Goal: Information Seeking & Learning: Learn about a topic

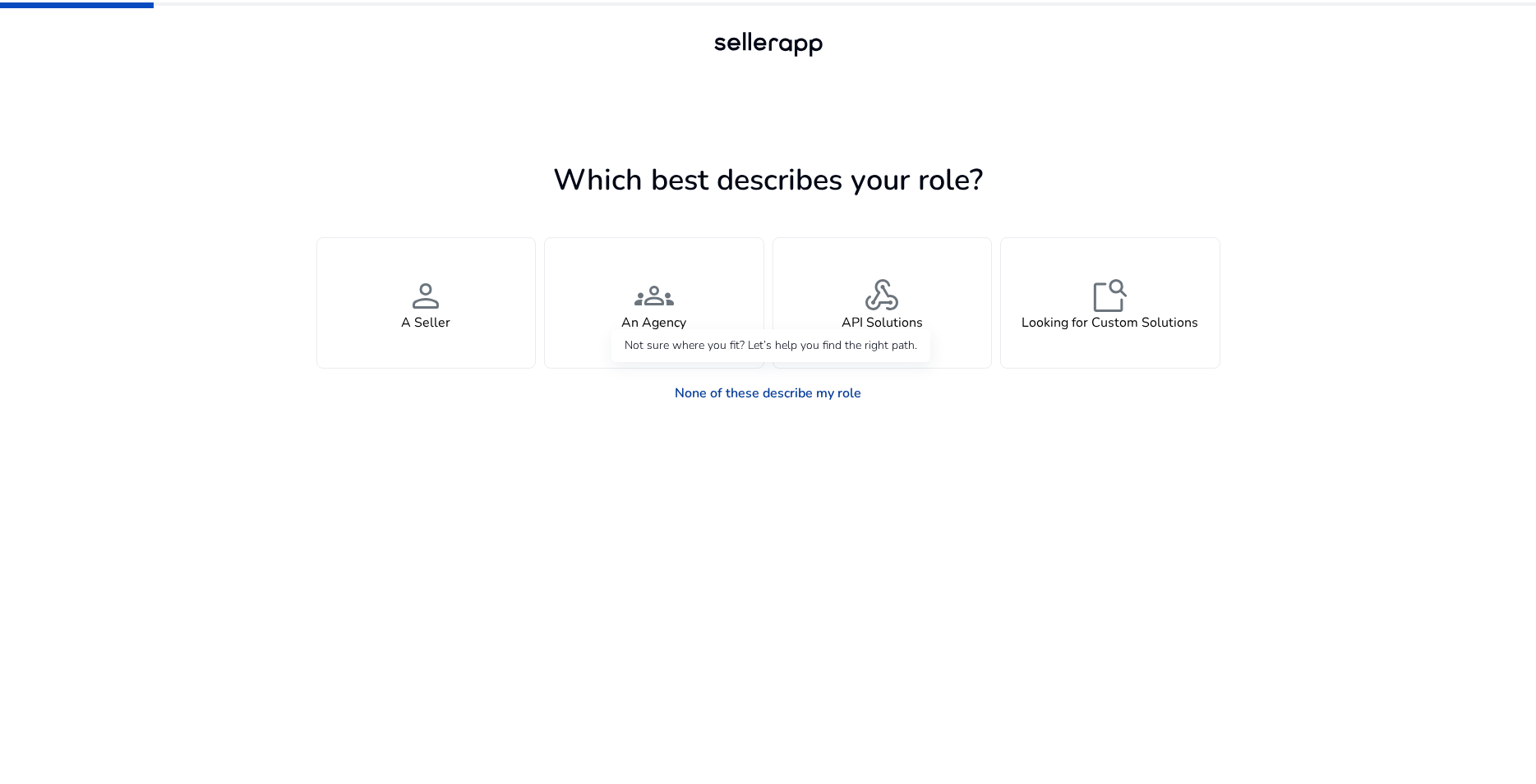
click at [741, 391] on link "None of these describe my role" at bounding box center [768, 393] width 213 height 33
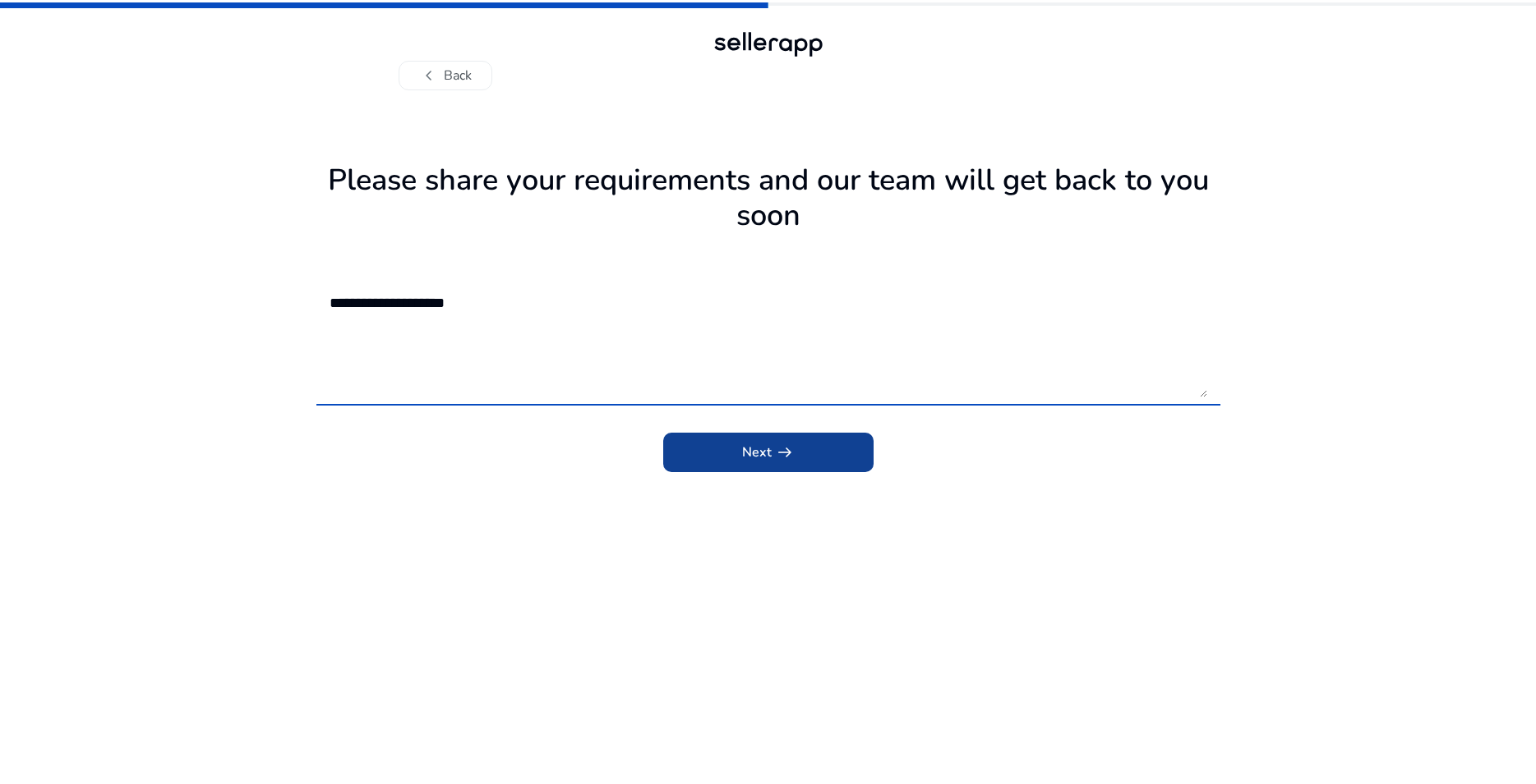
type textarea "**********"
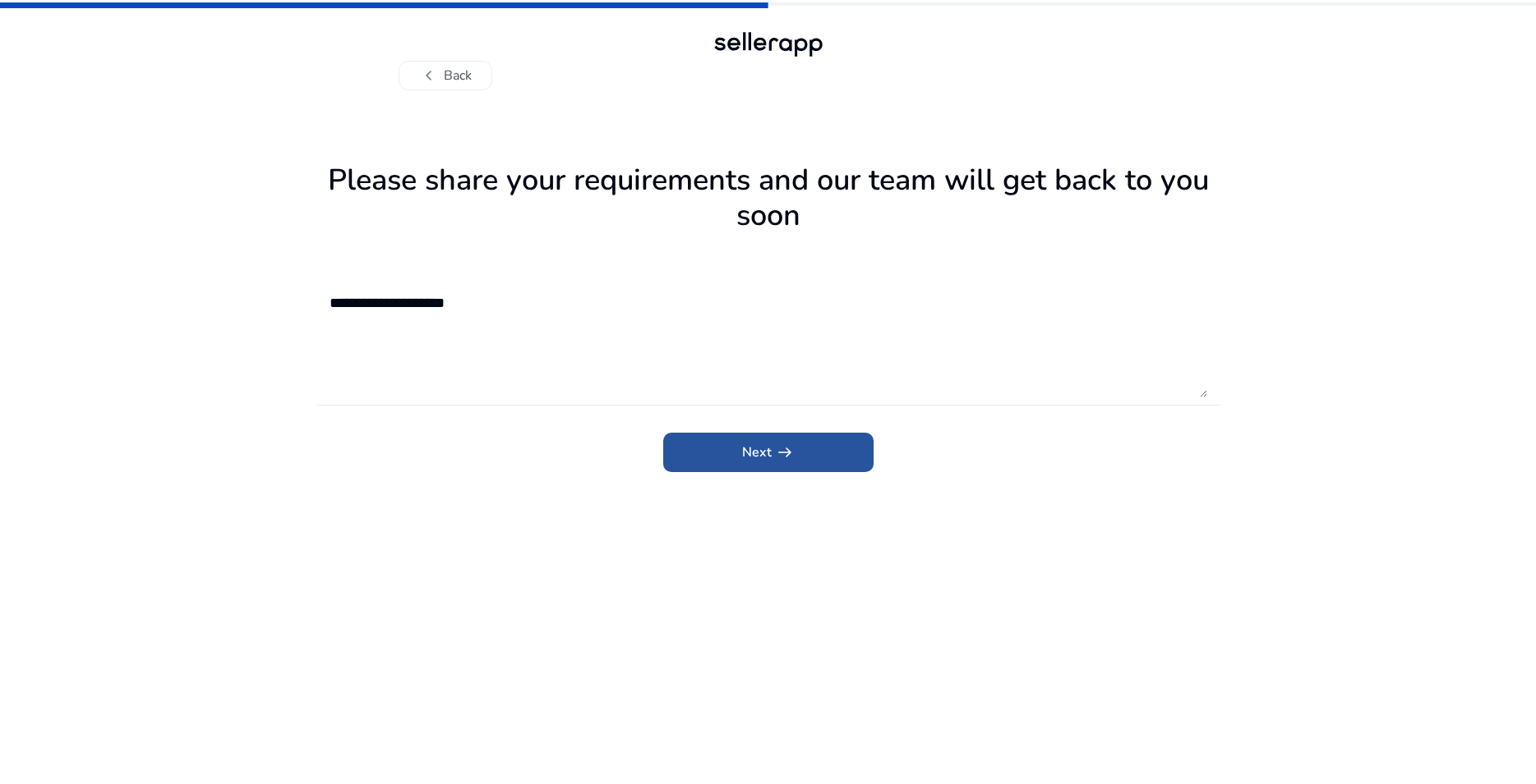
click at [807, 461] on span "submit" at bounding box center [768, 452] width 210 height 39
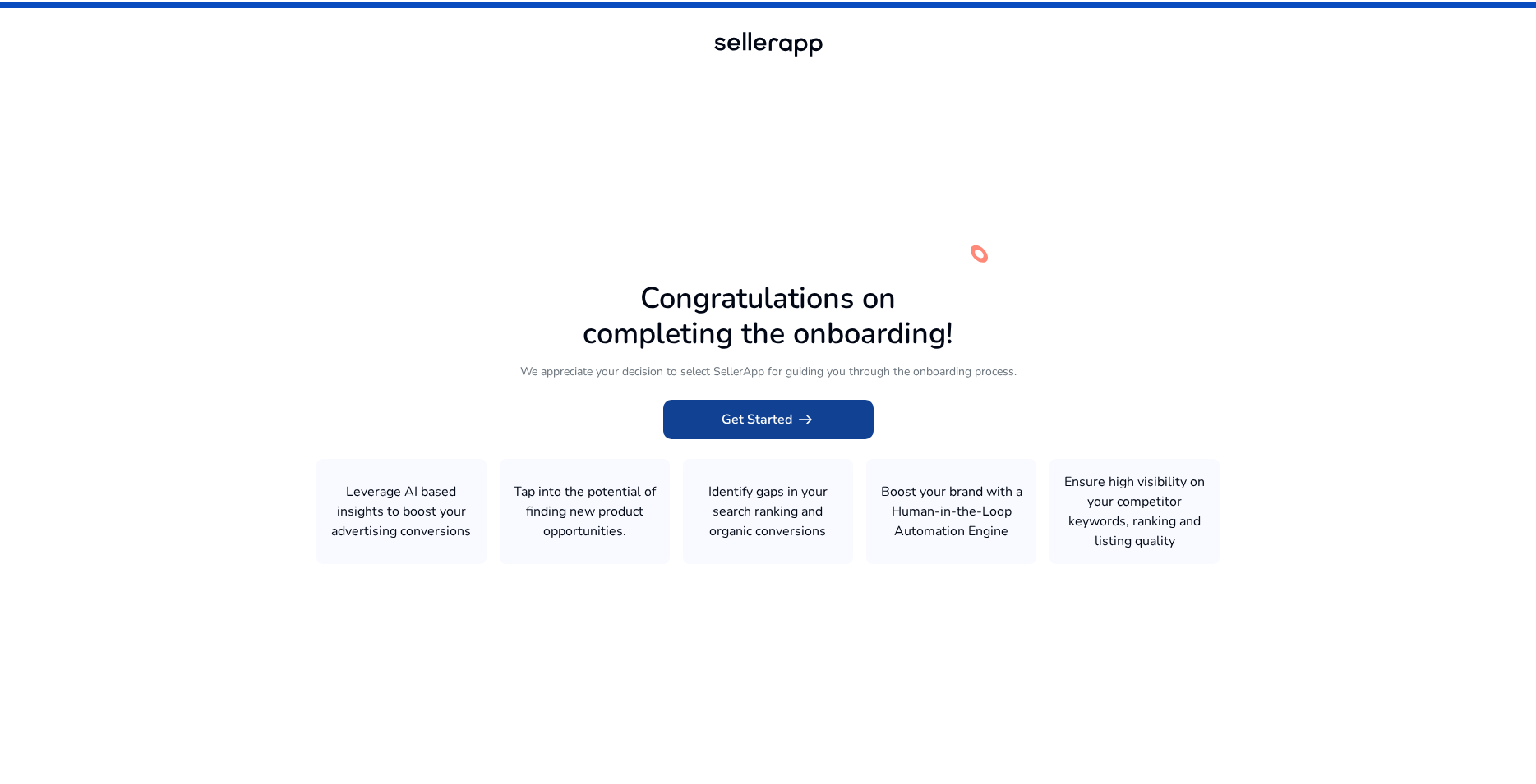
click at [766, 424] on span "Get Started arrow_right_alt" at bounding box center [768, 420] width 94 height 20
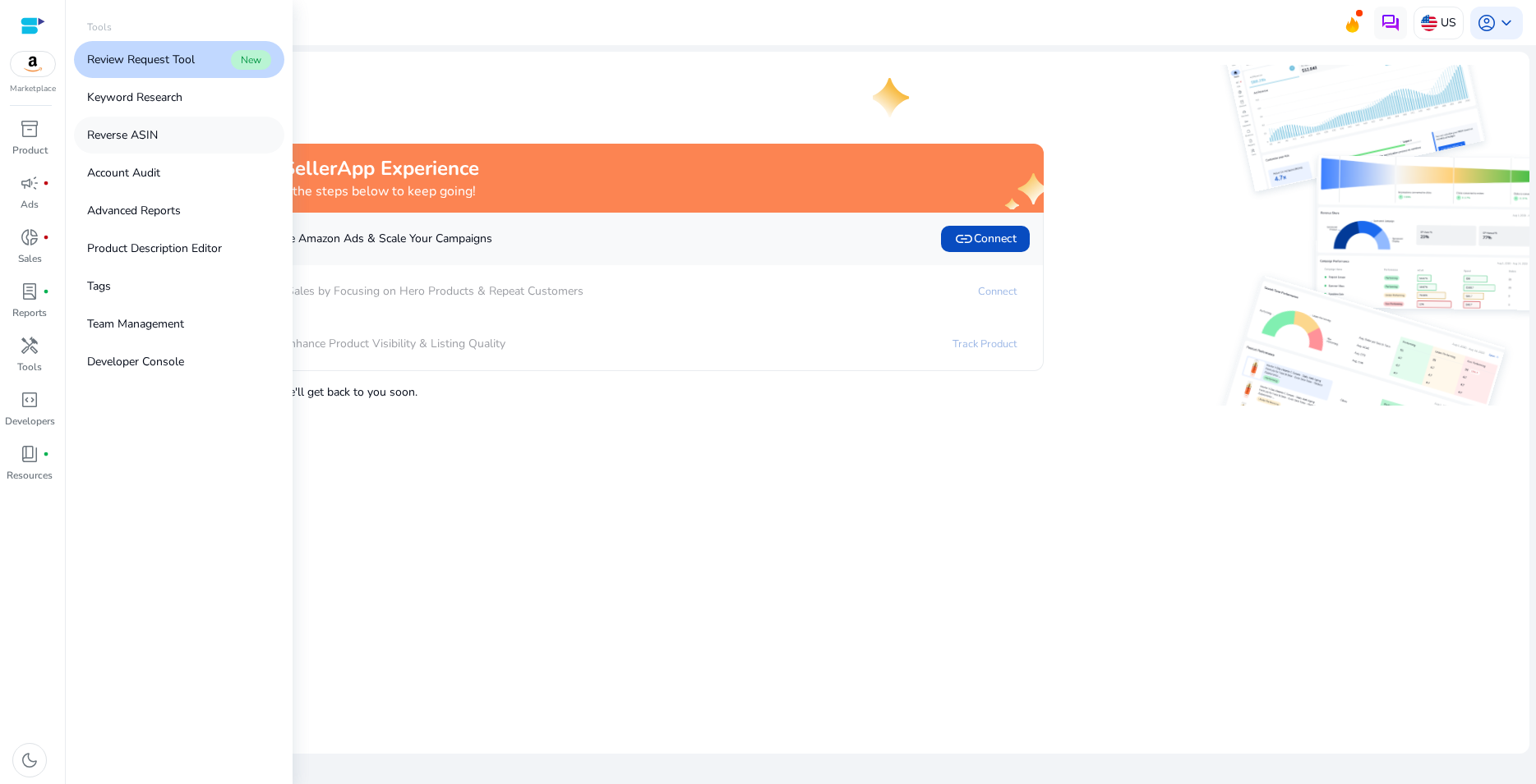
click at [142, 134] on p "Reverse ASIN" at bounding box center [123, 135] width 71 height 17
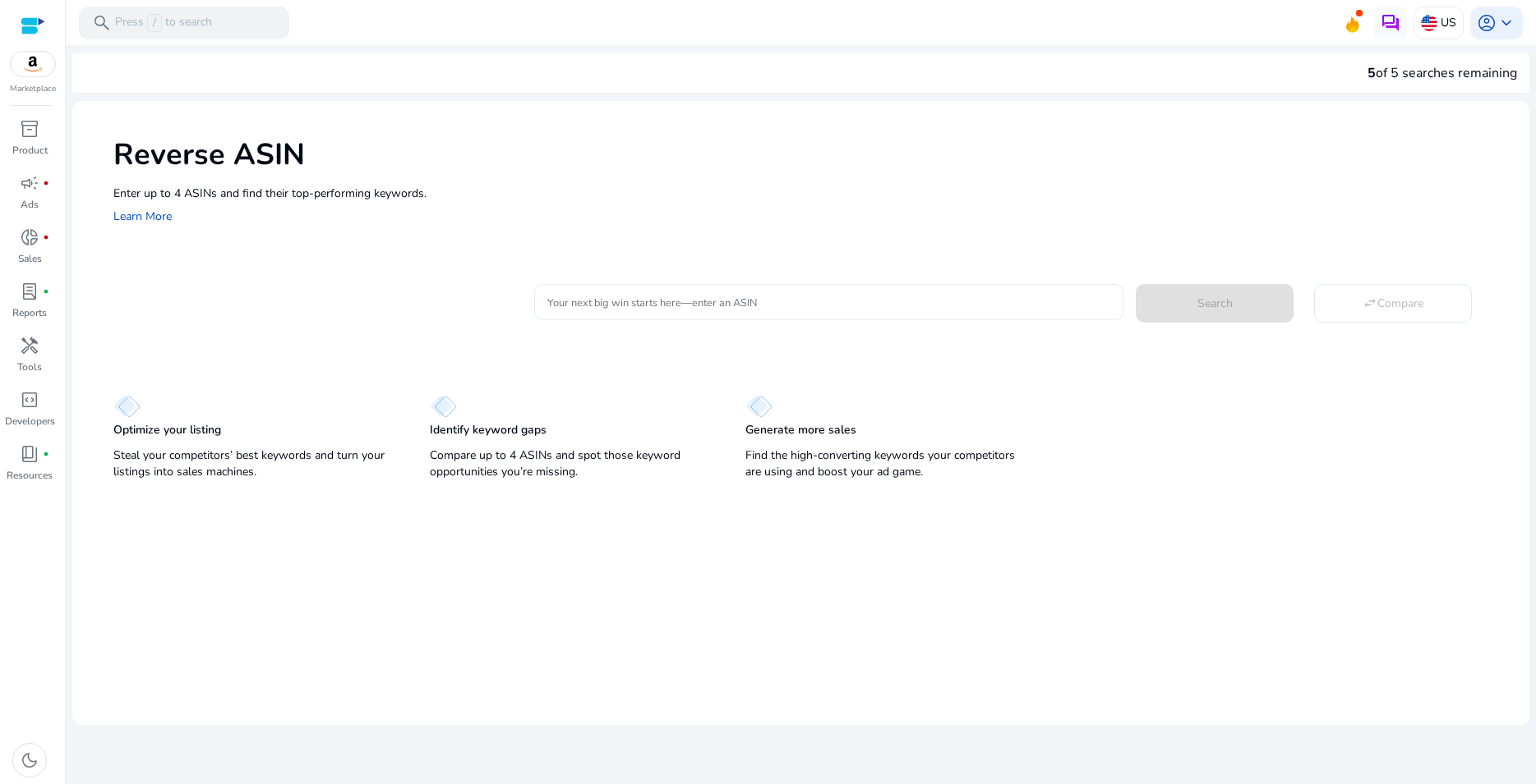
click at [615, 300] on input "Your next big win starts here—enter an ASIN" at bounding box center [828, 302] width 563 height 18
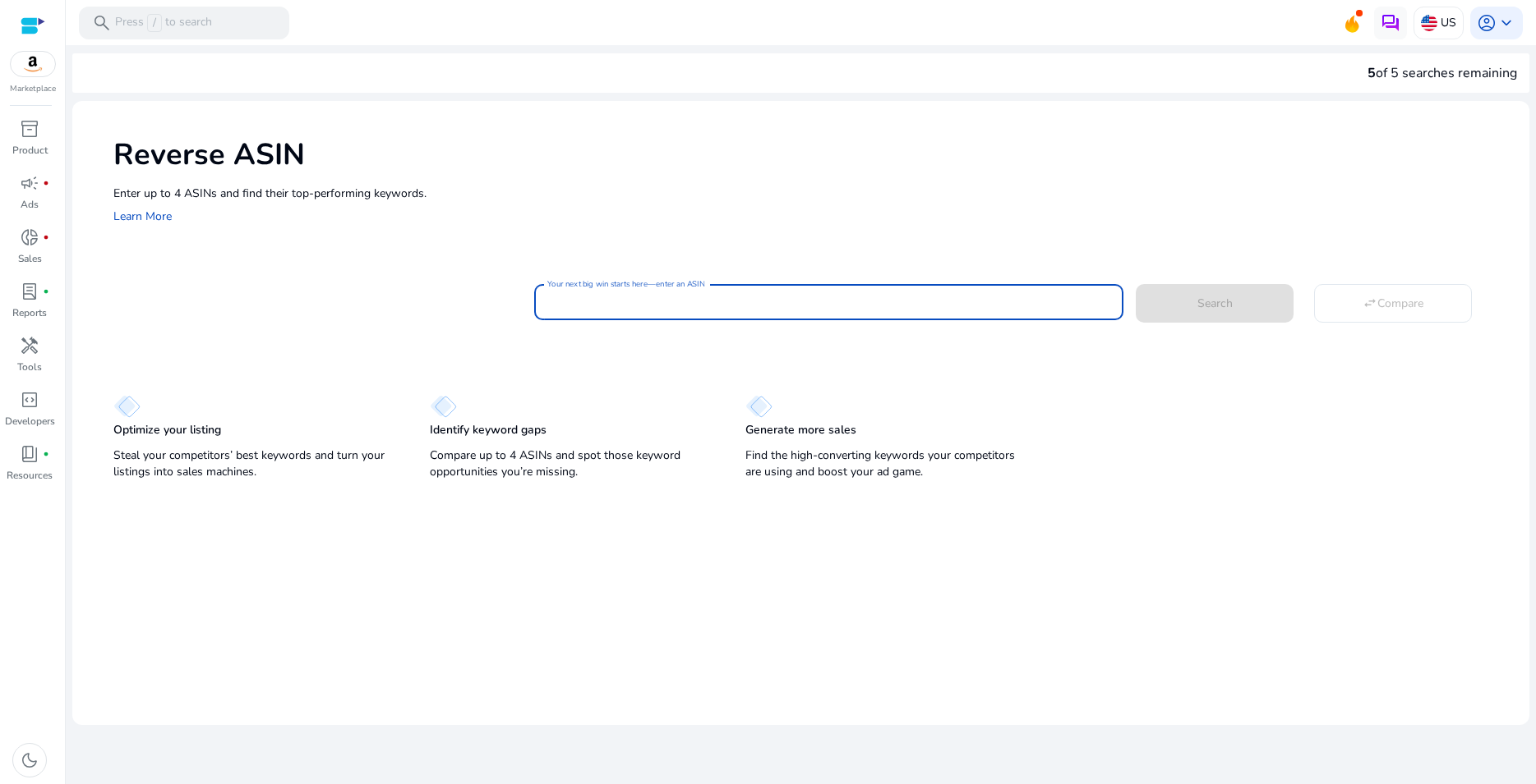
paste input "**********"
type input "**********"
click at [1203, 294] on span at bounding box center [1214, 303] width 158 height 39
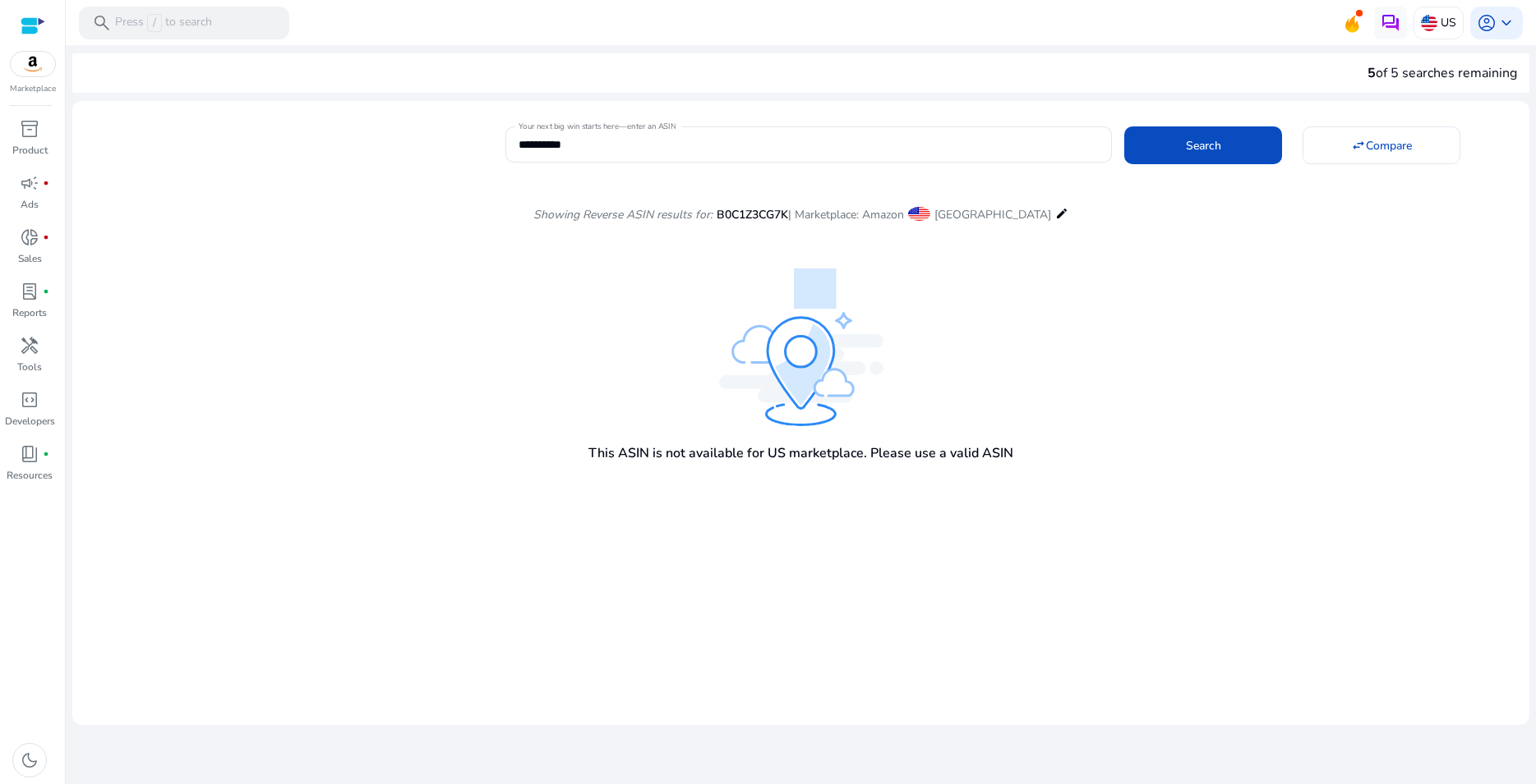
click at [1055, 215] on mat-icon "edit" at bounding box center [1061, 214] width 13 height 20
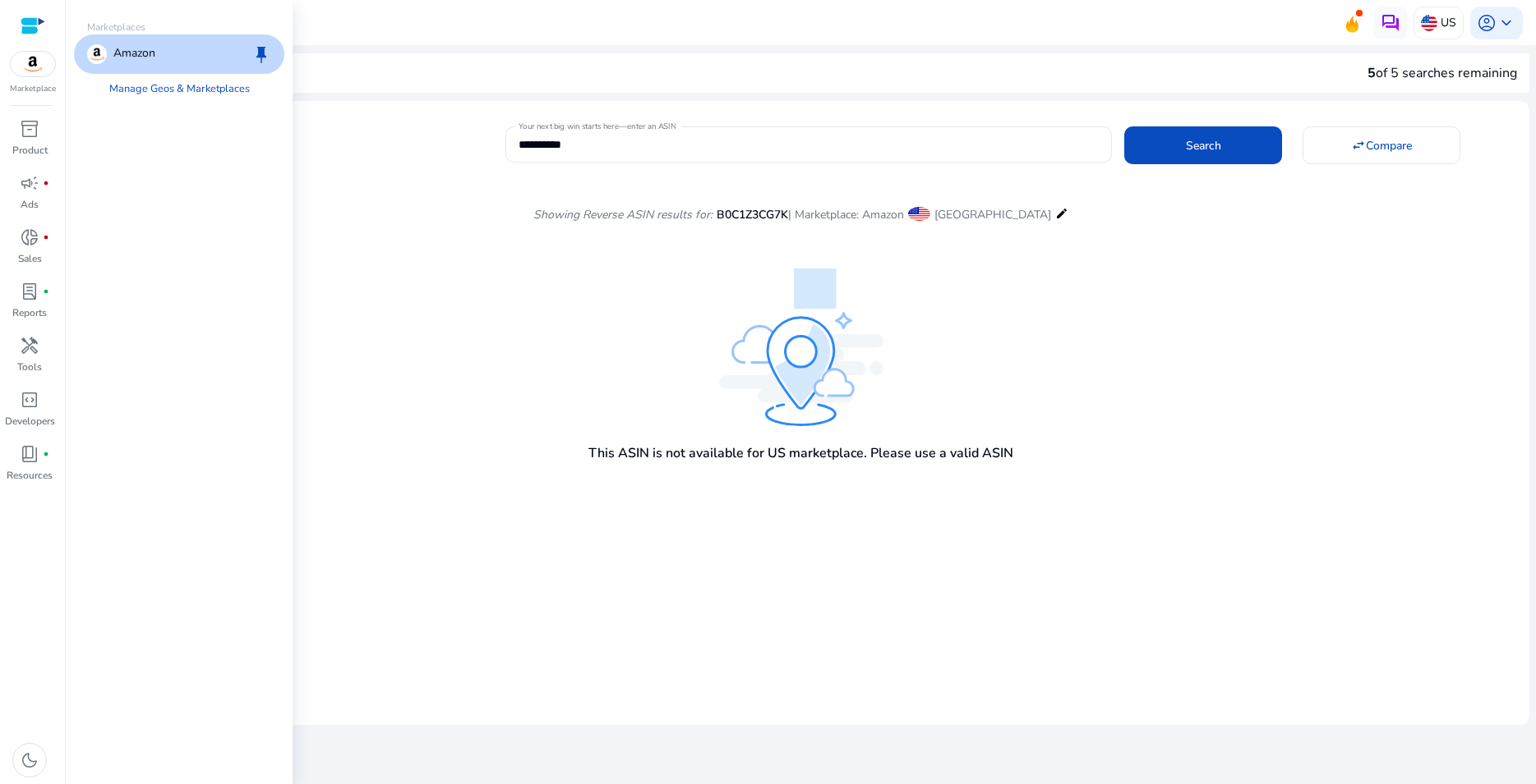
click at [124, 62] on p "Amazon" at bounding box center [134, 54] width 42 height 20
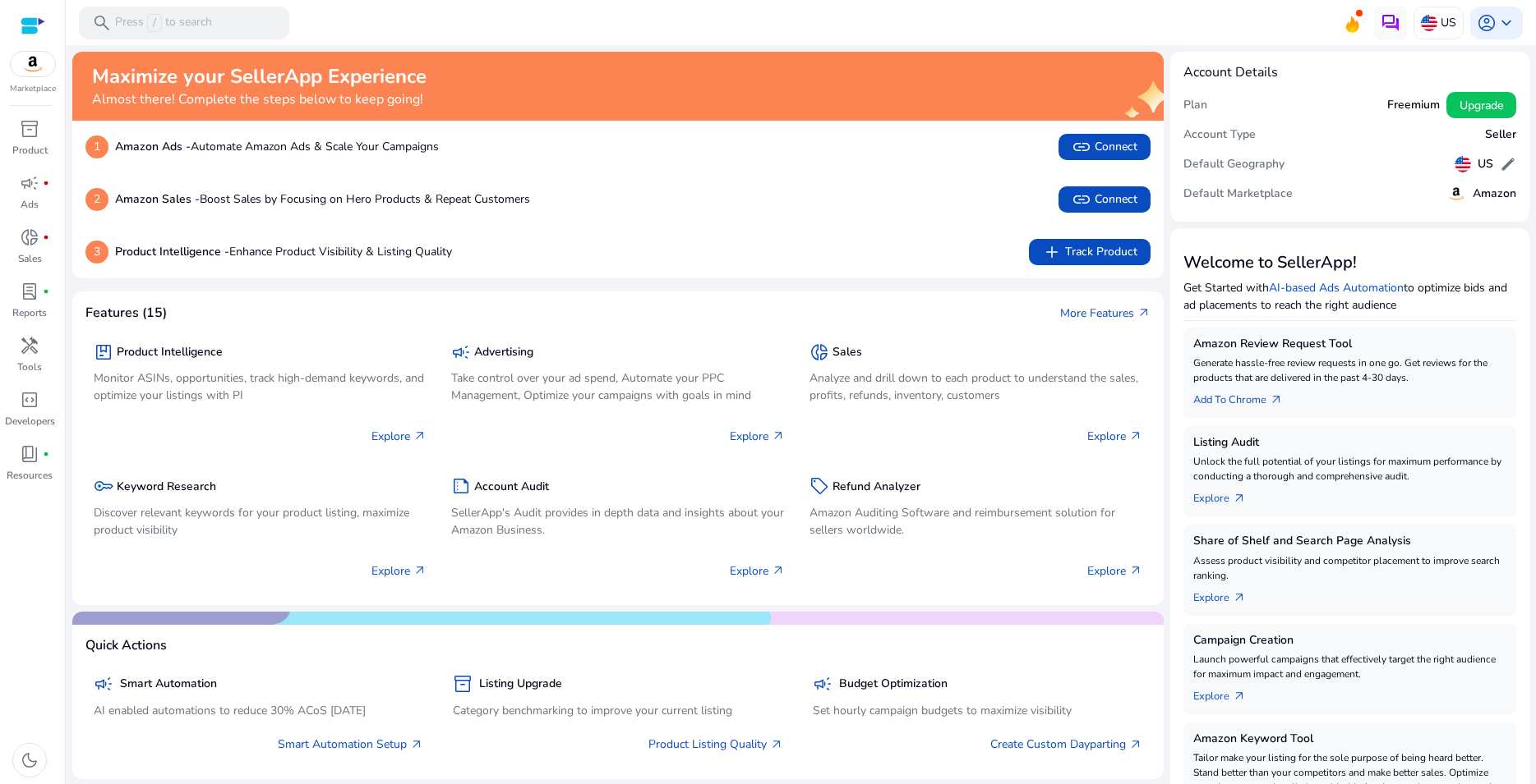
click at [40, 65] on img at bounding box center [33, 64] width 44 height 25
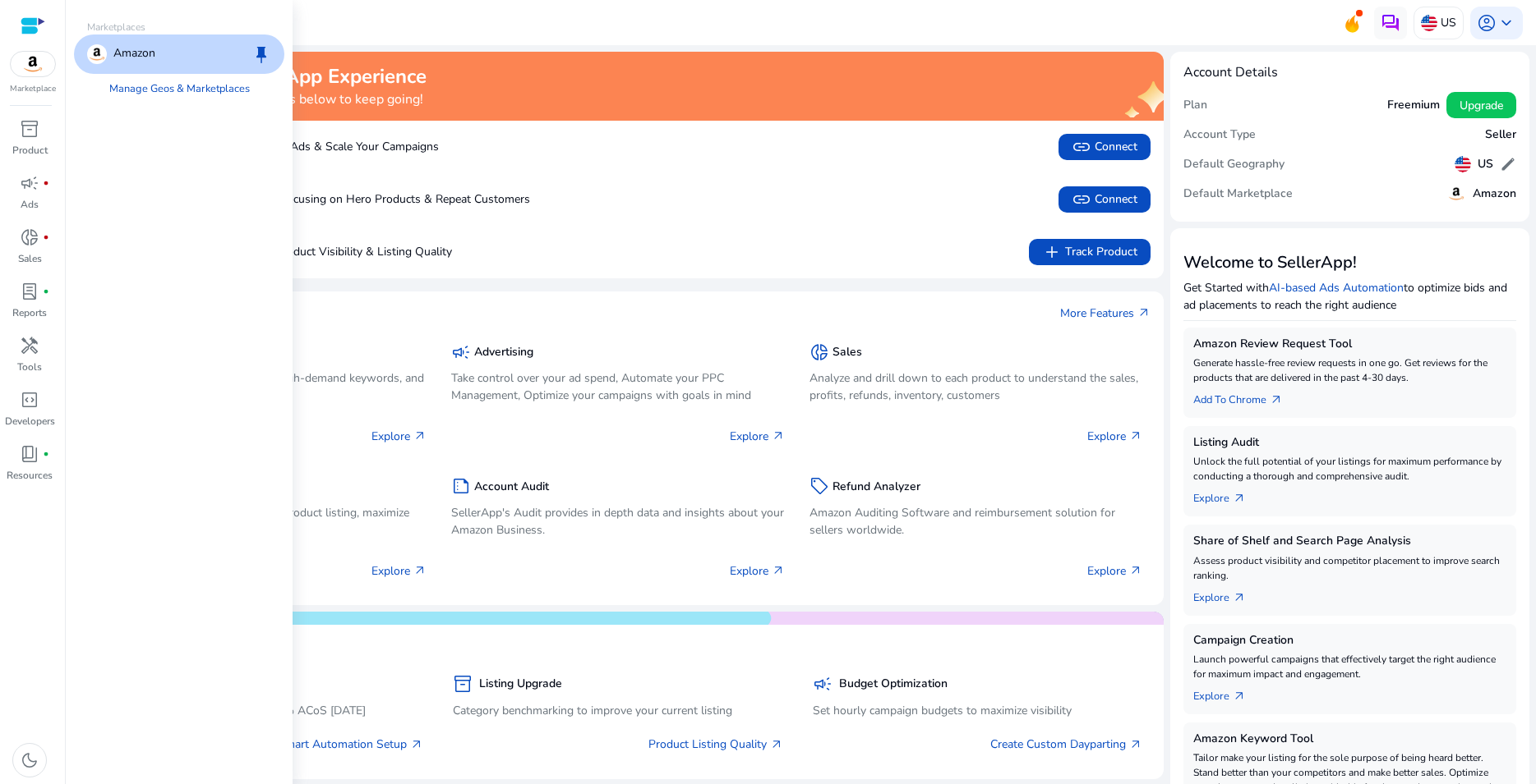
click at [179, 55] on div "Amazon keep" at bounding box center [178, 54] width 210 height 39
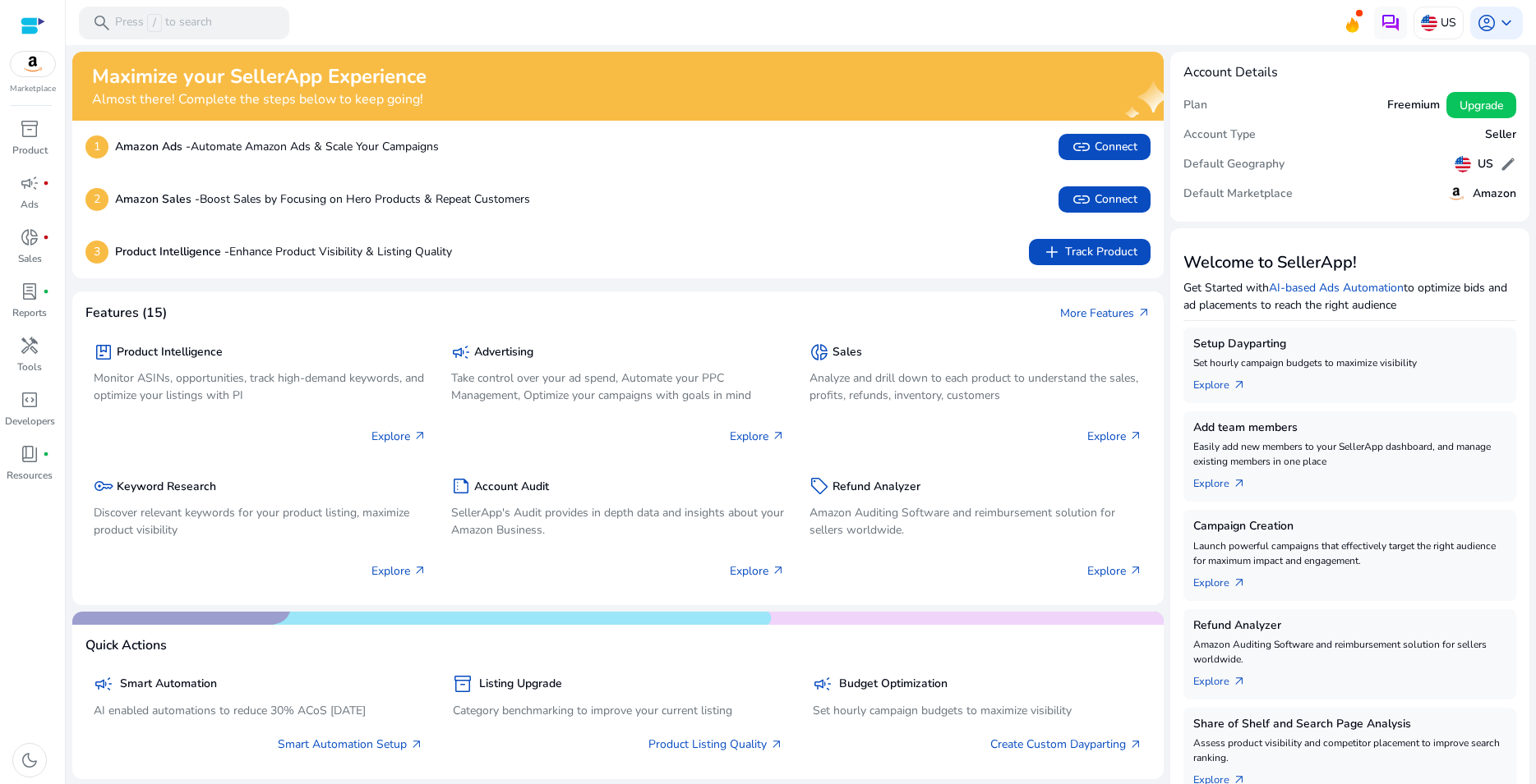
click at [48, 64] on img at bounding box center [33, 64] width 44 height 25
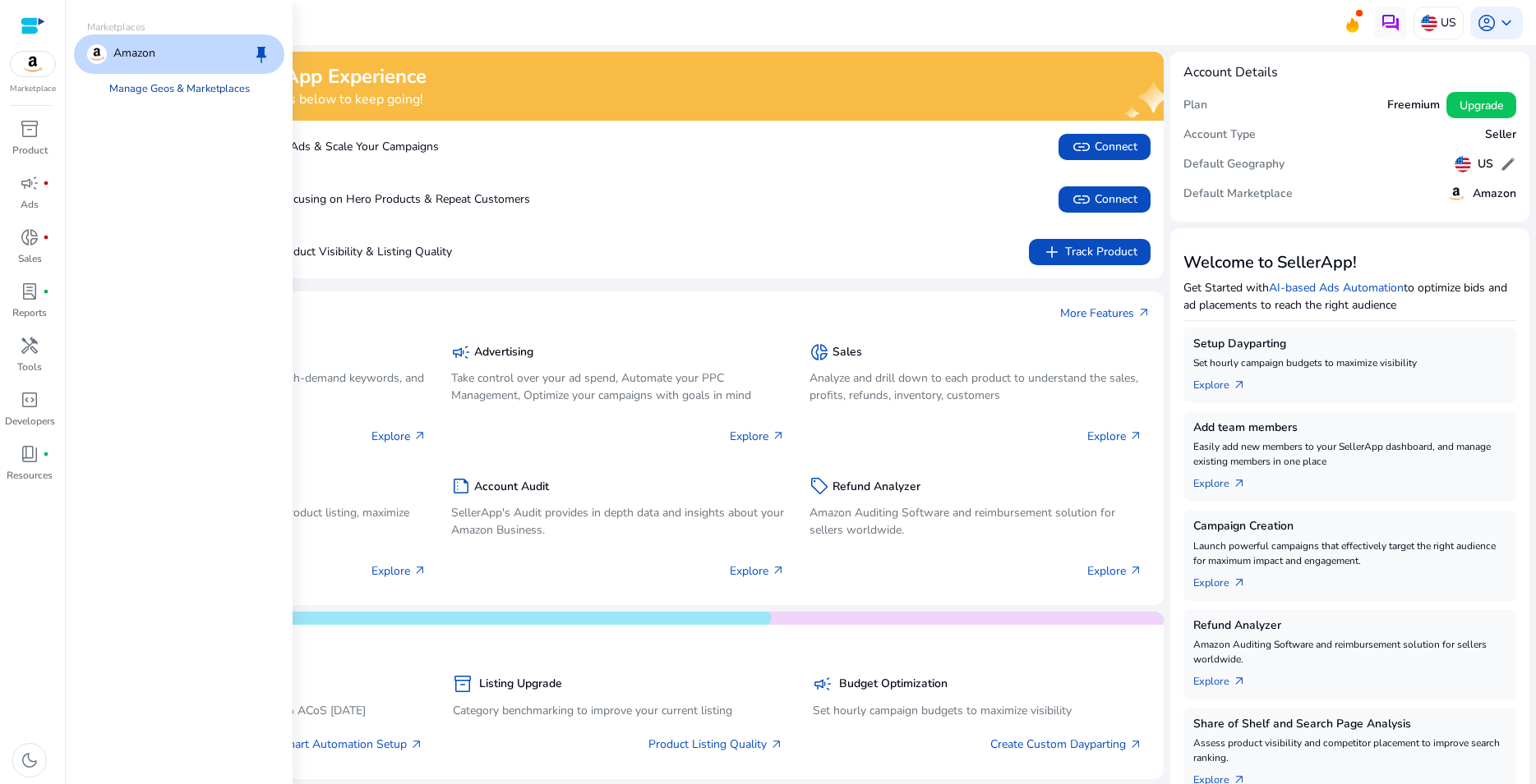
click at [166, 85] on link "Manage Geos & Marketplaces" at bounding box center [179, 88] width 167 height 30
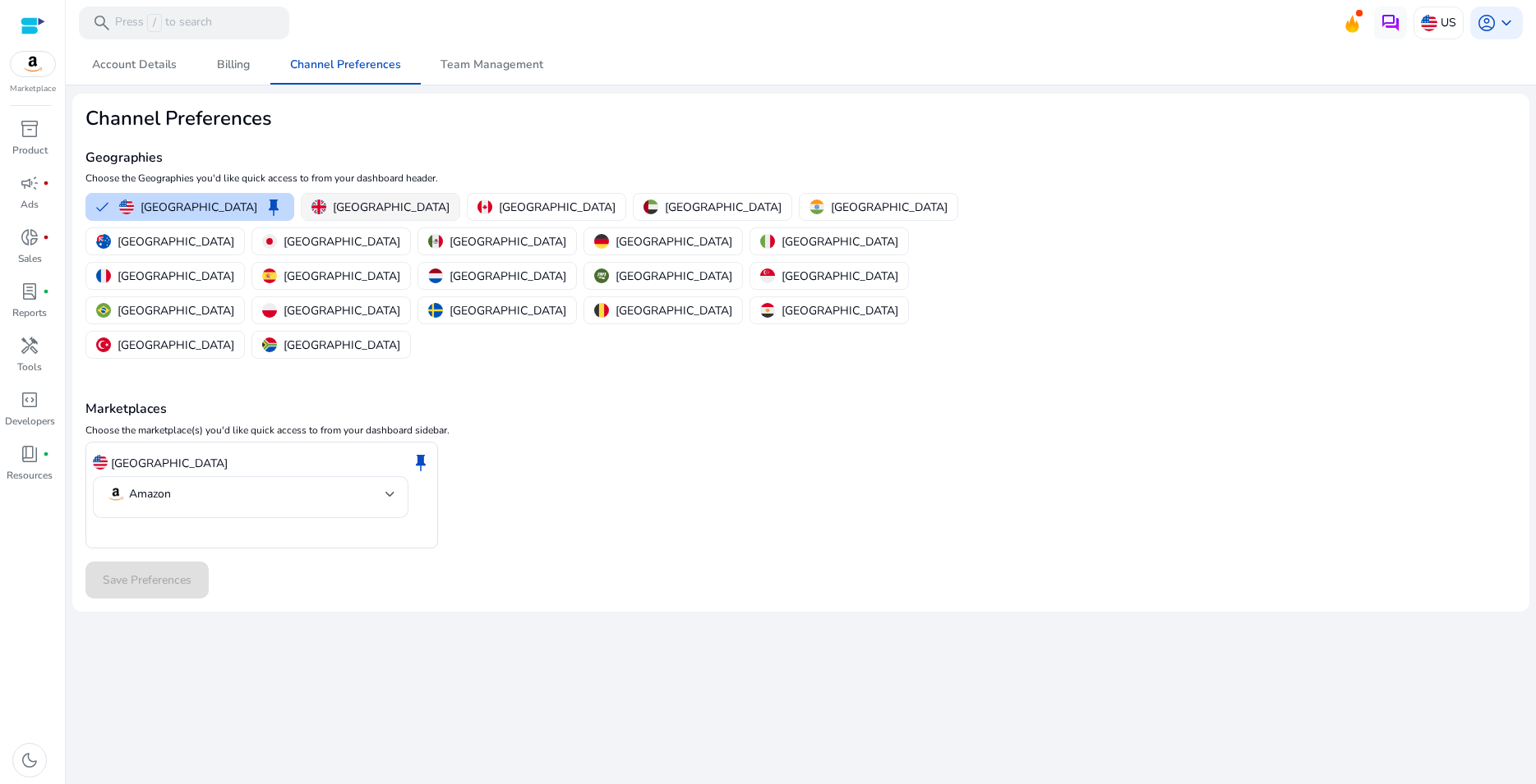
click at [361, 206] on p "[GEOGRAPHIC_DATA]" at bounding box center [391, 207] width 117 height 17
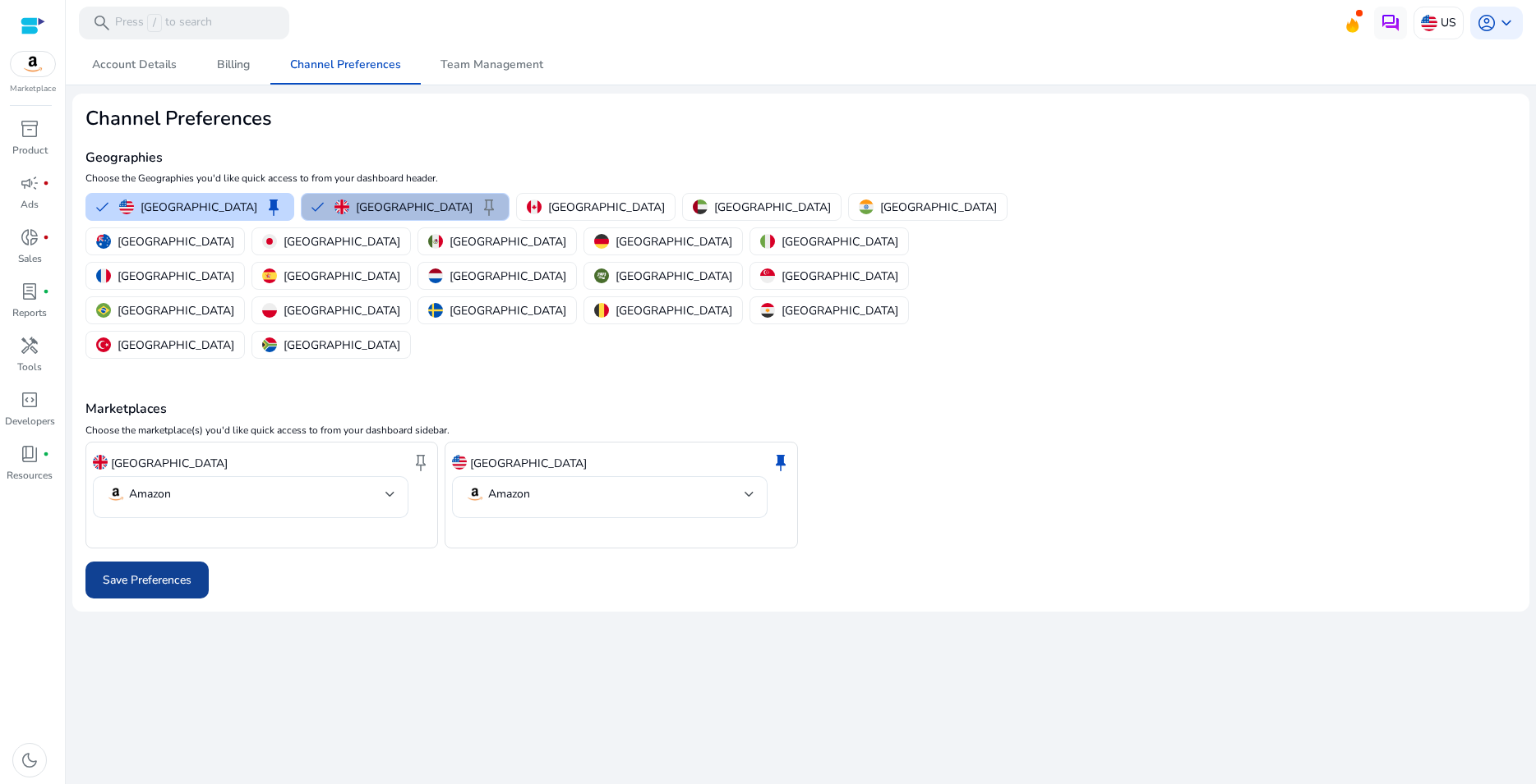
click at [191, 571] on span "Save Preferences" at bounding box center [147, 580] width 89 height 17
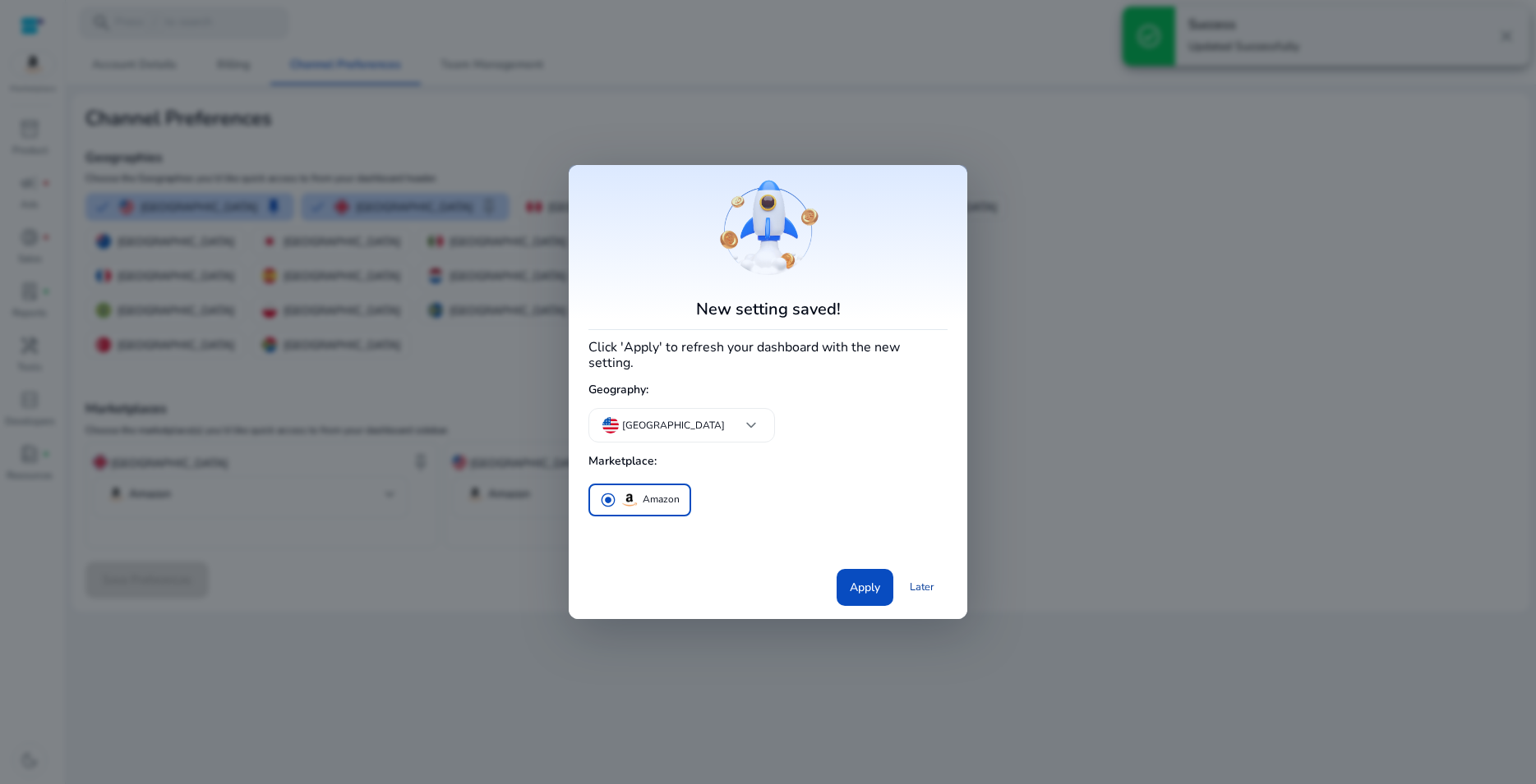
click at [898, 580] on link "Later" at bounding box center [921, 587] width 51 height 30
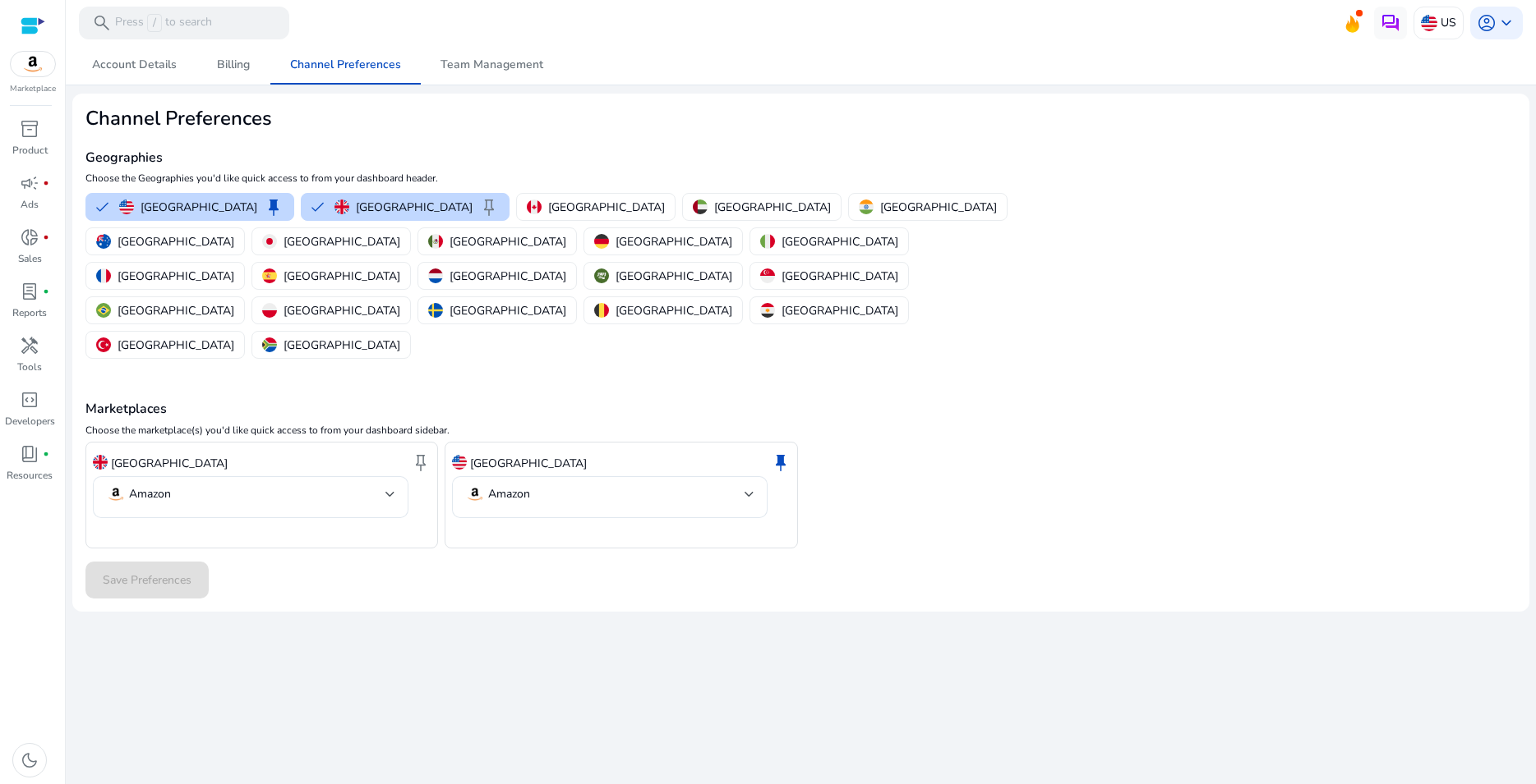
click at [46, 59] on img at bounding box center [33, 64] width 44 height 25
click at [31, 346] on span "handyman" at bounding box center [30, 346] width 20 height 20
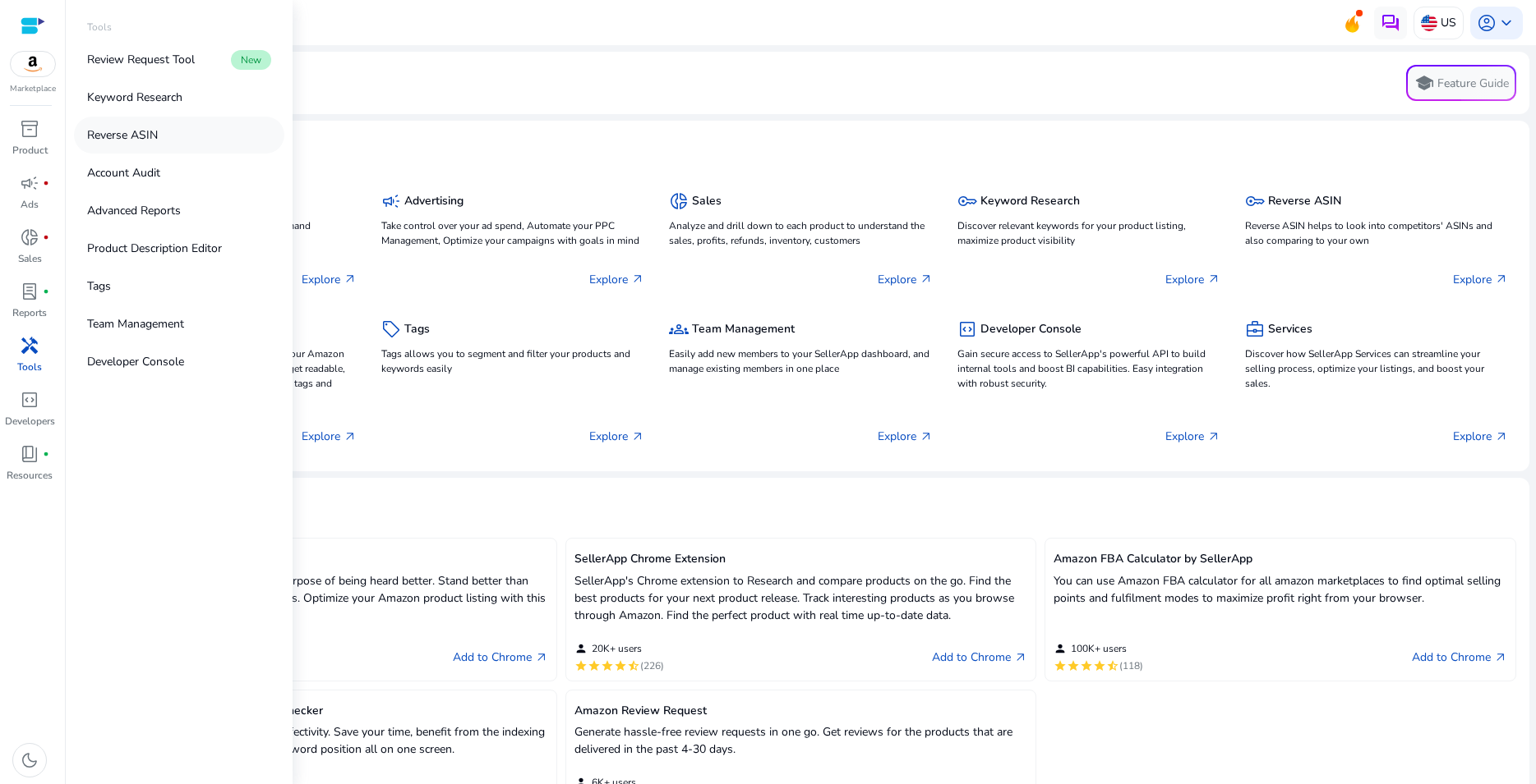
click at [139, 129] on p "Reverse ASIN" at bounding box center [123, 135] width 71 height 17
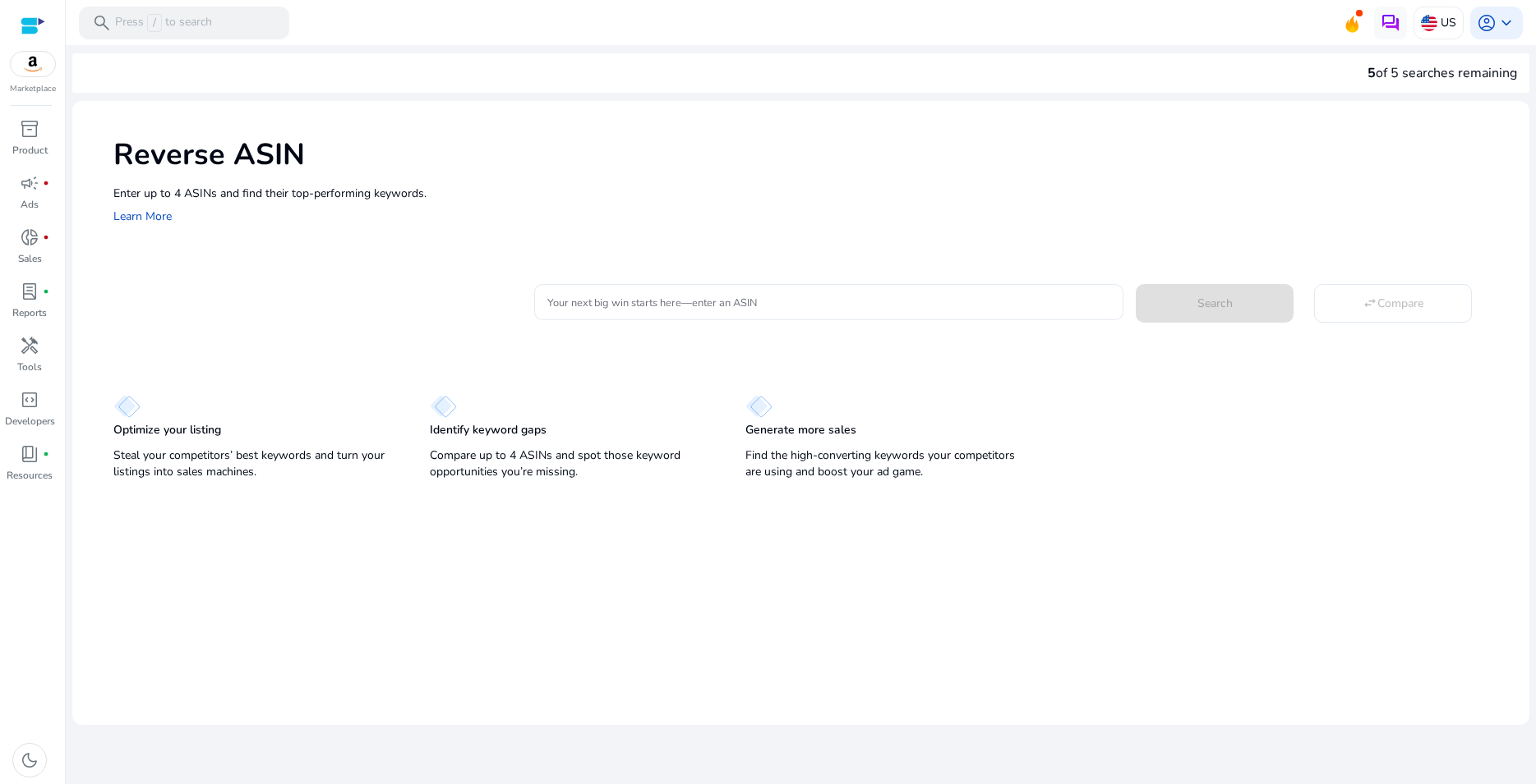
click at [700, 303] on input "Your next big win starts here—enter an ASIN" at bounding box center [828, 302] width 563 height 18
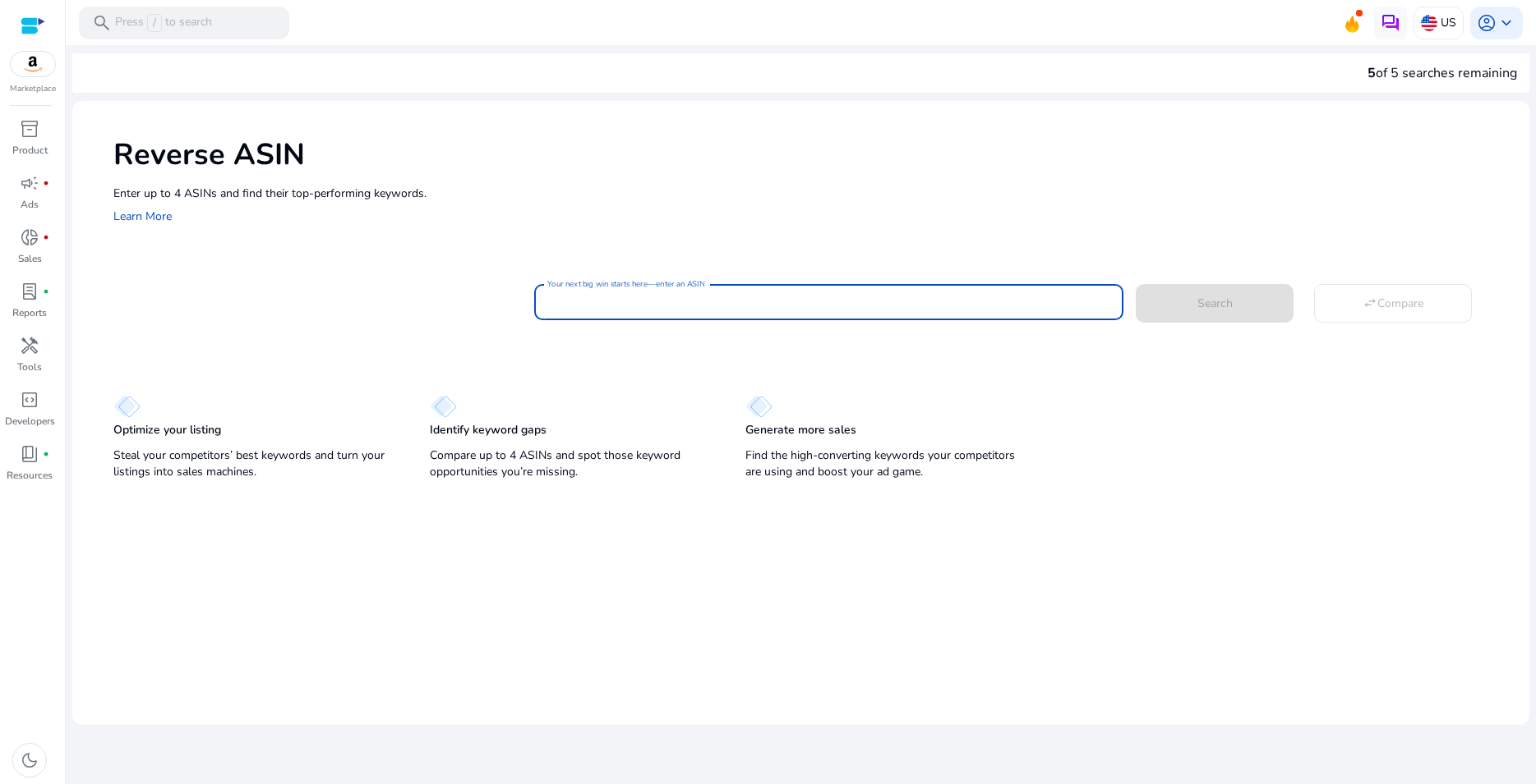
paste input "**********"
type input "**********"
click at [1194, 302] on span at bounding box center [1214, 303] width 158 height 39
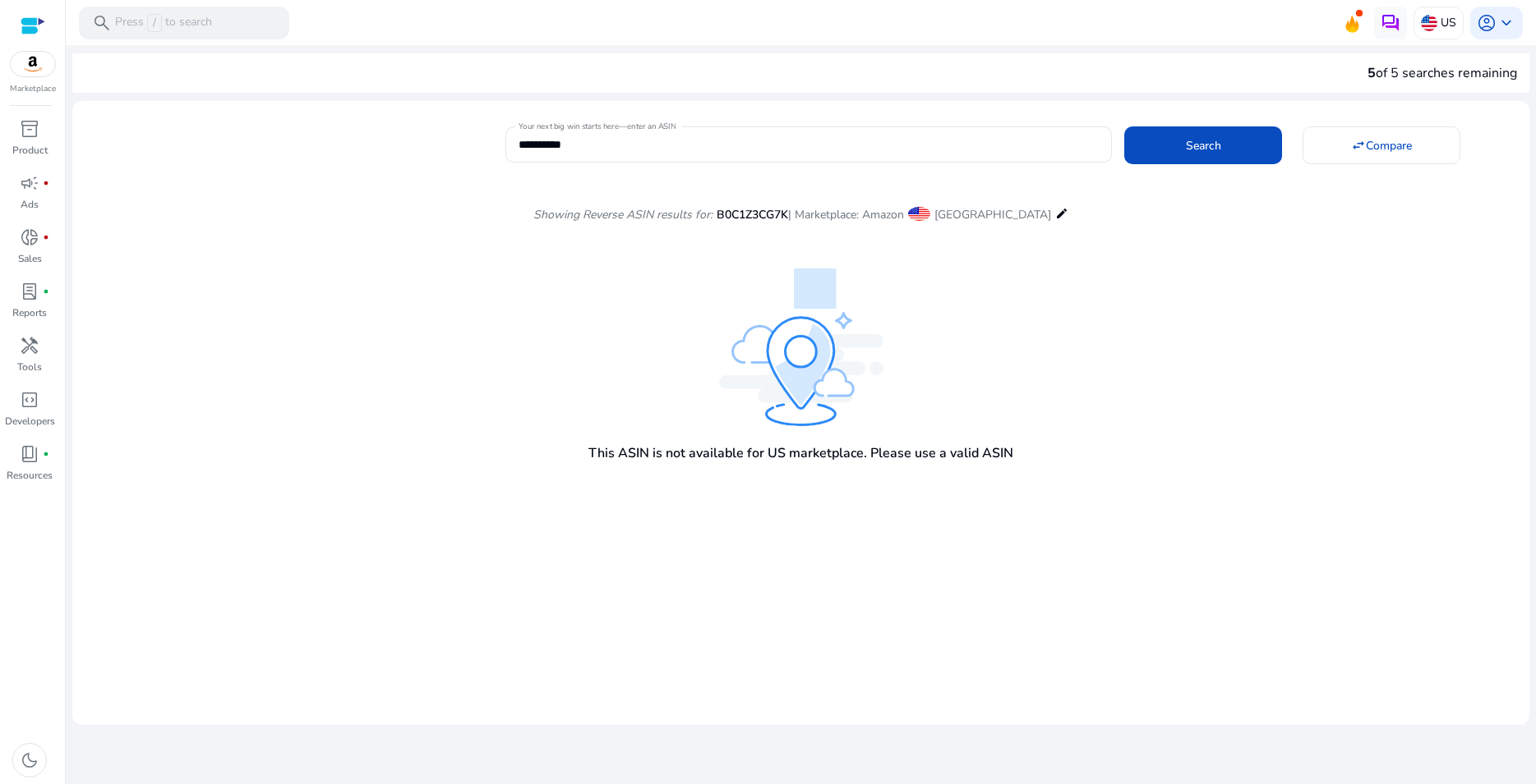
click at [1055, 210] on mat-icon "edit" at bounding box center [1061, 214] width 13 height 20
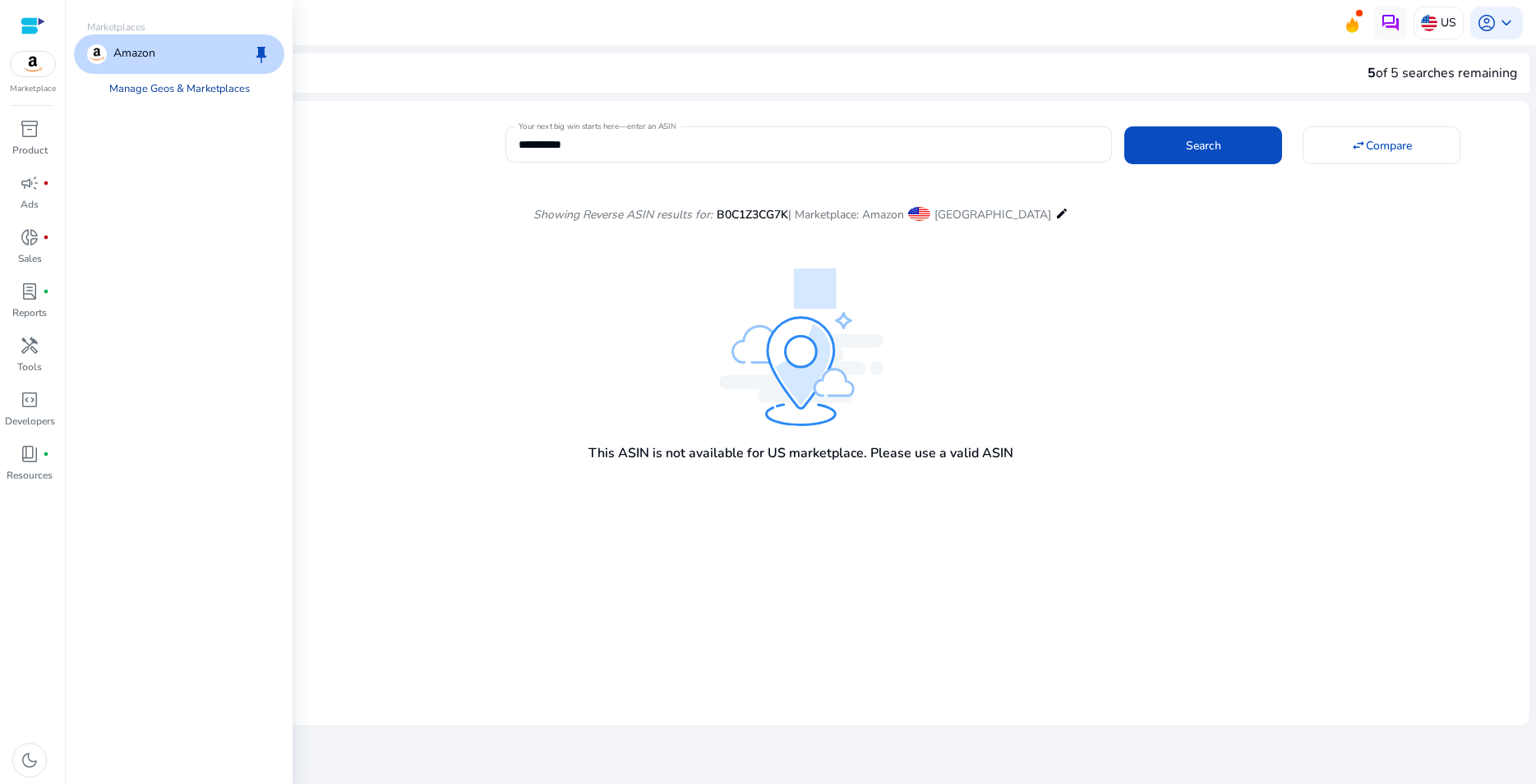
click at [141, 86] on link "Manage Geos & Marketplaces" at bounding box center [179, 88] width 167 height 30
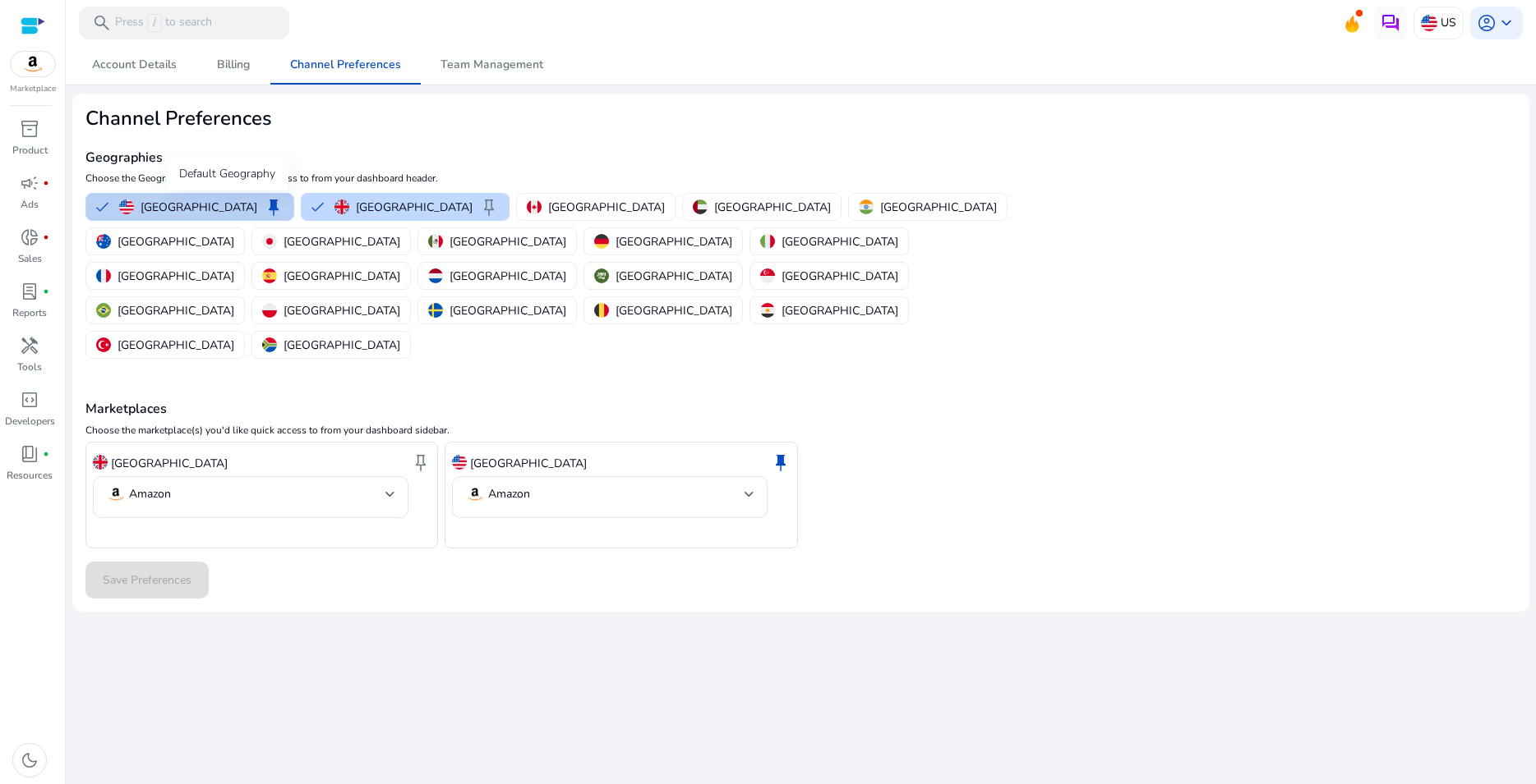
click at [264, 204] on span "keep" at bounding box center [273, 207] width 20 height 20
click at [98, 210] on button "United States keep" at bounding box center [190, 206] width 207 height 26
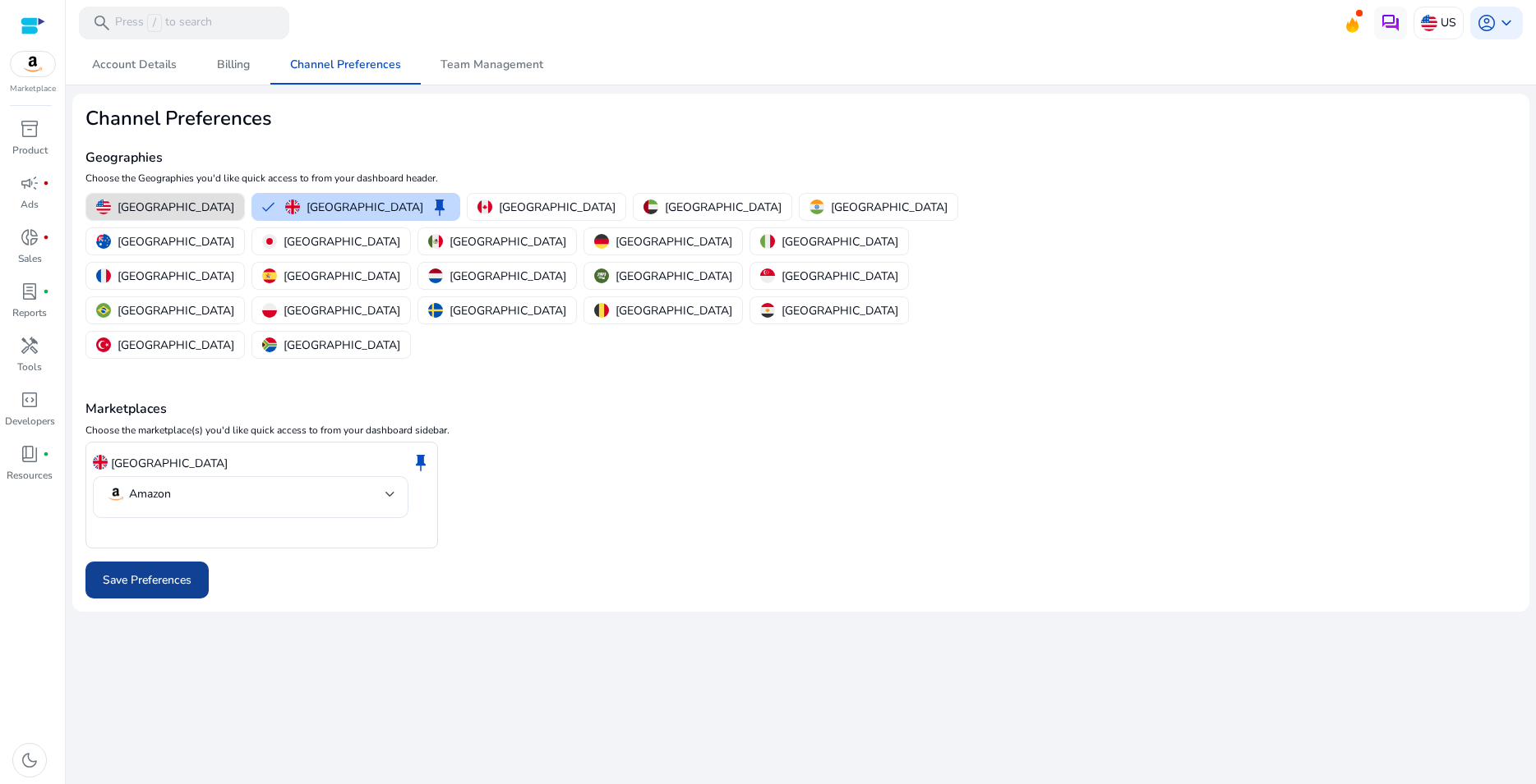
click at [170, 571] on span "Save Preferences" at bounding box center [147, 580] width 89 height 17
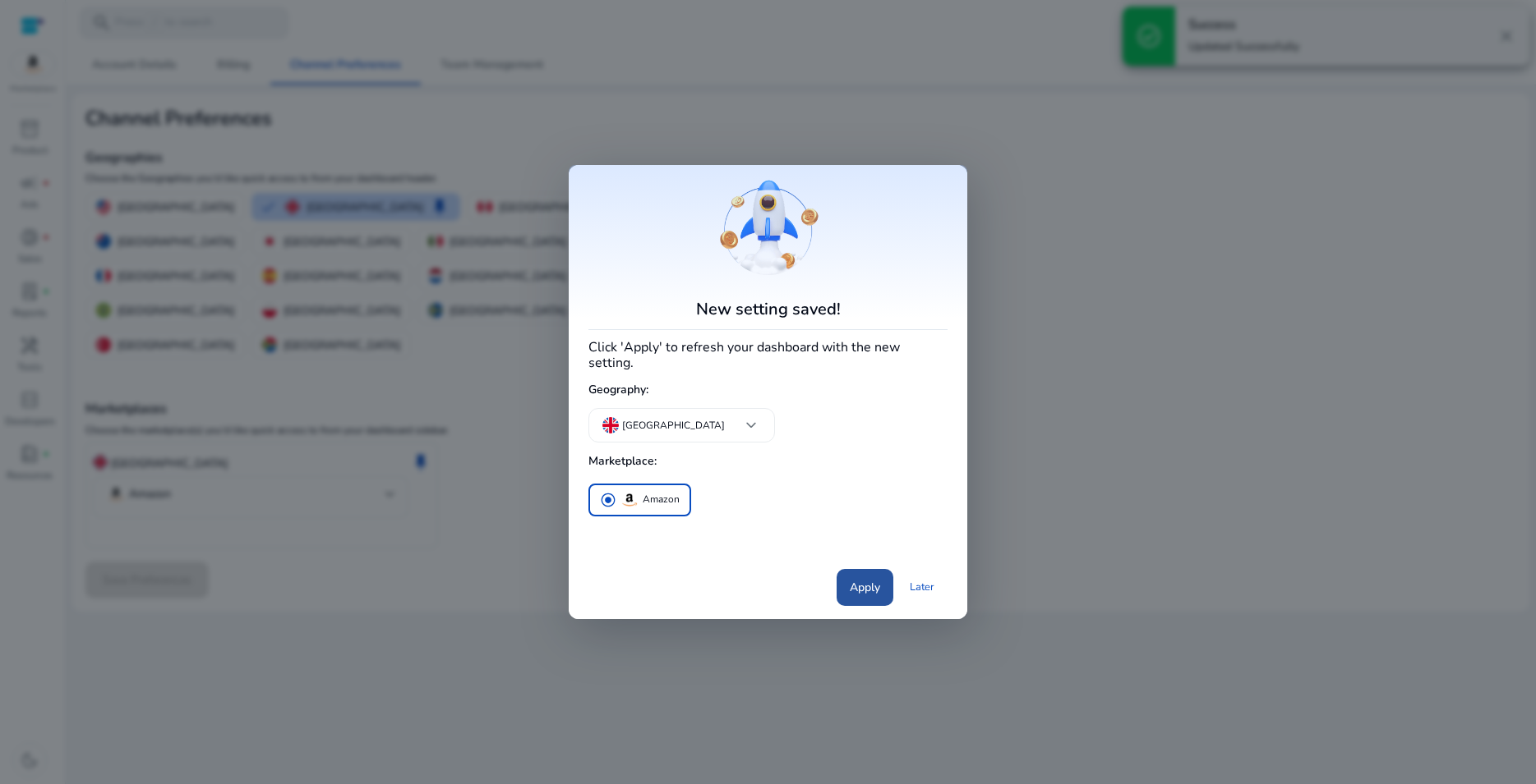
click at [855, 583] on span "Apply" at bounding box center [865, 588] width 31 height 17
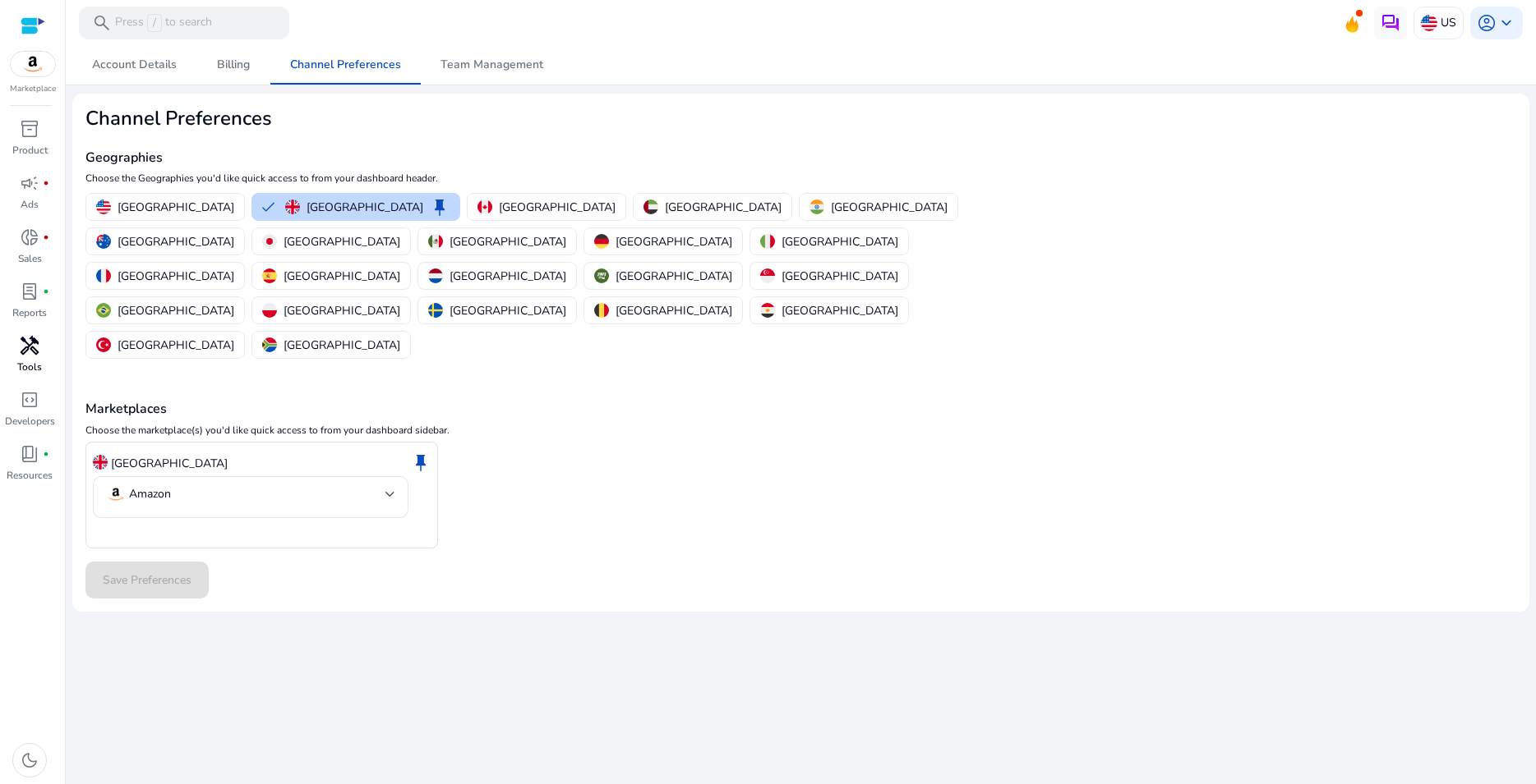
click at [32, 348] on span "handyman" at bounding box center [30, 346] width 20 height 20
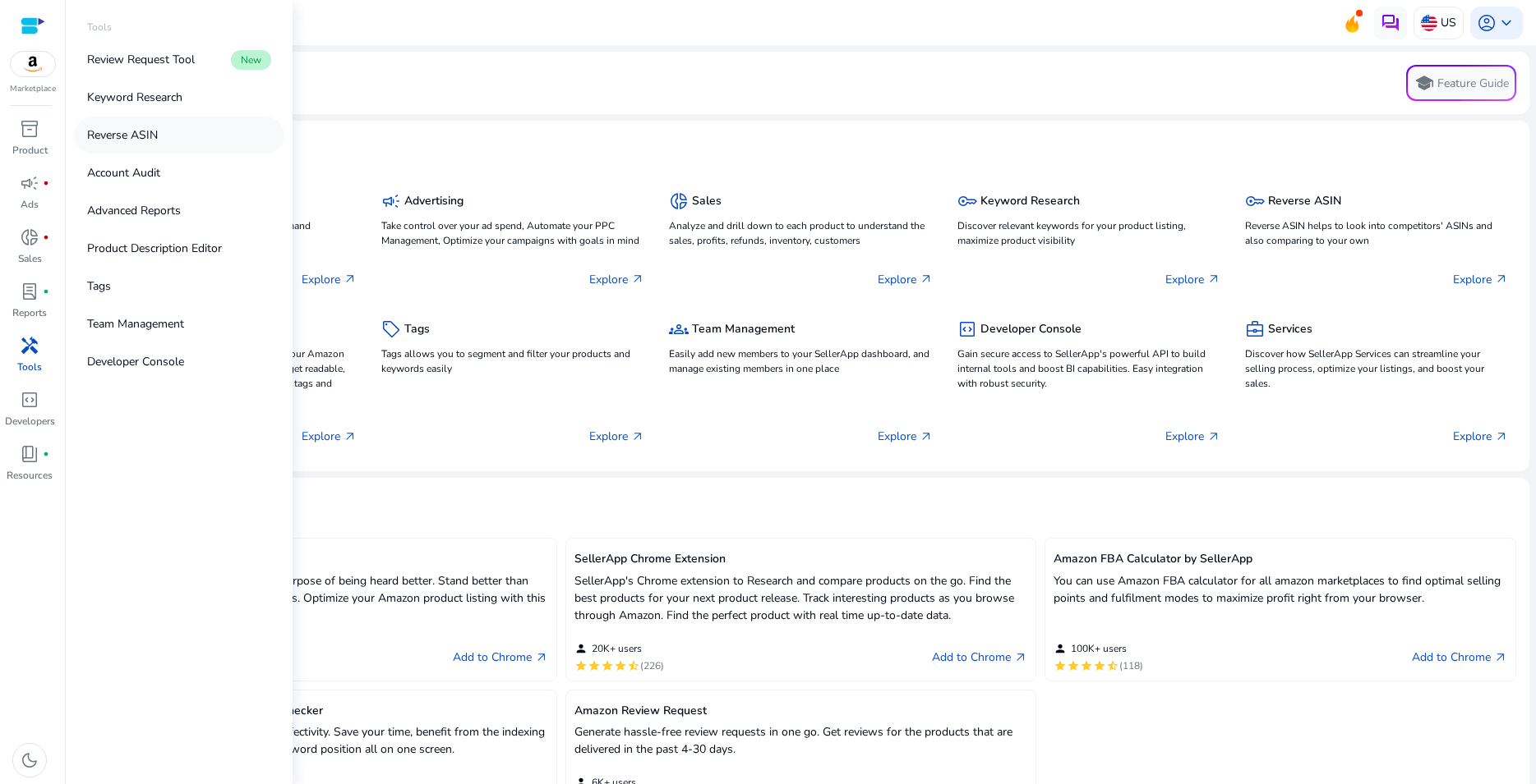
click at [158, 128] on p "Reverse ASIN" at bounding box center [123, 135] width 71 height 17
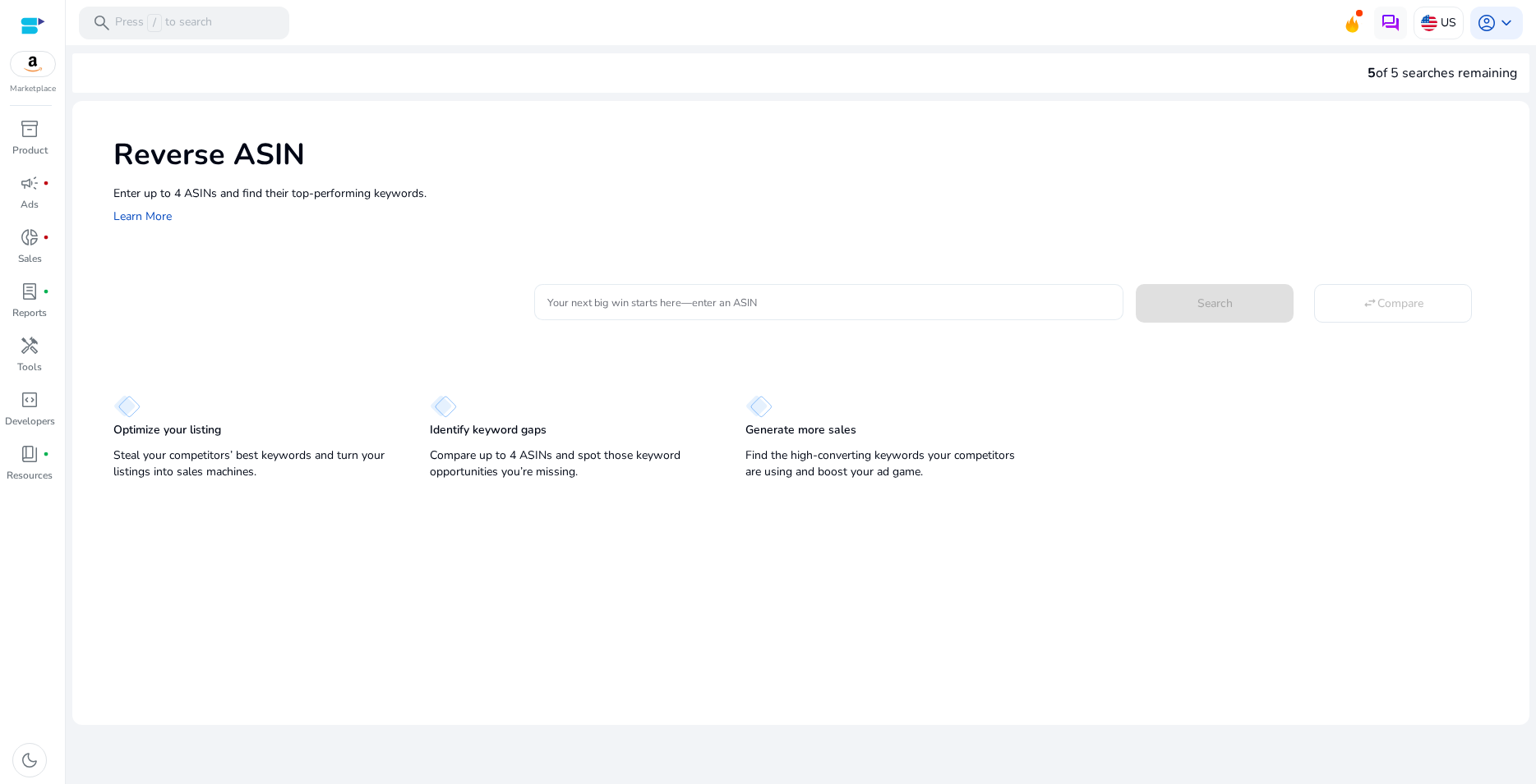
click at [669, 299] on input "Your next big win starts here—enter an ASIN" at bounding box center [828, 302] width 563 height 18
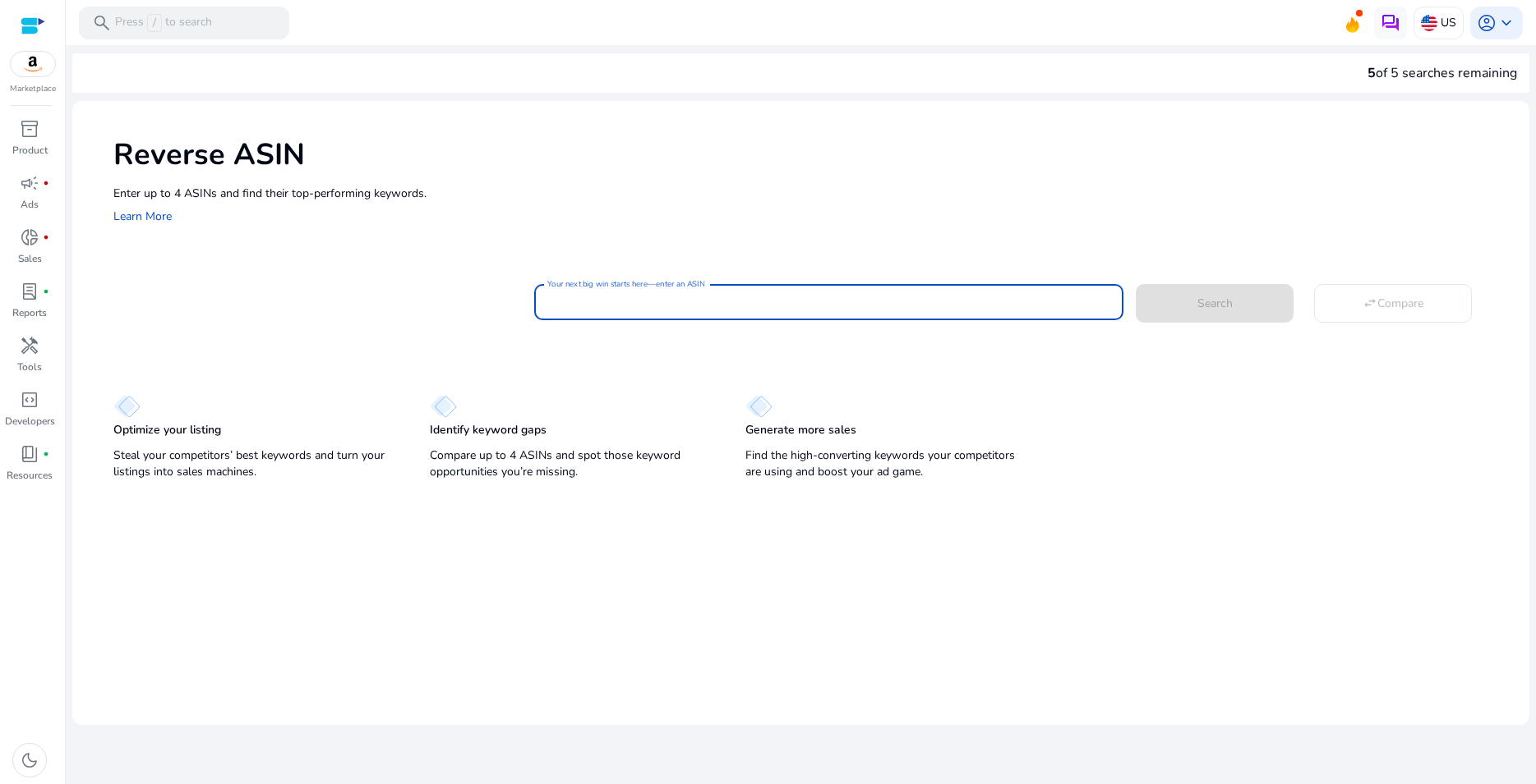
paste input "**********"
type input "**********"
click at [1196, 300] on span at bounding box center [1214, 303] width 158 height 39
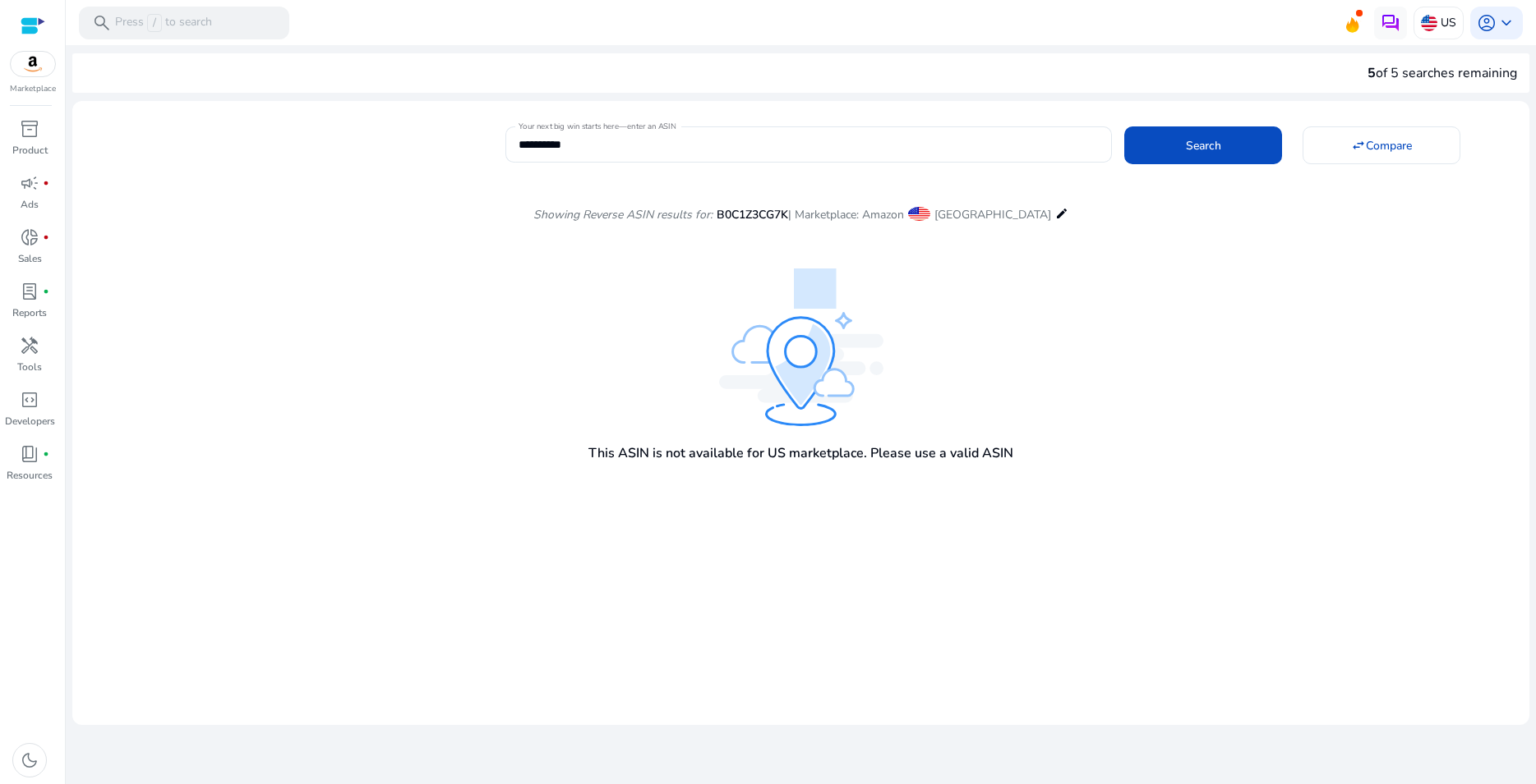
click at [1055, 213] on mat-icon "edit" at bounding box center [1061, 214] width 13 height 20
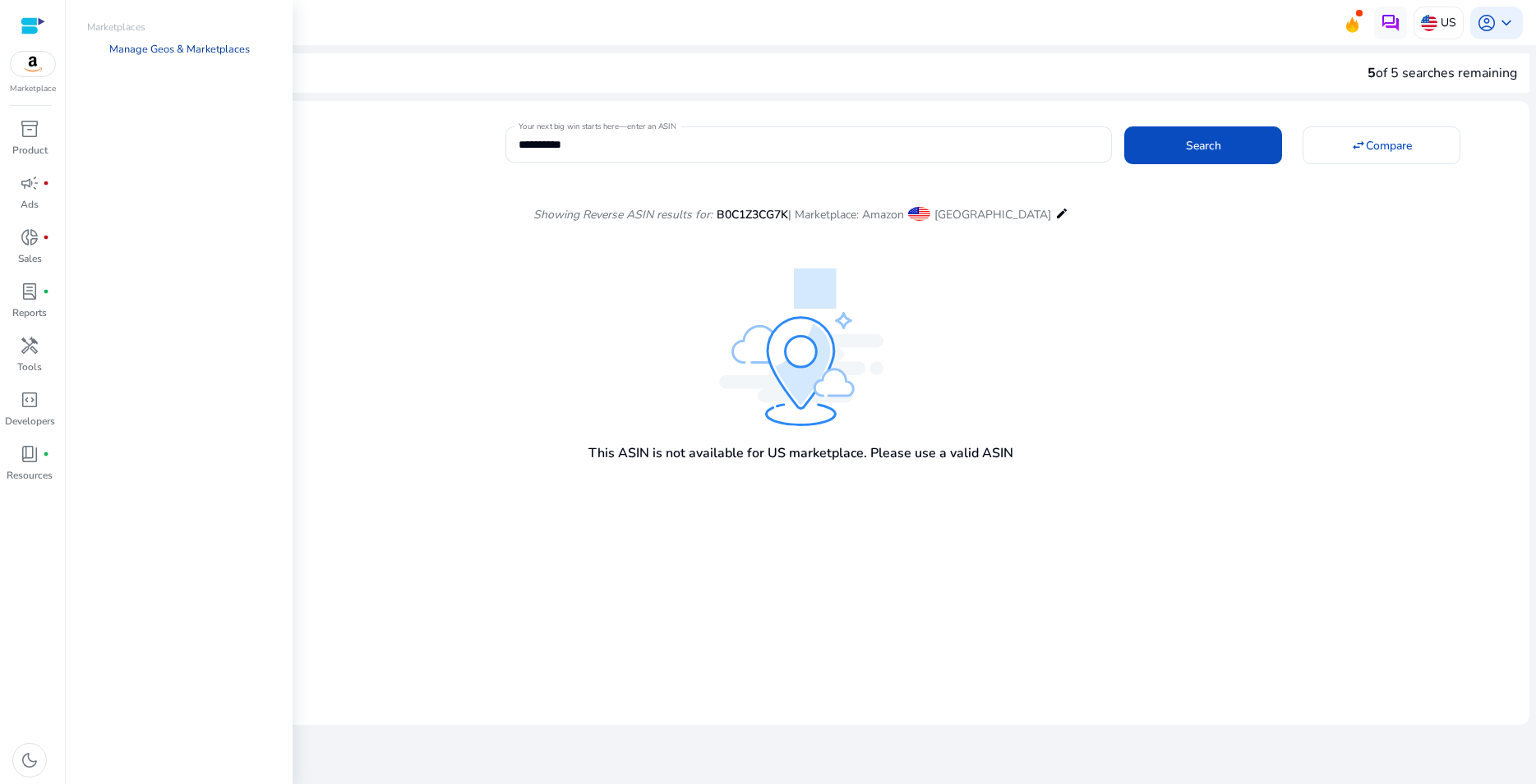
click at [218, 48] on link "Manage Geos & Marketplaces" at bounding box center [179, 49] width 167 height 30
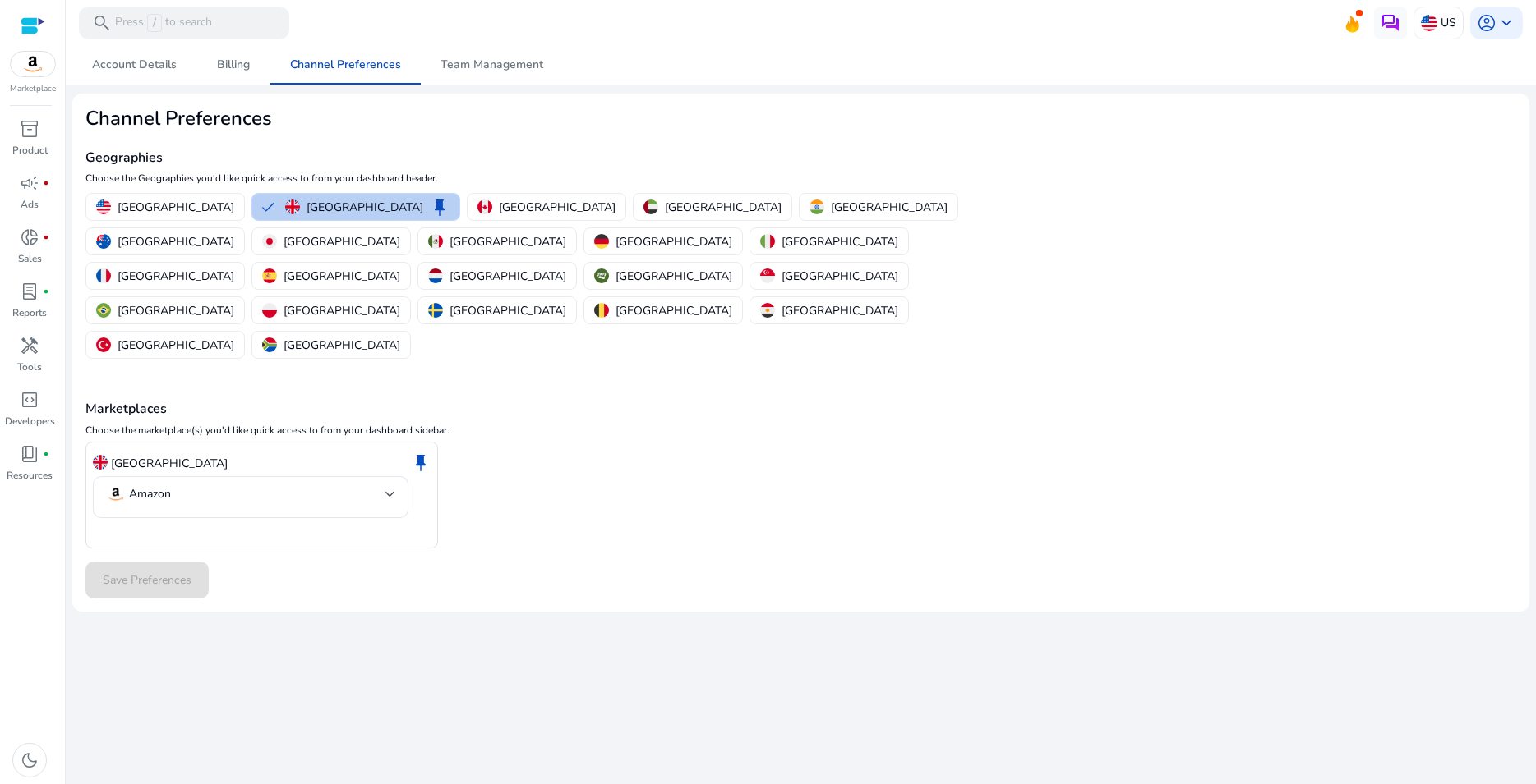
click at [329, 200] on p "[GEOGRAPHIC_DATA]" at bounding box center [365, 207] width 117 height 17
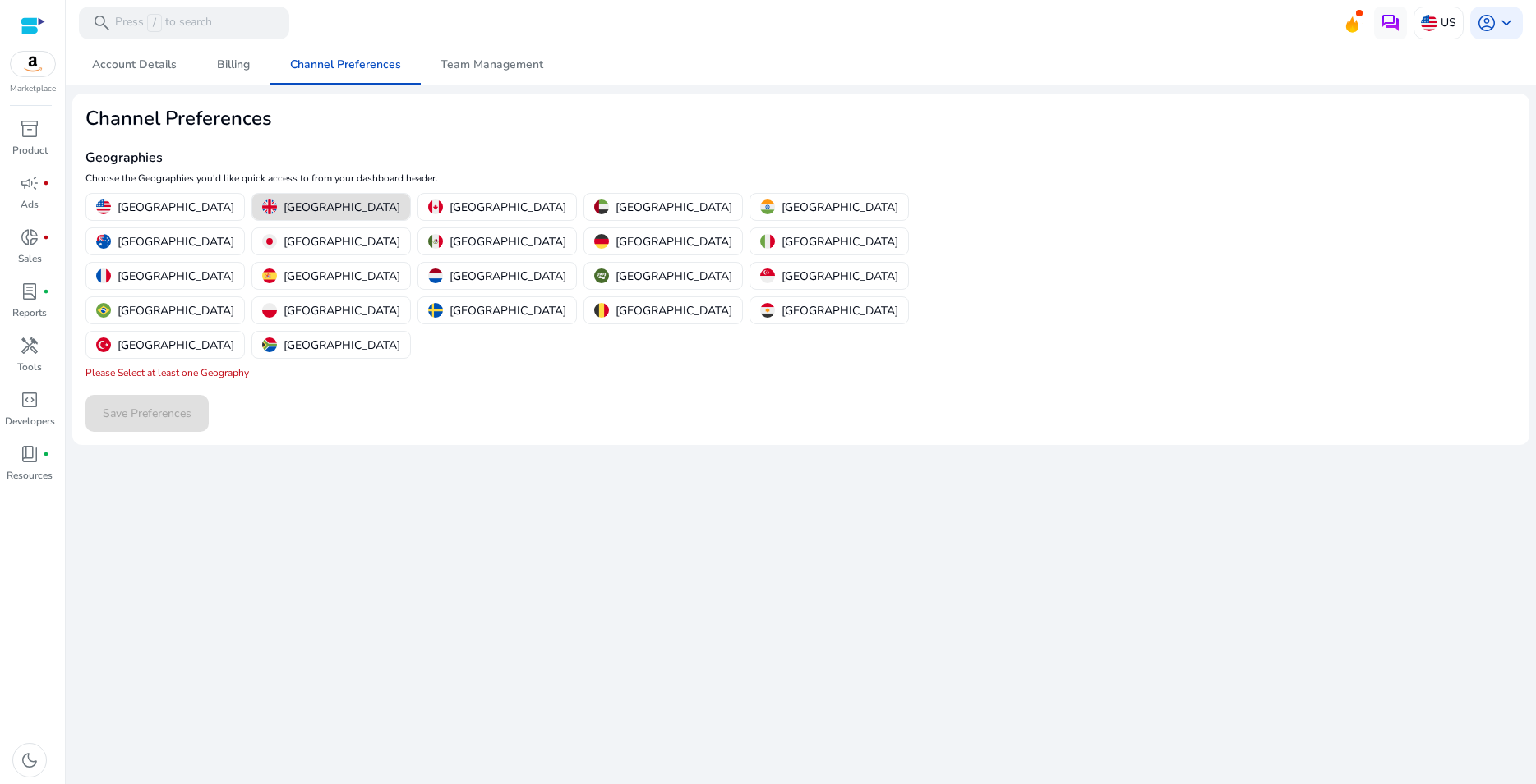
click at [322, 198] on button "[GEOGRAPHIC_DATA]" at bounding box center [331, 206] width 158 height 26
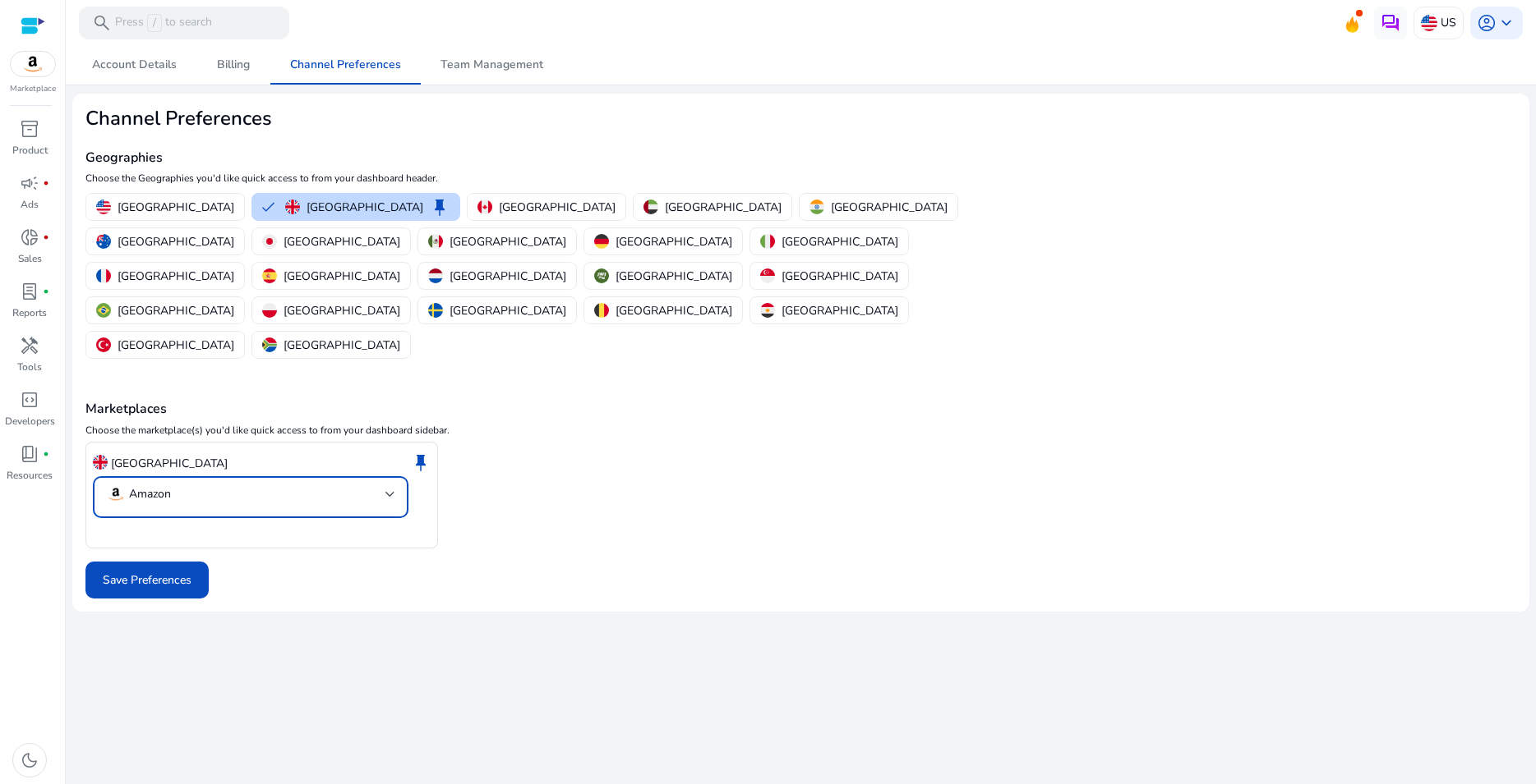
click at [227, 485] on mat-select-trigger "Amazon" at bounding box center [245, 495] width 279 height 20
click at [551, 462] on div at bounding box center [768, 392] width 1536 height 784
click at [196, 561] on span at bounding box center [147, 580] width 124 height 39
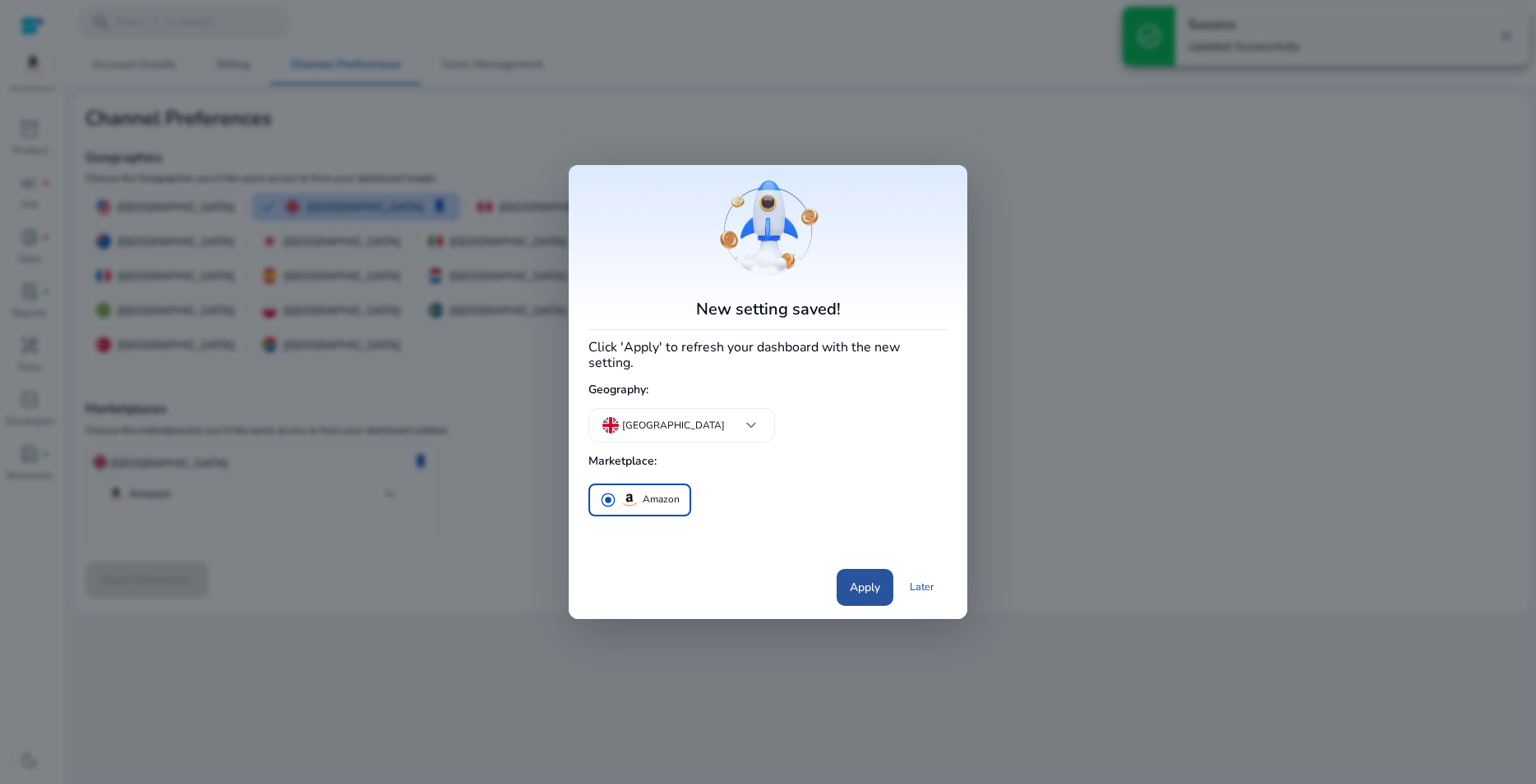
click at [852, 579] on span "Apply" at bounding box center [865, 588] width 31 height 17
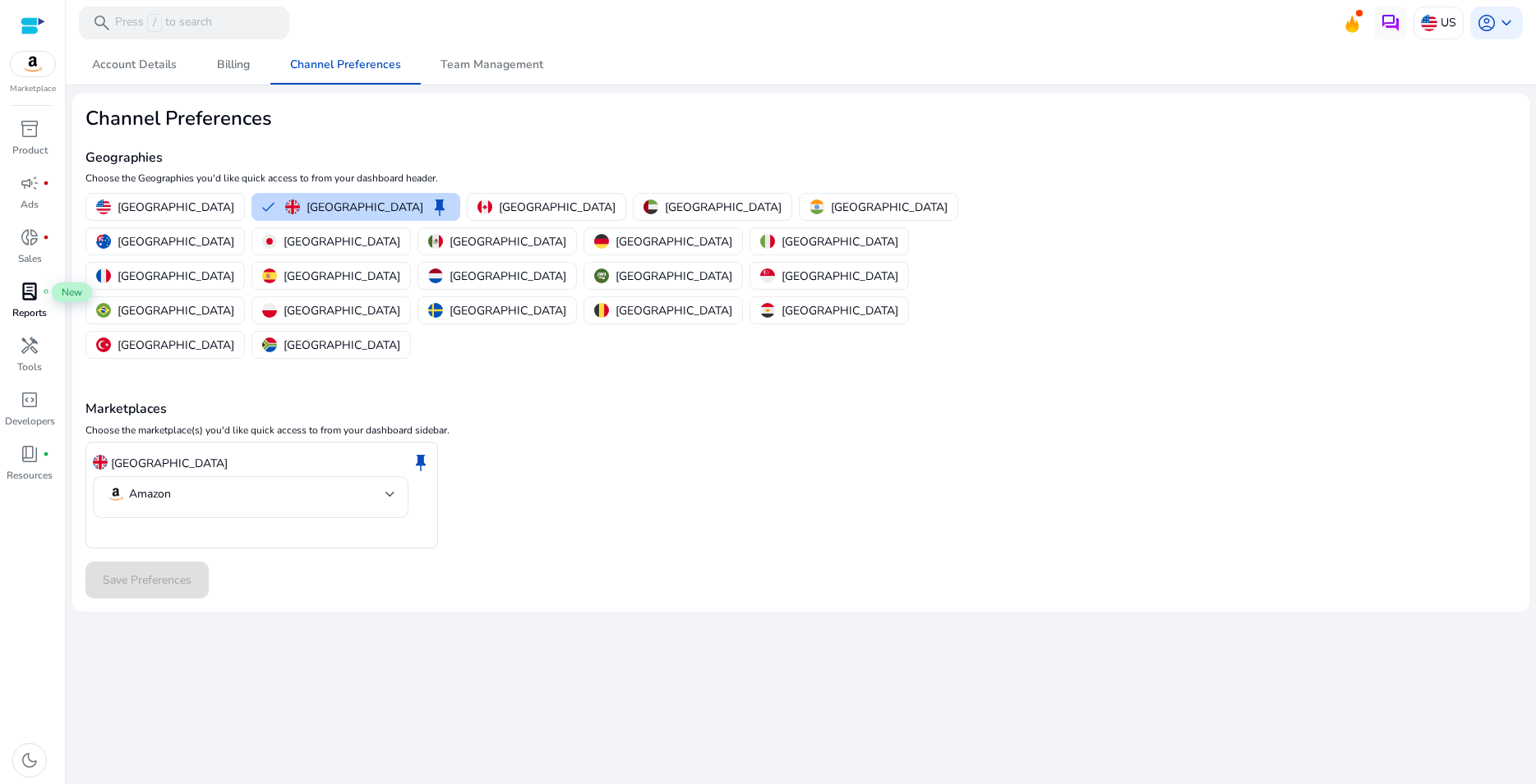
click at [32, 282] on span "lab_profile" at bounding box center [30, 291] width 20 height 20
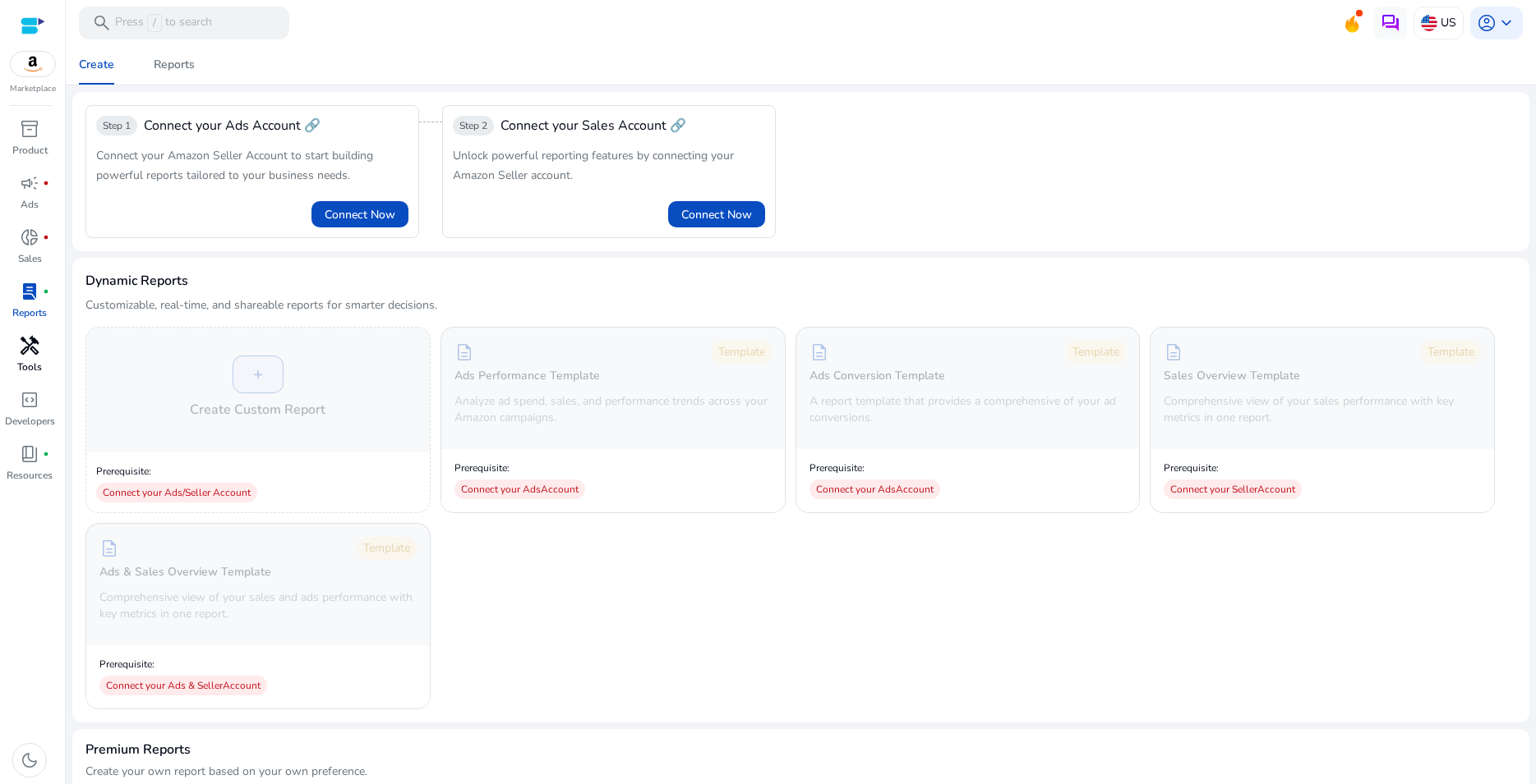
click at [20, 363] on p "Tools" at bounding box center [30, 366] width 25 height 14
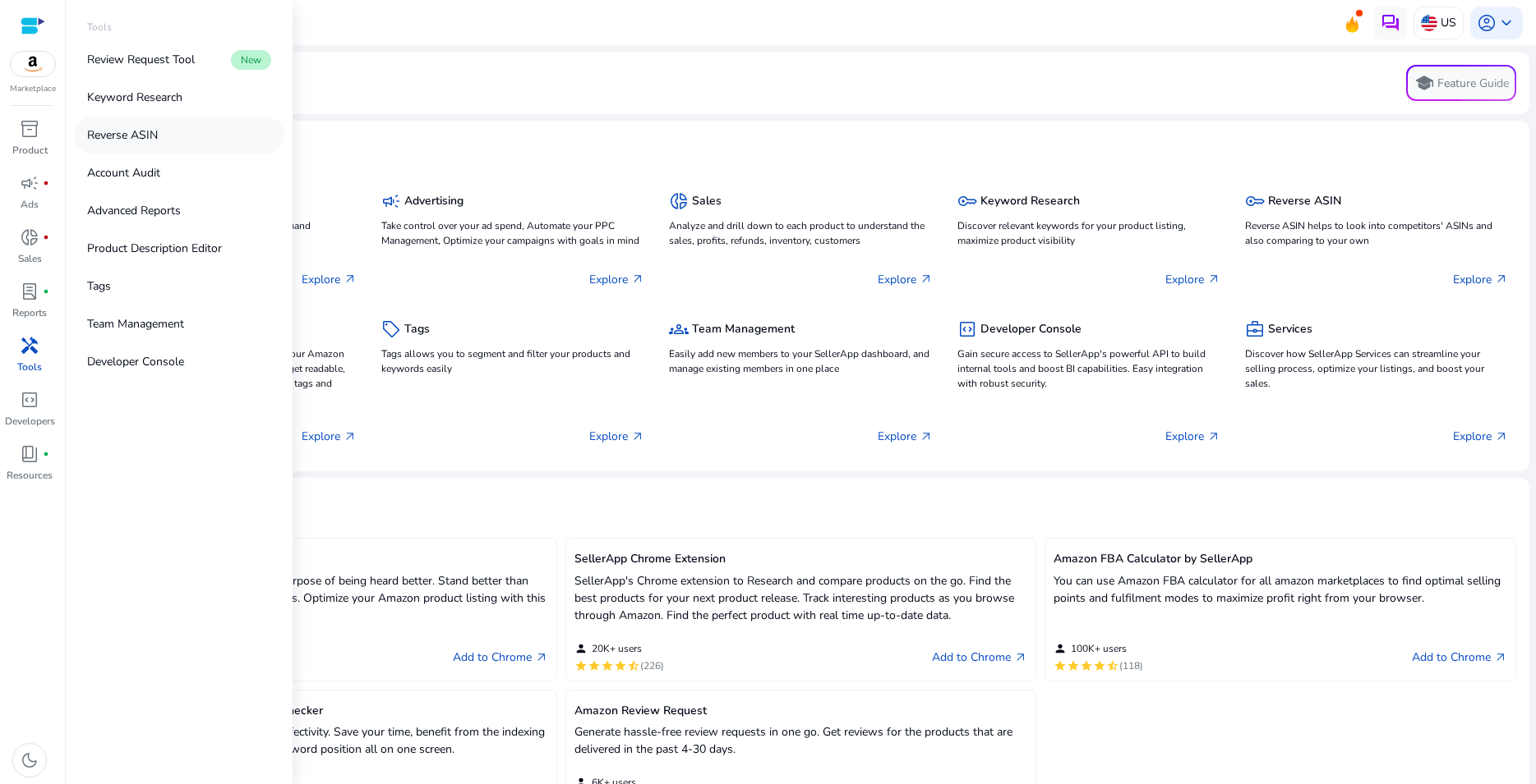
click at [144, 132] on p "Reverse ASIN" at bounding box center [123, 135] width 71 height 17
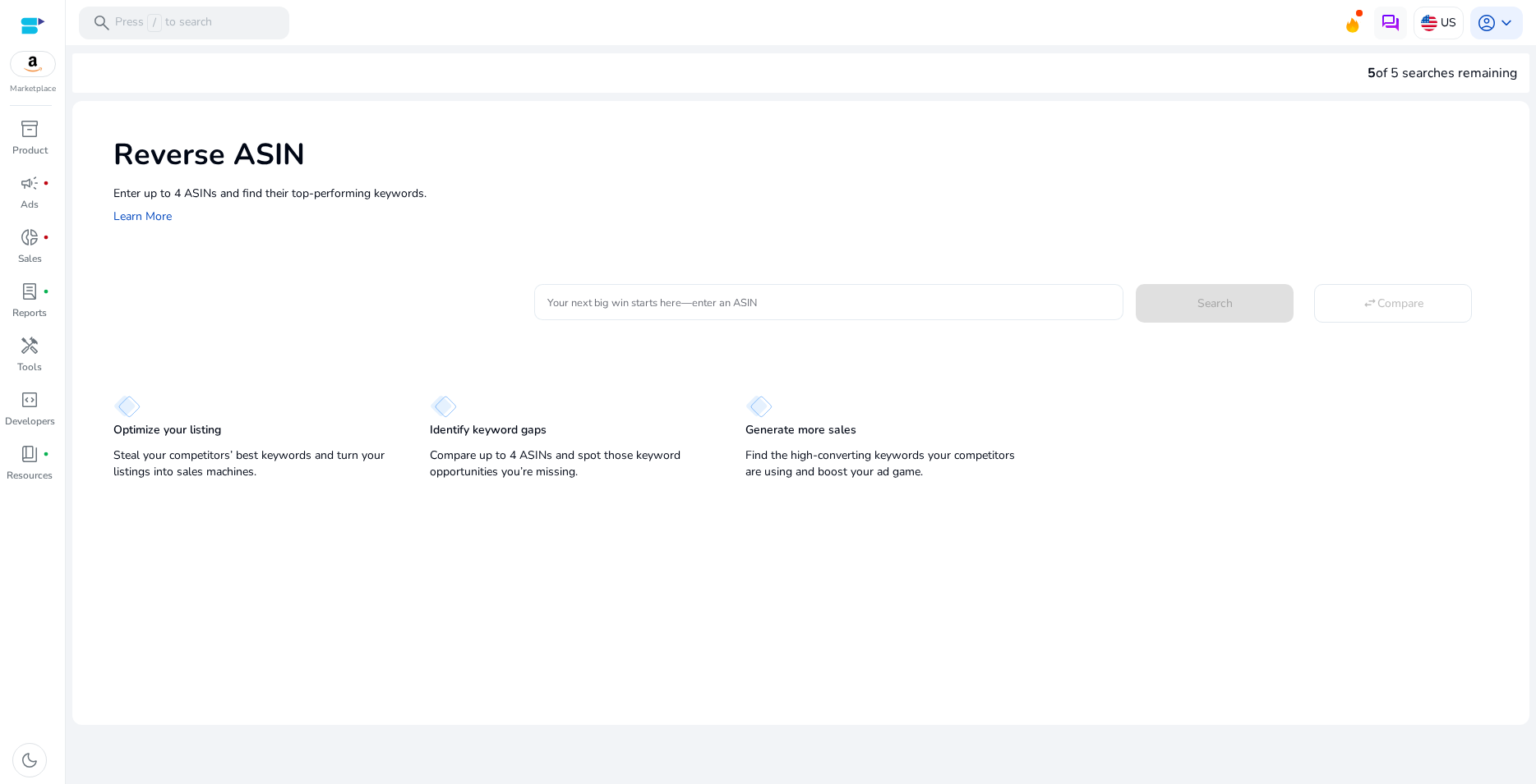
click at [632, 295] on input "Your next big win starts here—enter an ASIN" at bounding box center [828, 302] width 563 height 18
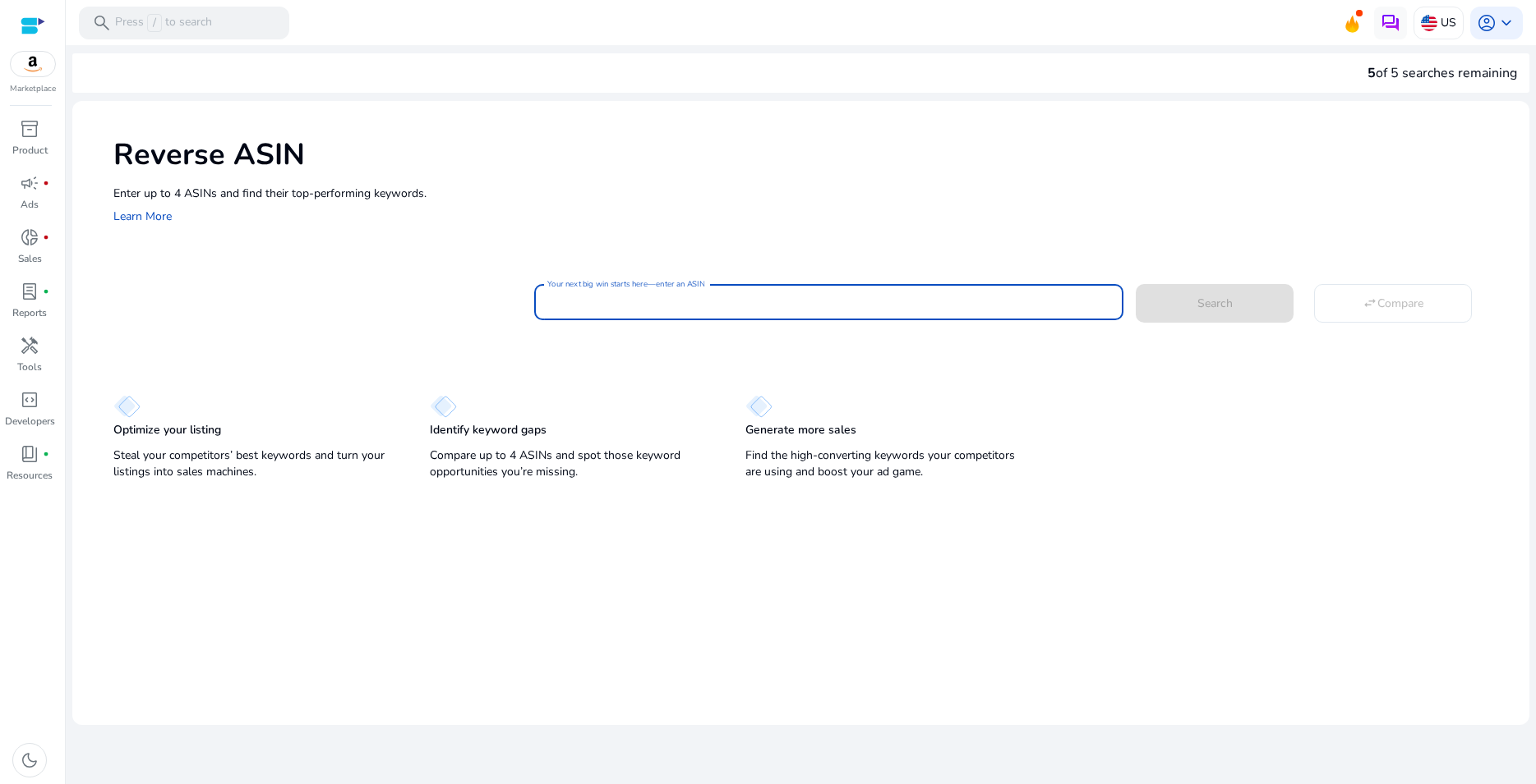
paste input "**********"
type input "**********"
click at [1196, 308] on span at bounding box center [1214, 303] width 158 height 39
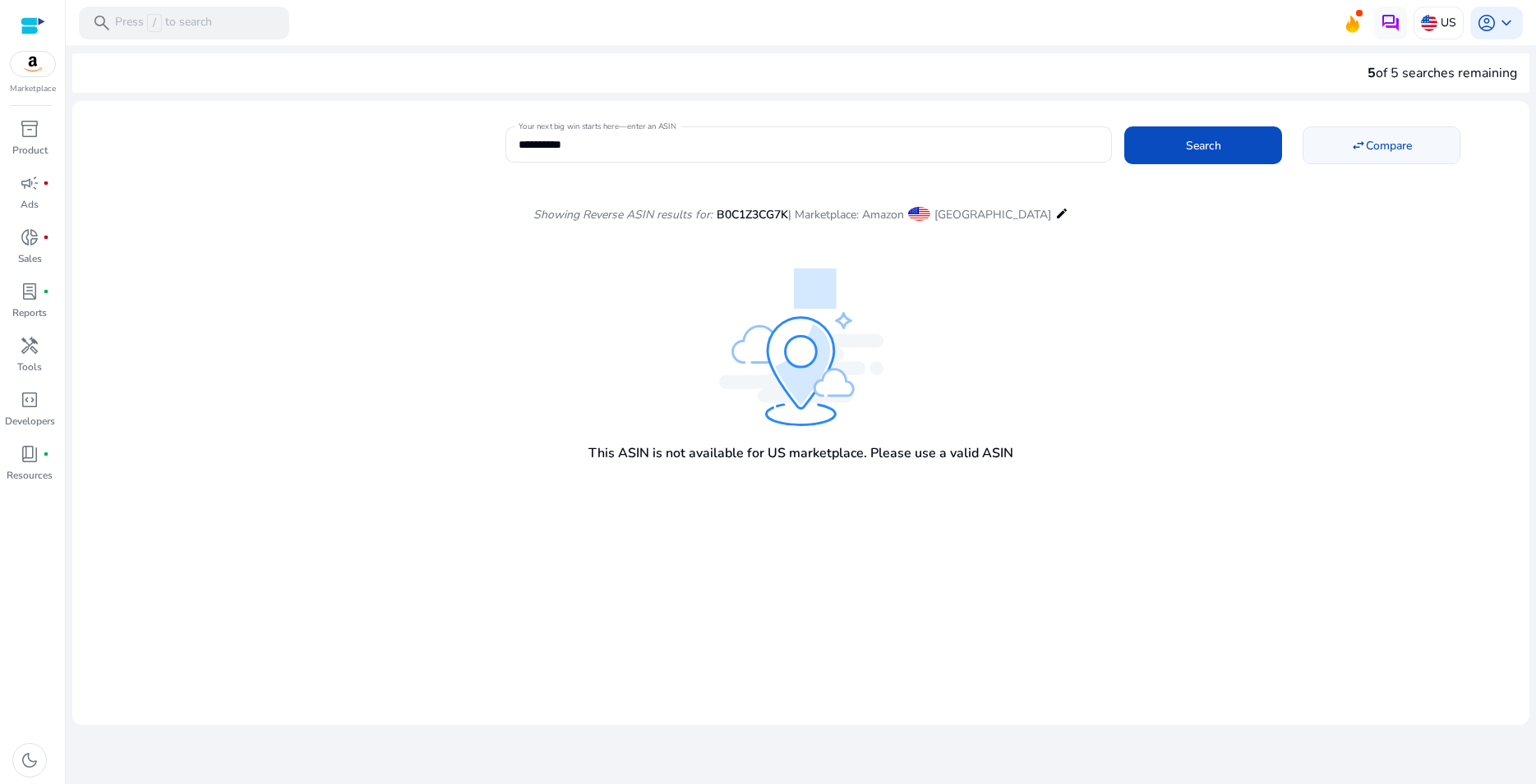
click at [1389, 140] on span "Compare" at bounding box center [1388, 146] width 46 height 17
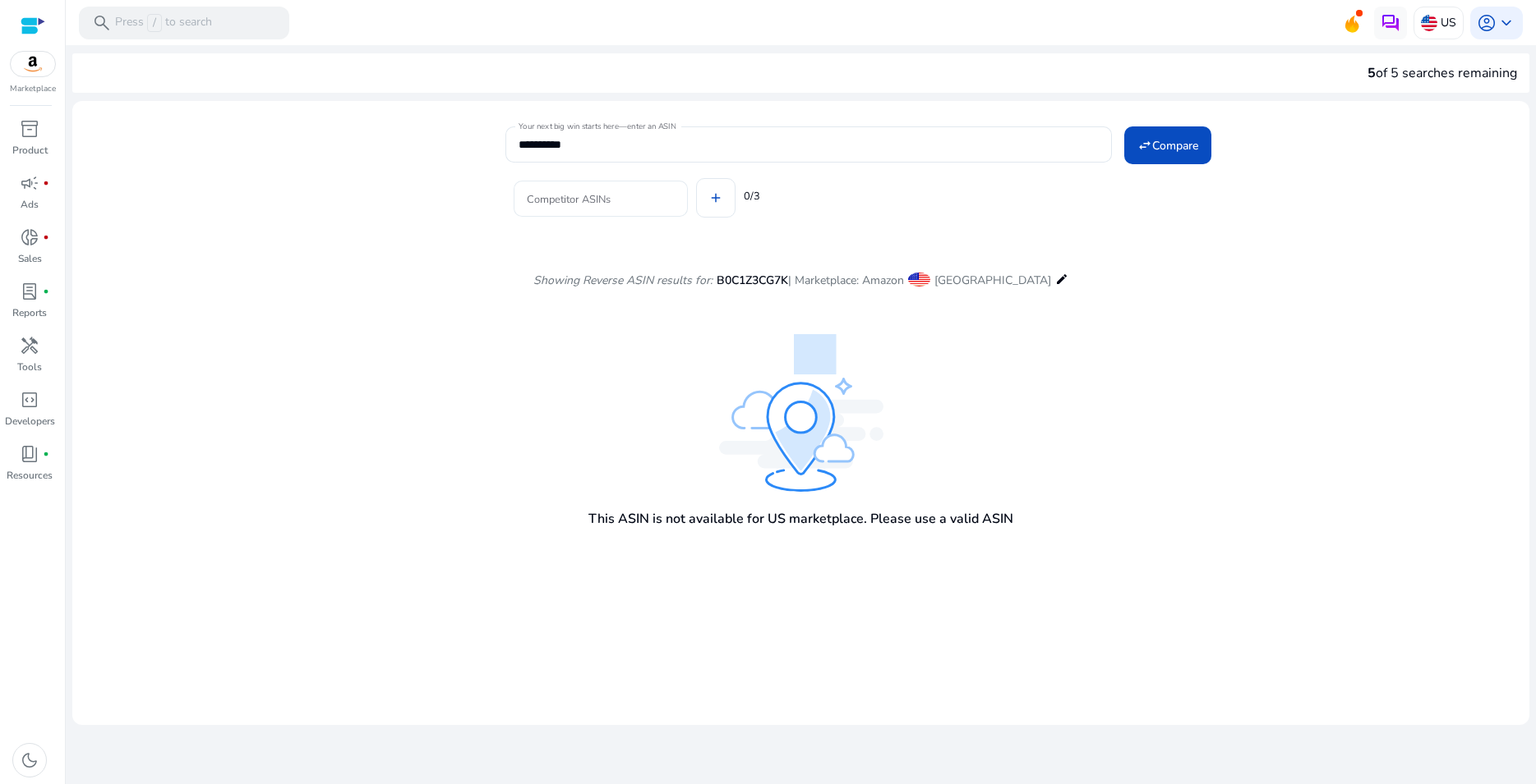
click at [631, 197] on input "Competitor ASINs" at bounding box center [600, 198] width 148 height 18
paste input "**********"
type input "**********"
click at [1170, 138] on span "Compare" at bounding box center [1175, 146] width 46 height 17
click at [1055, 276] on mat-icon "edit" at bounding box center [1061, 279] width 13 height 20
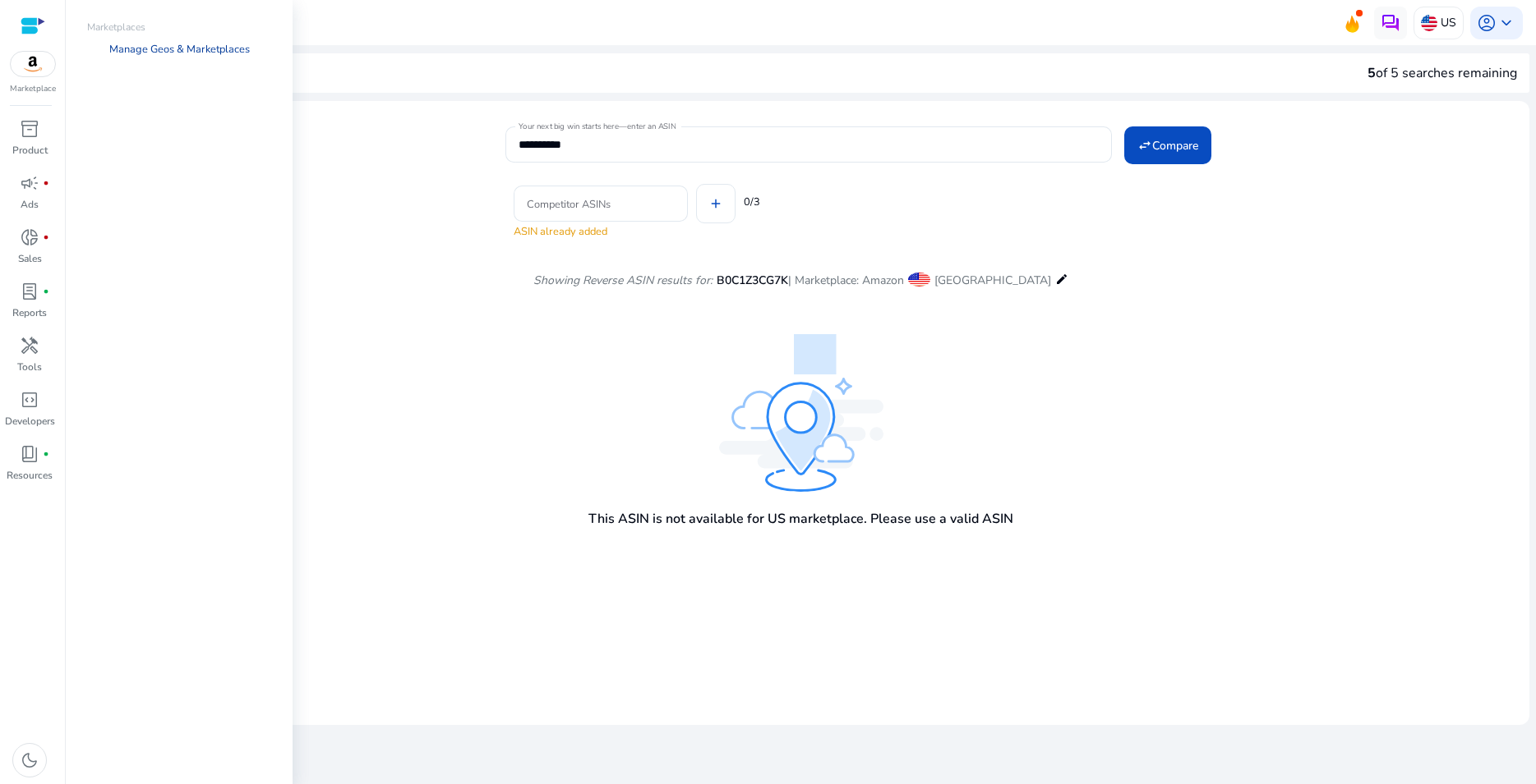
click at [213, 52] on link "Manage Geos & Marketplaces" at bounding box center [179, 49] width 167 height 30
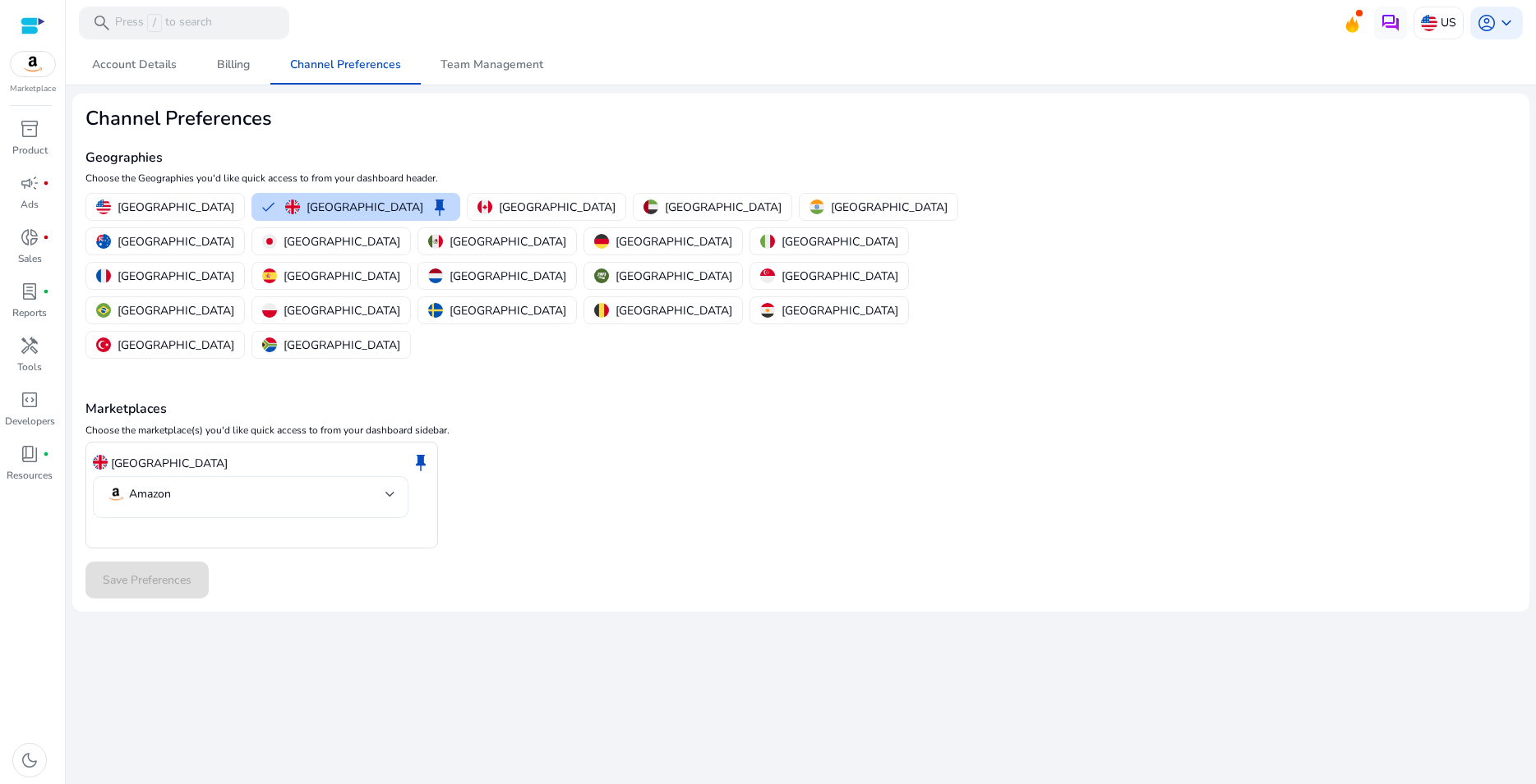
click at [218, 485] on mat-select-trigger "Amazon" at bounding box center [245, 495] width 279 height 20
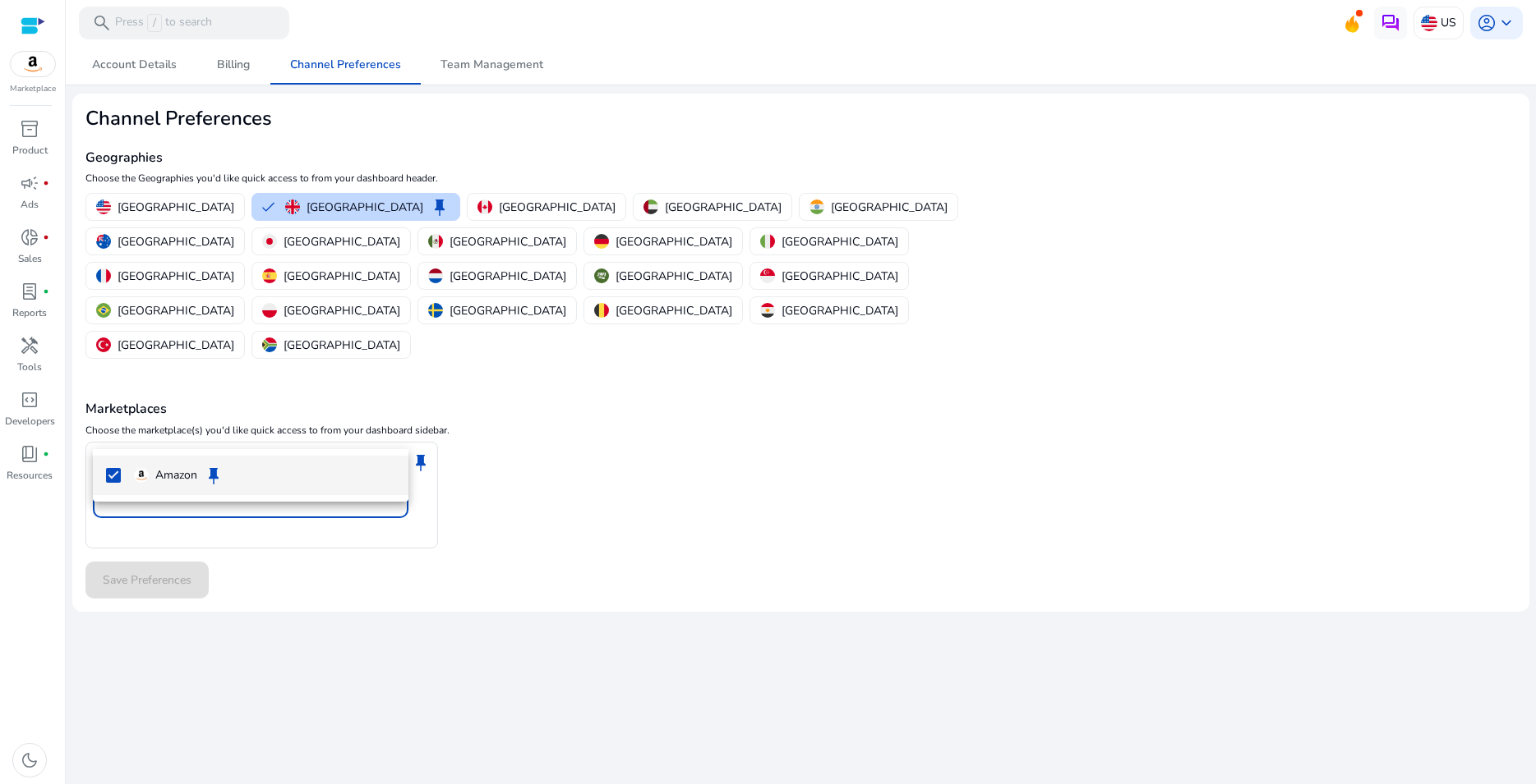
click at [554, 433] on div at bounding box center [768, 392] width 1536 height 784
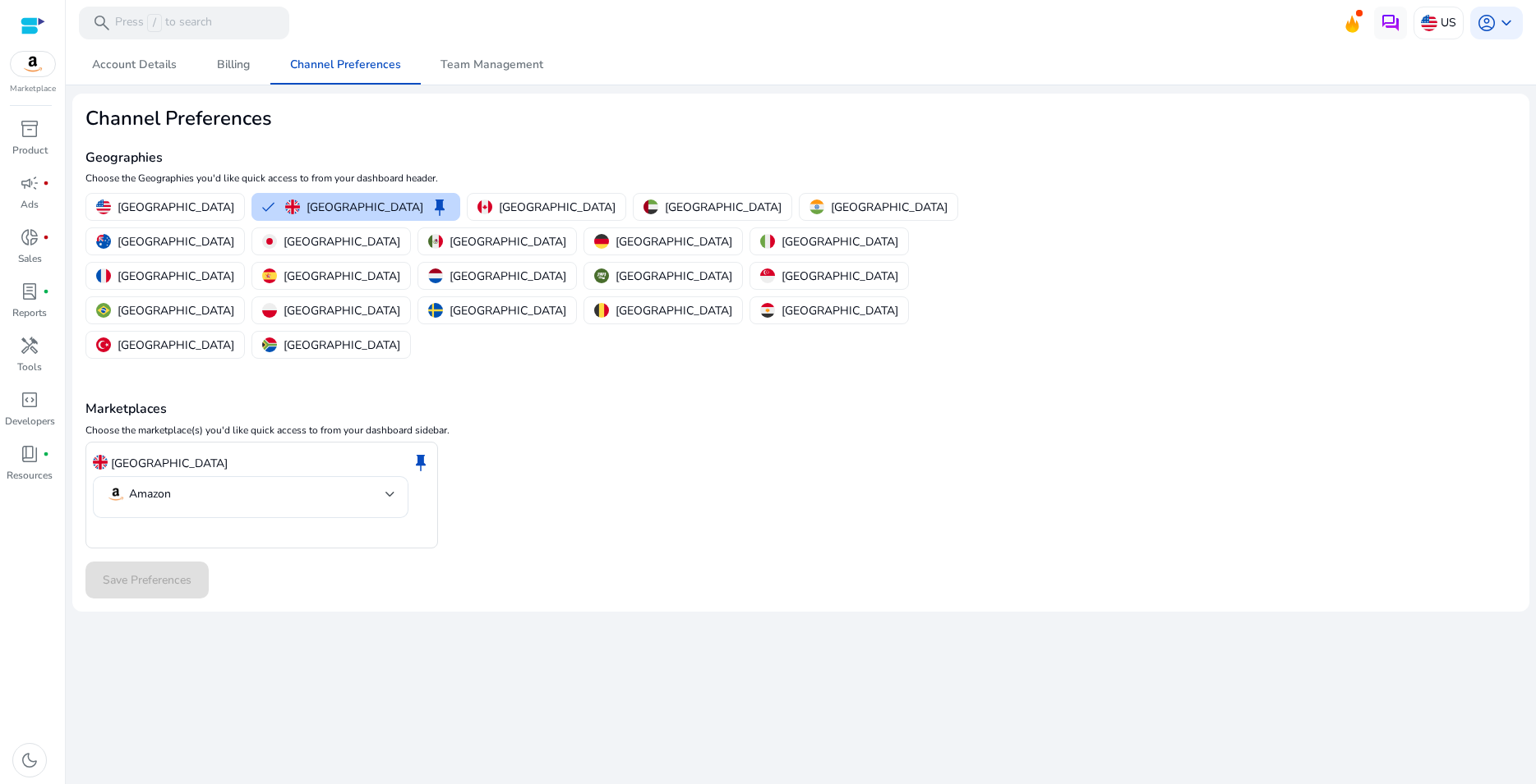
click at [183, 562] on div "Save Preferences" at bounding box center [801, 580] width 1431 height 37
click at [28, 186] on span "campaign" at bounding box center [30, 183] width 20 height 20
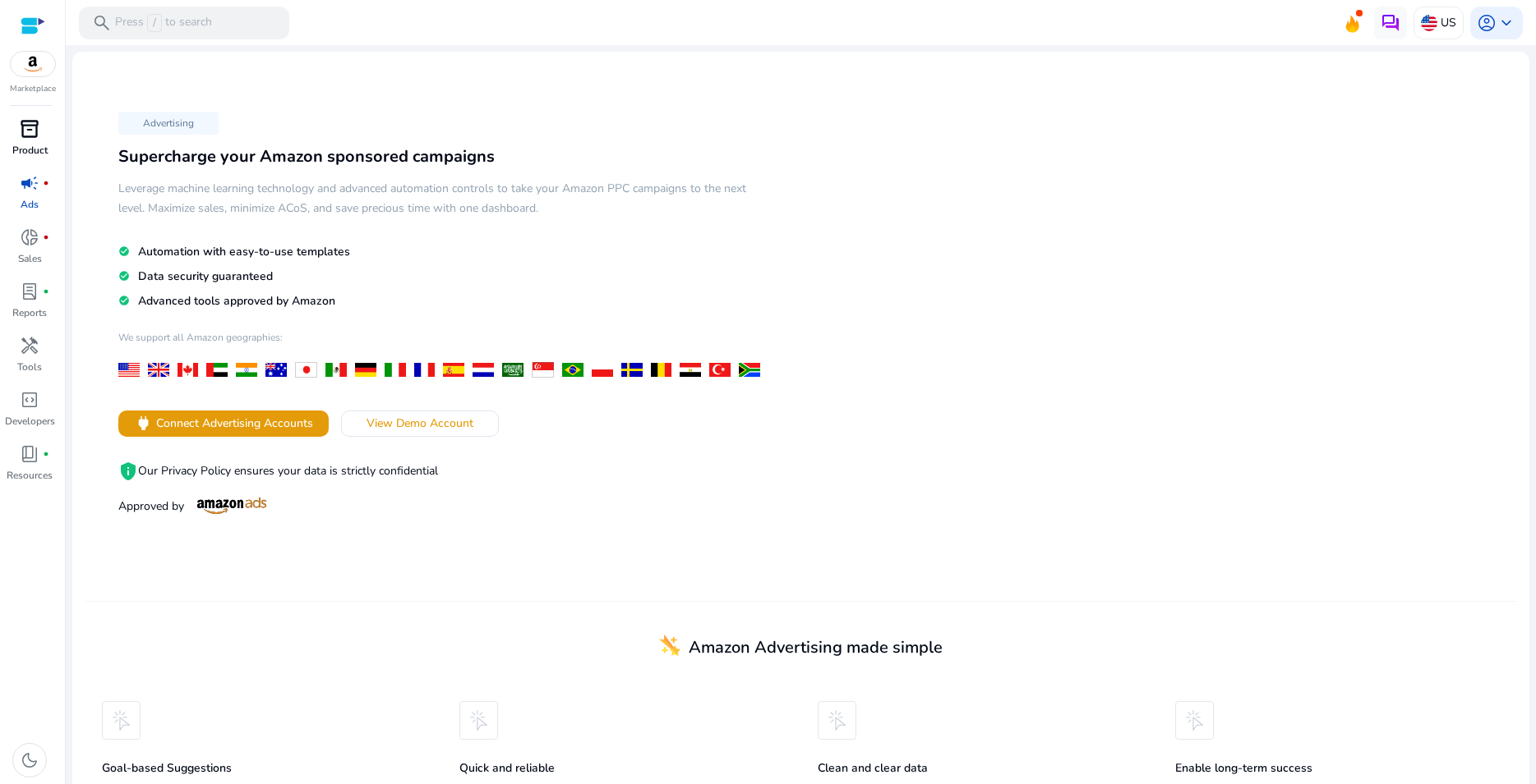
click at [35, 138] on span "inventory_2" at bounding box center [30, 128] width 20 height 20
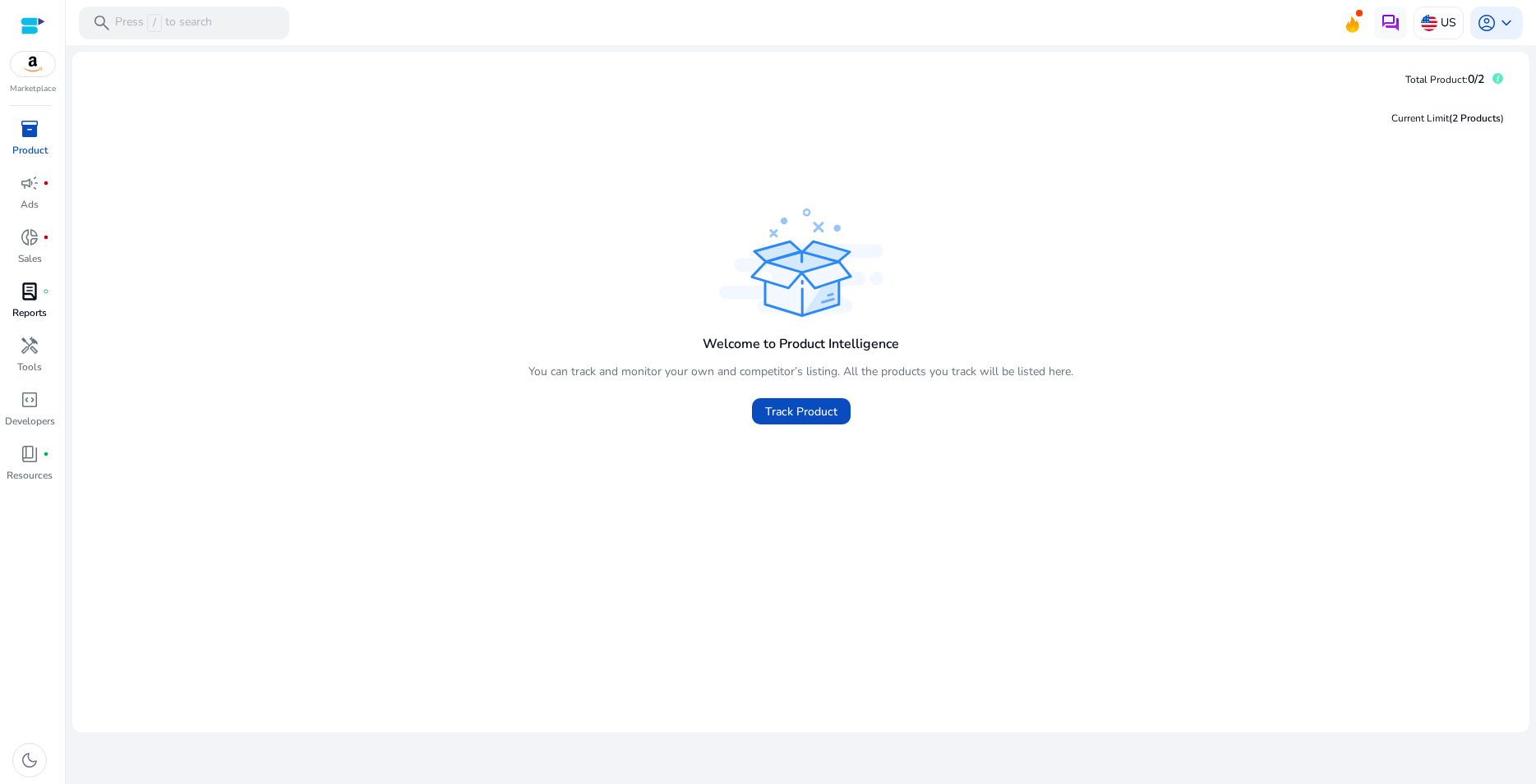
click at [28, 290] on span "lab_profile" at bounding box center [30, 291] width 20 height 20
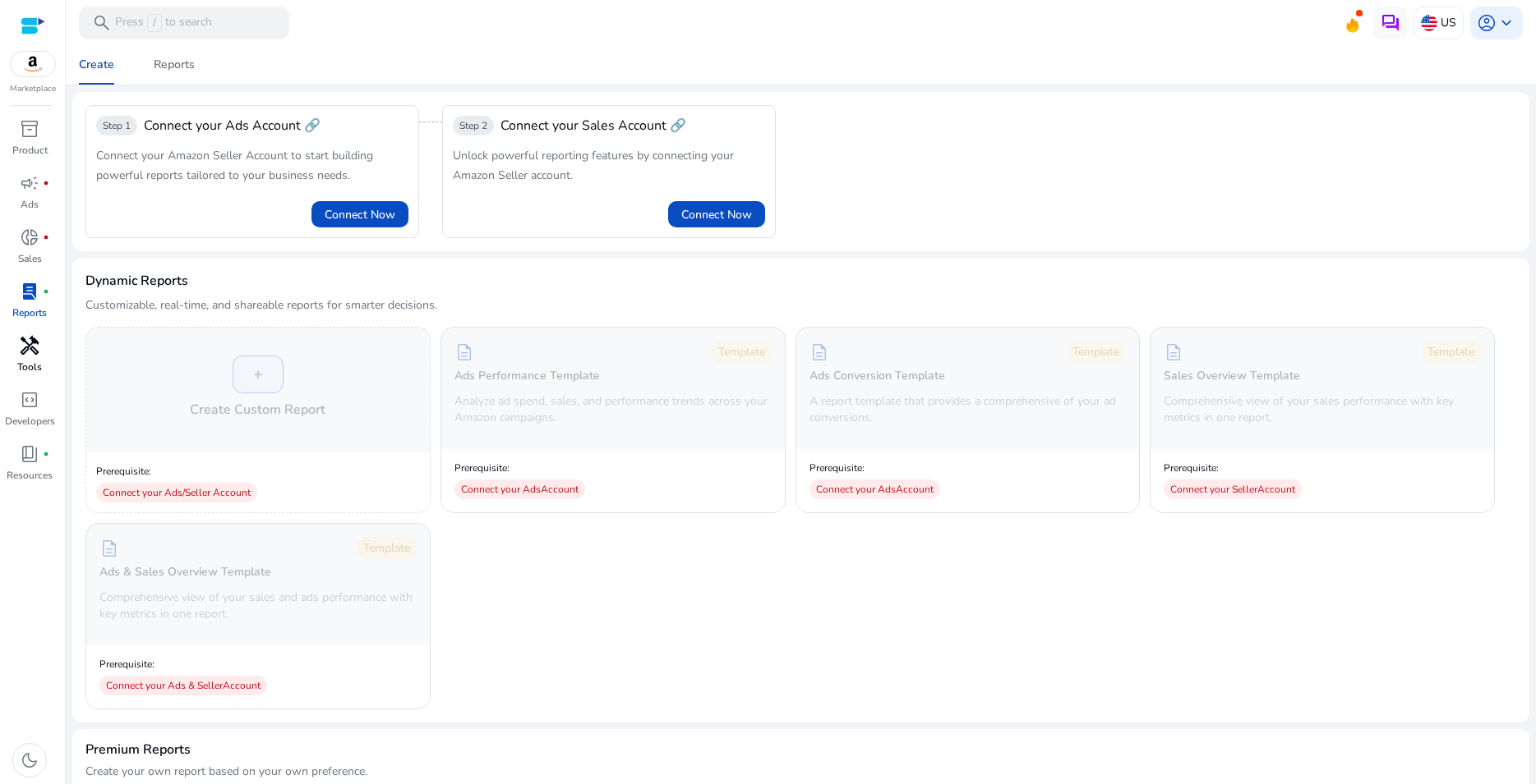
click at [35, 338] on span "handyman" at bounding box center [30, 346] width 20 height 20
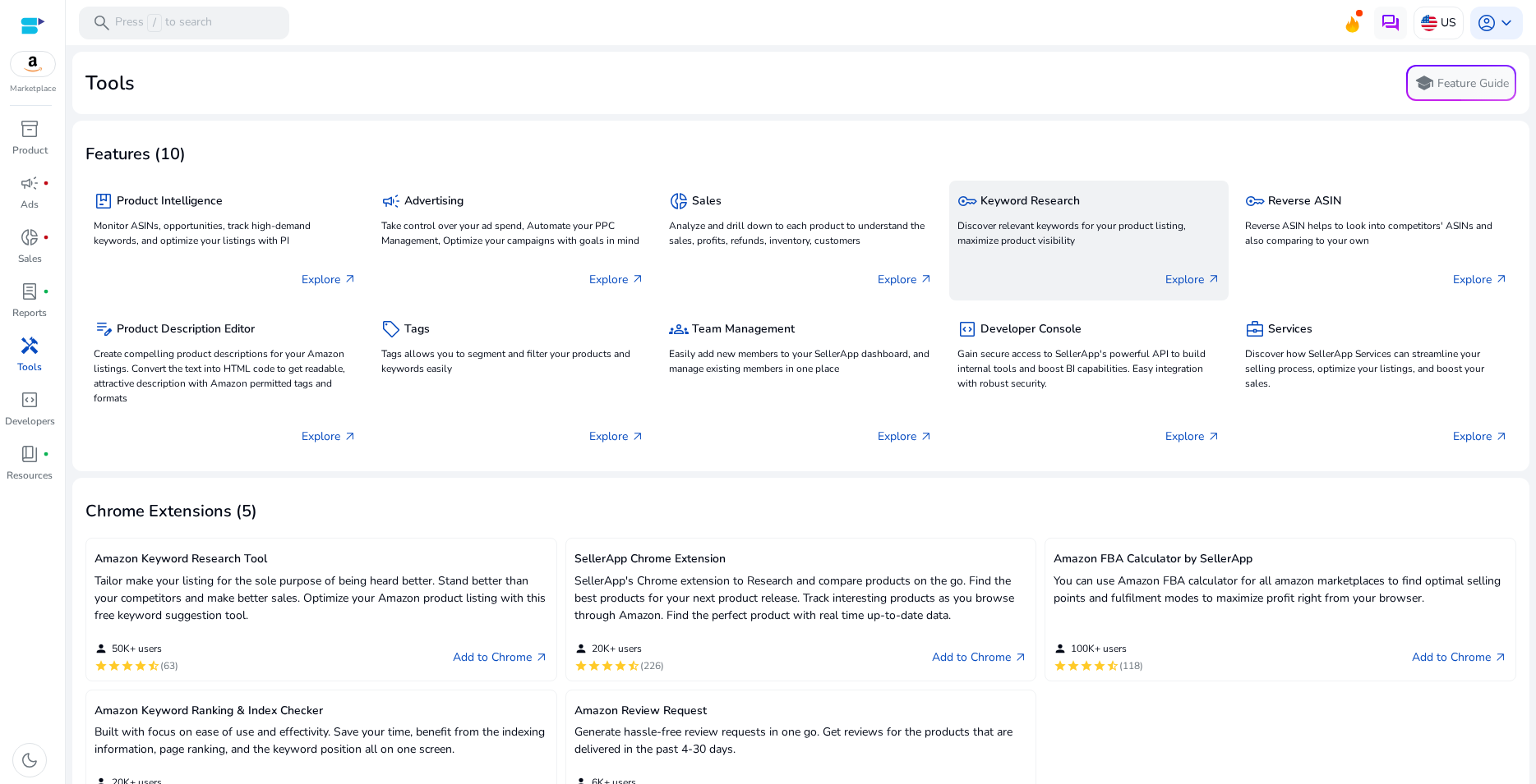
drag, startPoint x: 1012, startPoint y: 202, endPoint x: 1009, endPoint y: 210, distance: 8.5
click at [1011, 209] on h5 "Keyword Research" at bounding box center [1030, 201] width 100 height 14
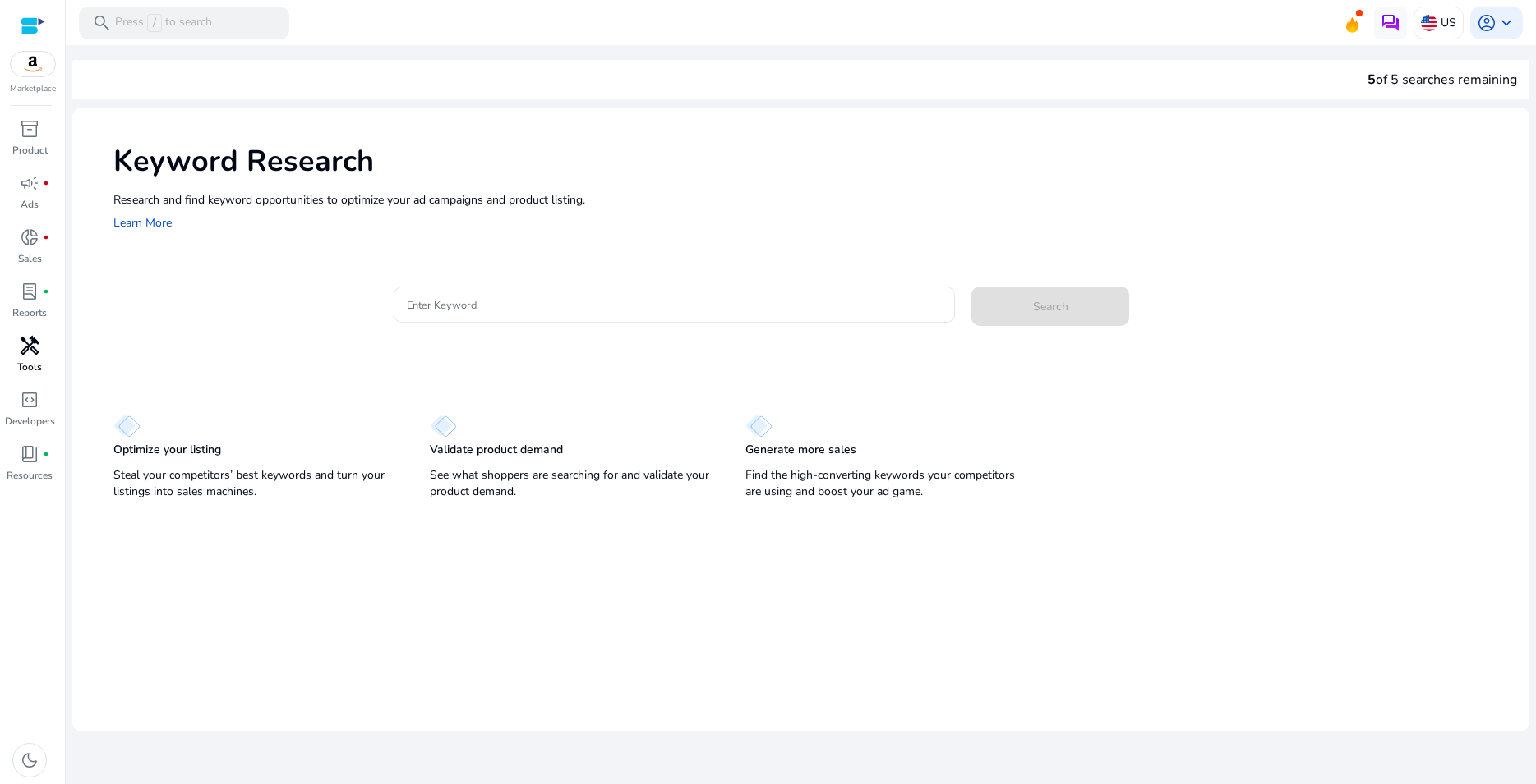
click at [23, 340] on span "handyman" at bounding box center [30, 346] width 20 height 20
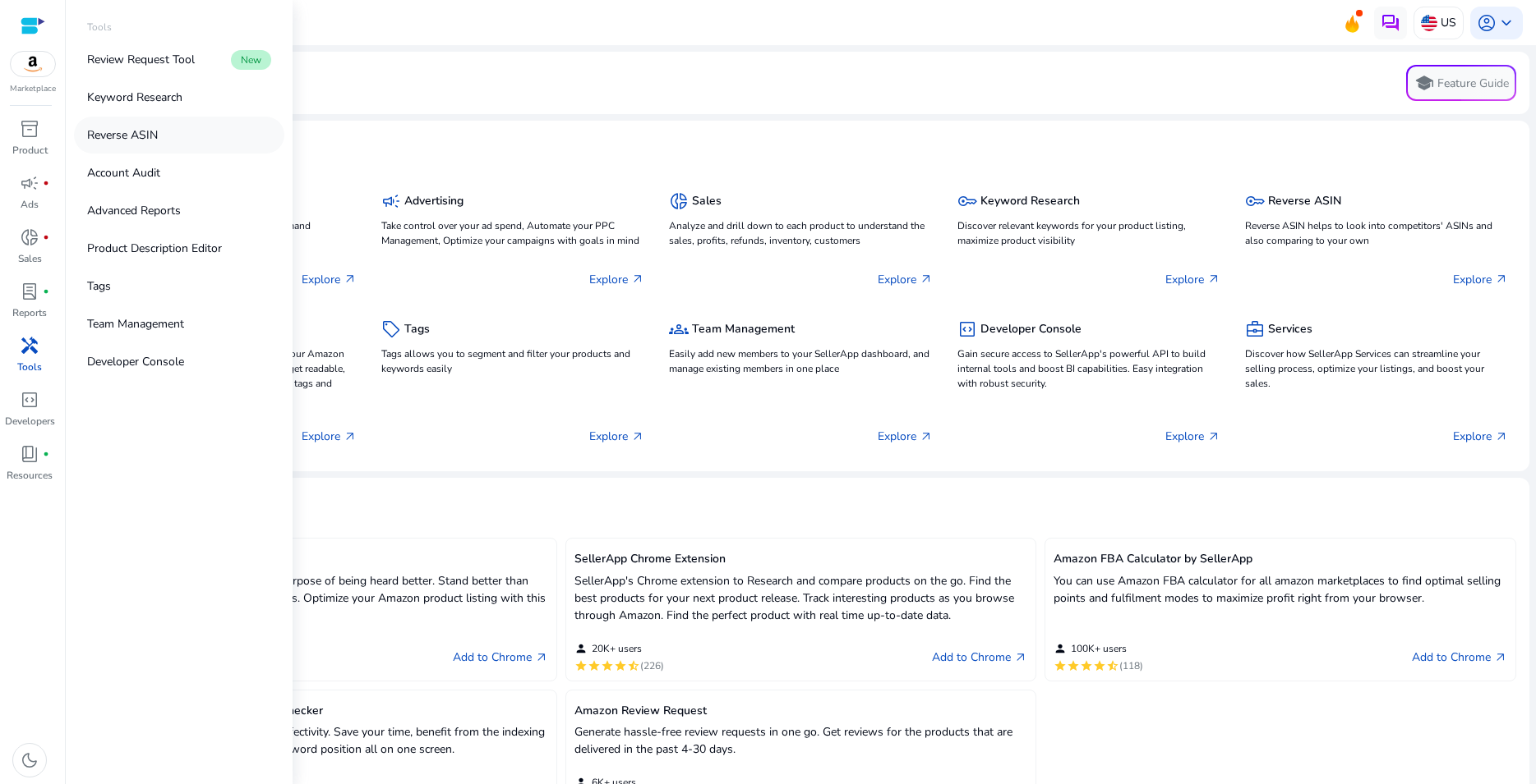
click at [144, 134] on p "Reverse ASIN" at bounding box center [123, 135] width 71 height 17
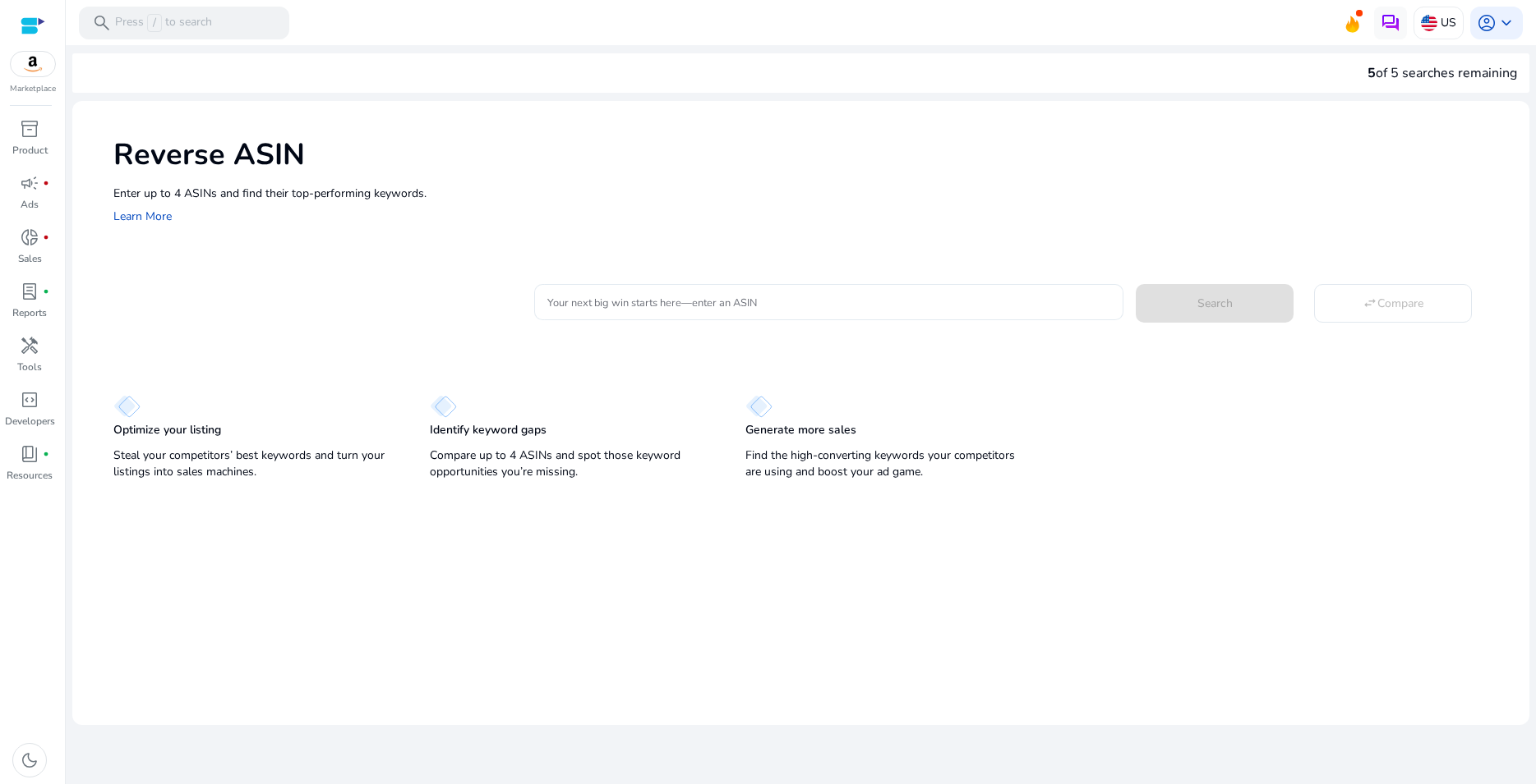
click at [753, 307] on input "Your next big win starts here—enter an ASIN" at bounding box center [828, 302] width 563 height 18
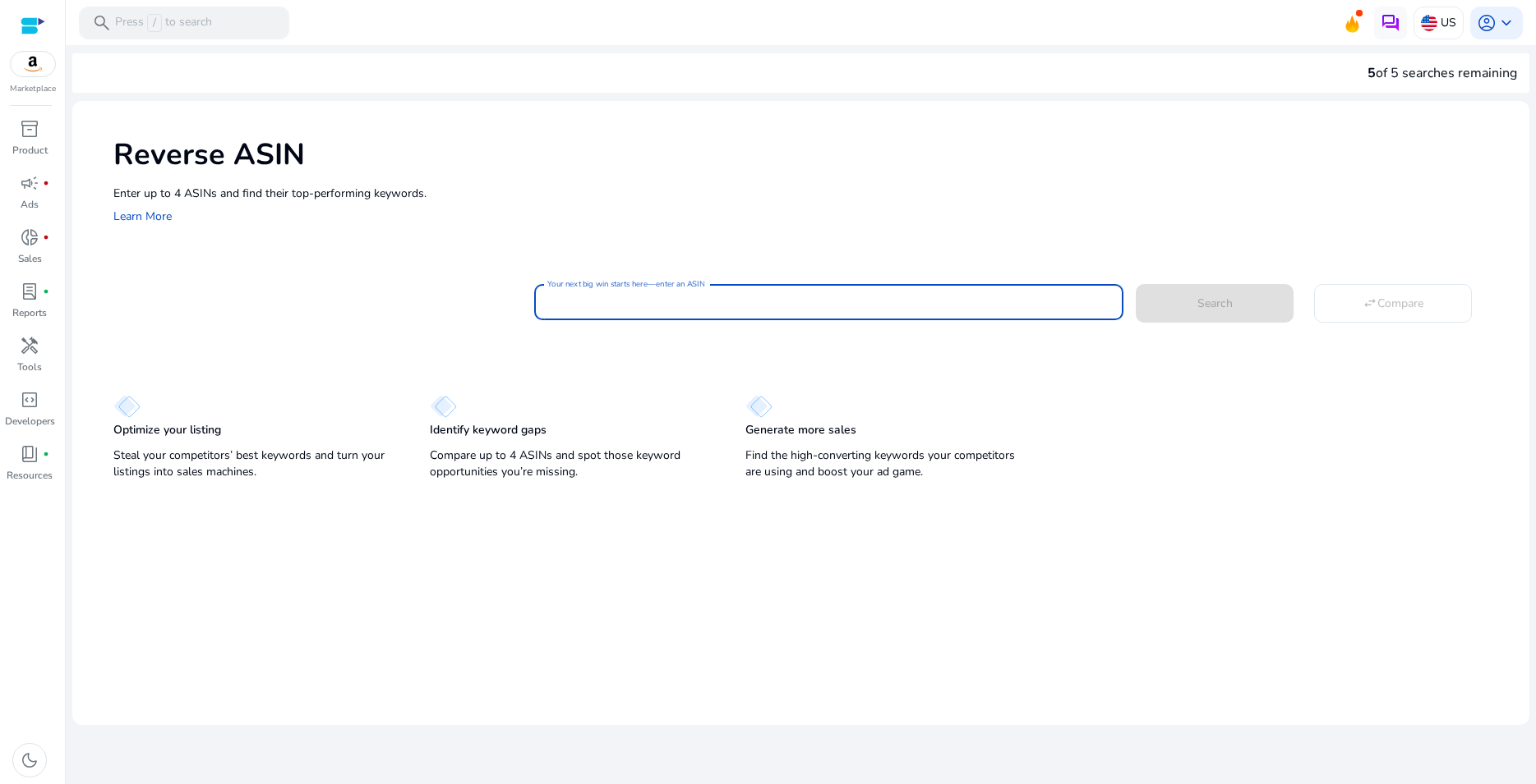
paste input "**********"
type input "**********"
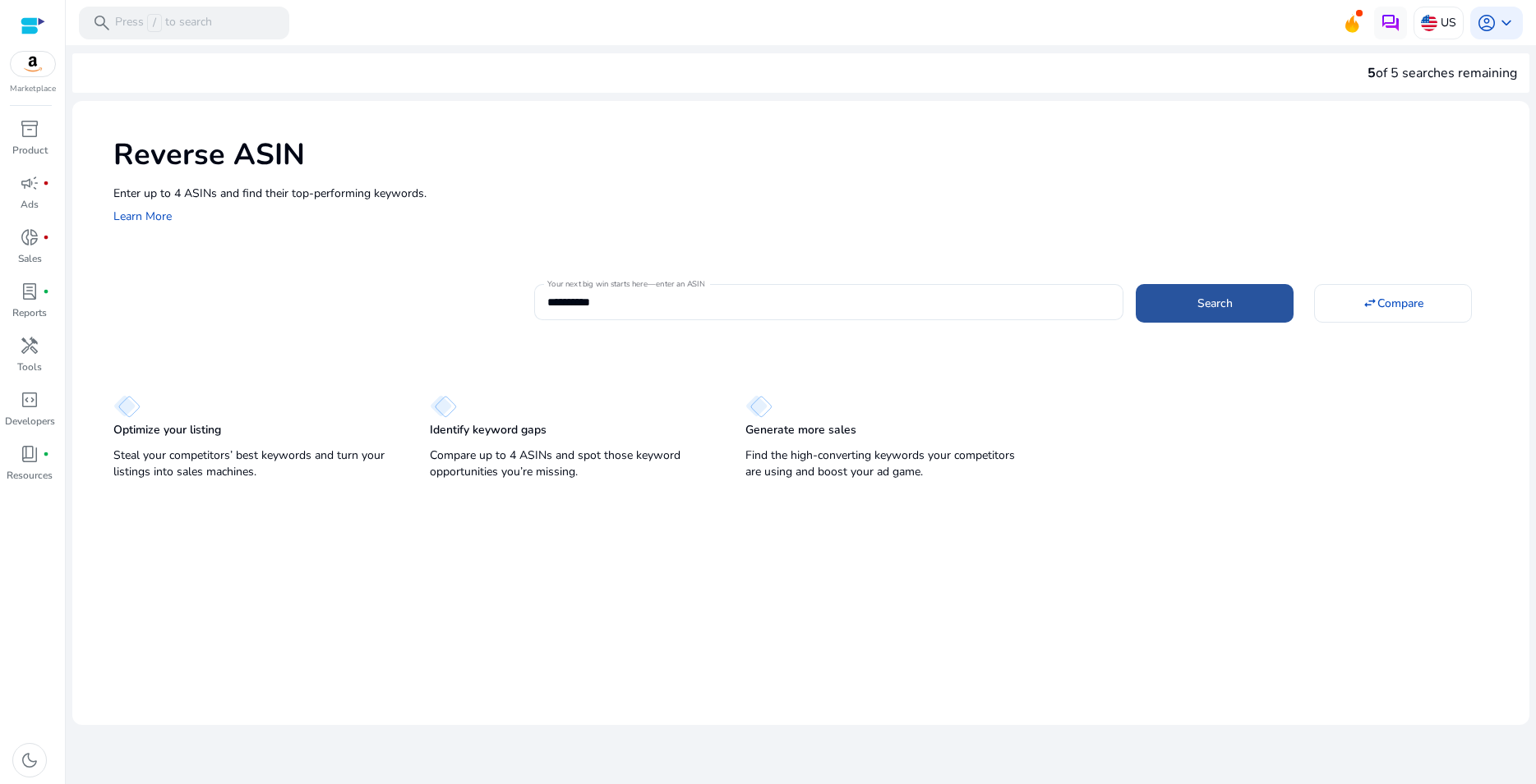
click at [1213, 301] on span "Search" at bounding box center [1215, 304] width 35 height 17
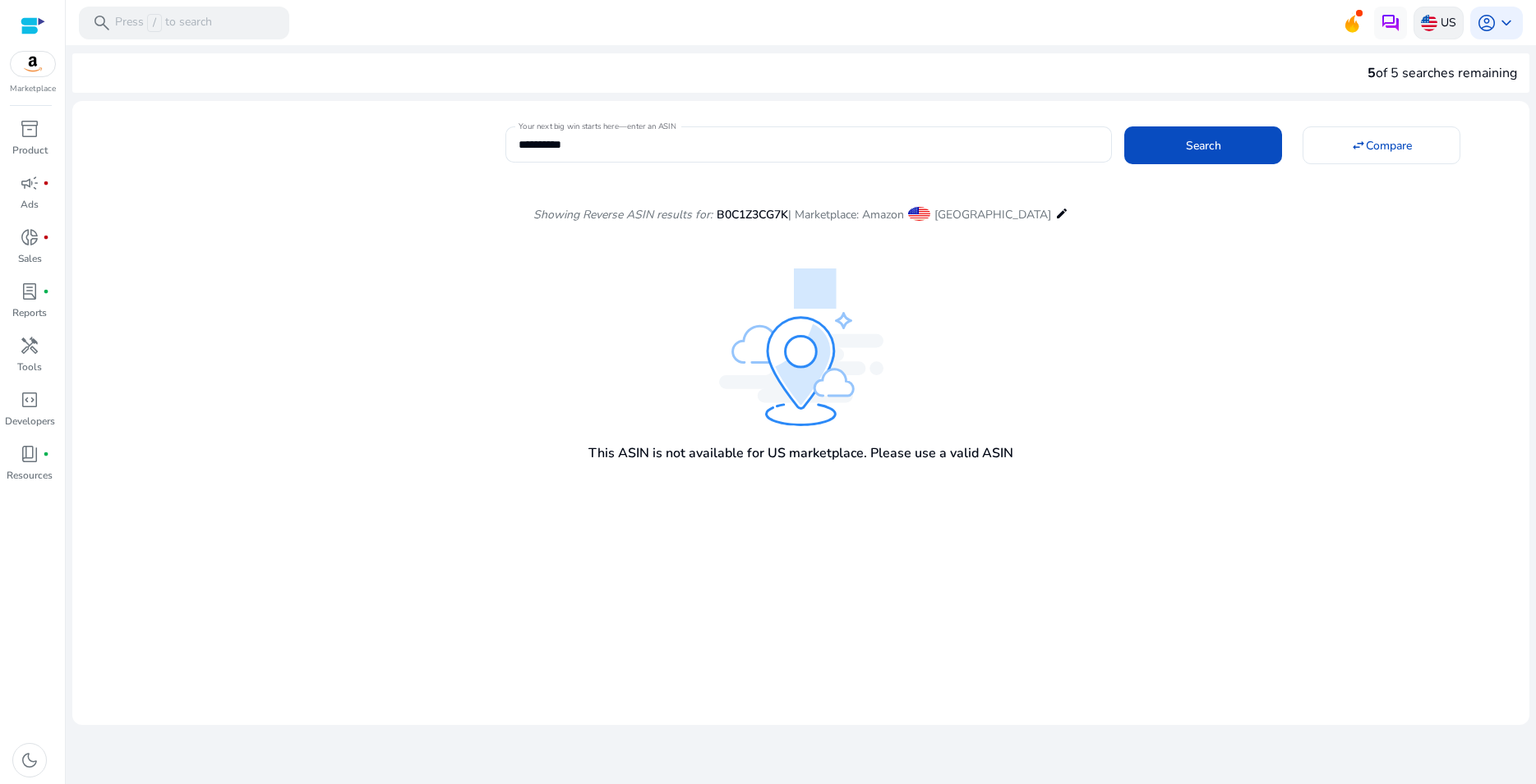
click at [1448, 18] on p "US" at bounding box center [1448, 23] width 15 height 29
click at [1309, 86] on link "Manage Geos & Marketplaces" at bounding box center [1280, 95] width 164 height 30
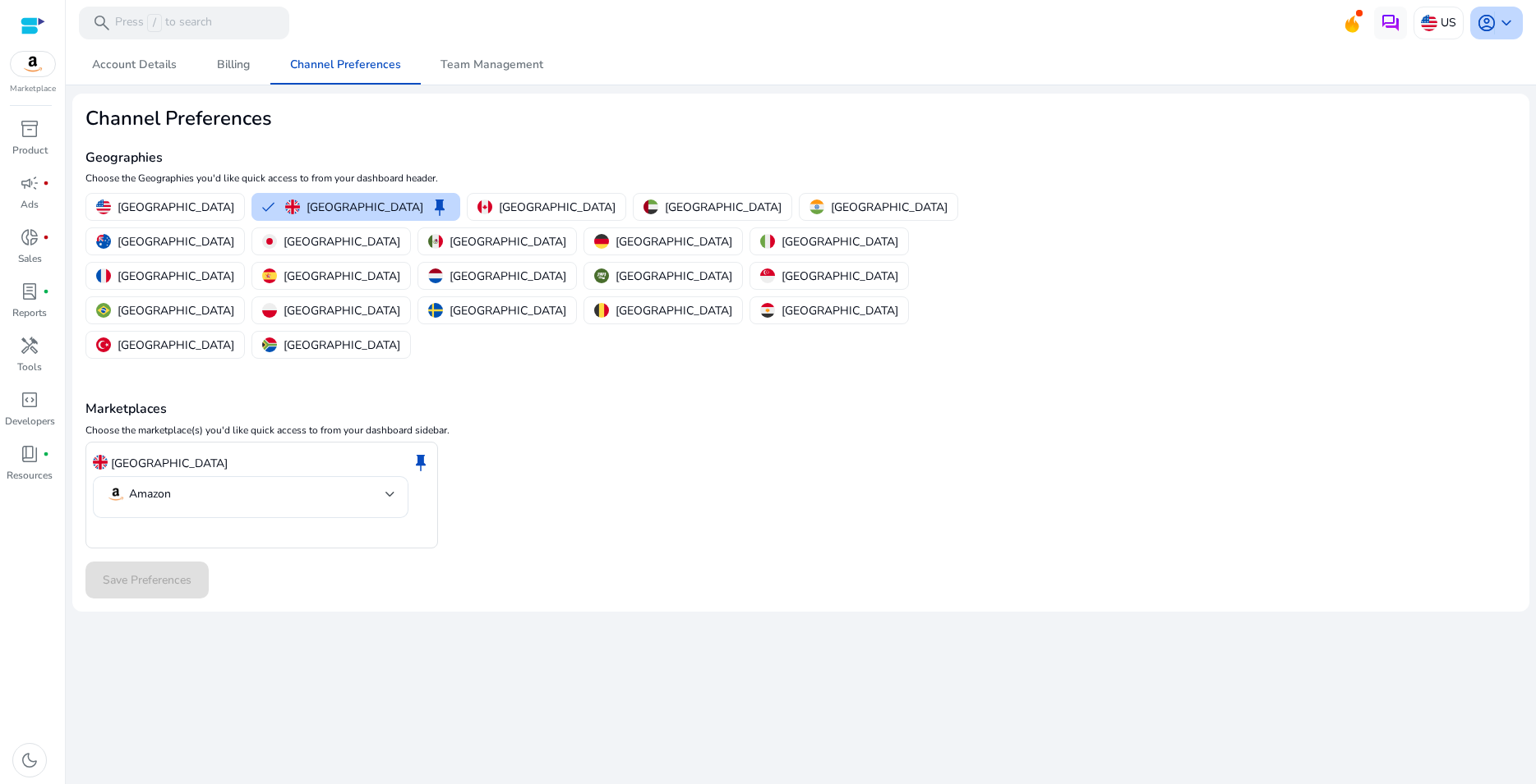
click at [1495, 19] on span "account_circle" at bounding box center [1486, 23] width 20 height 20
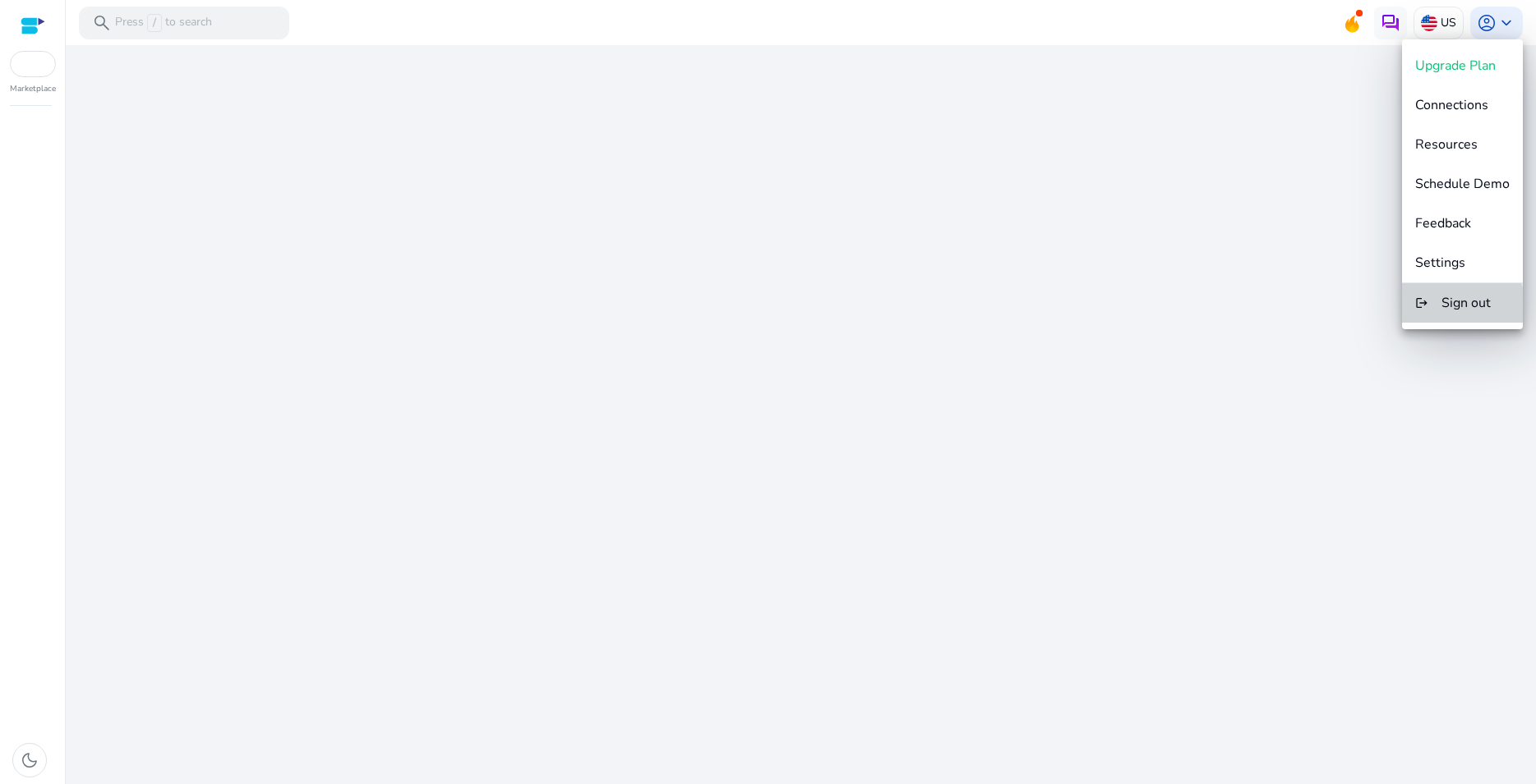
click at [1453, 311] on span "Sign out" at bounding box center [1465, 303] width 49 height 18
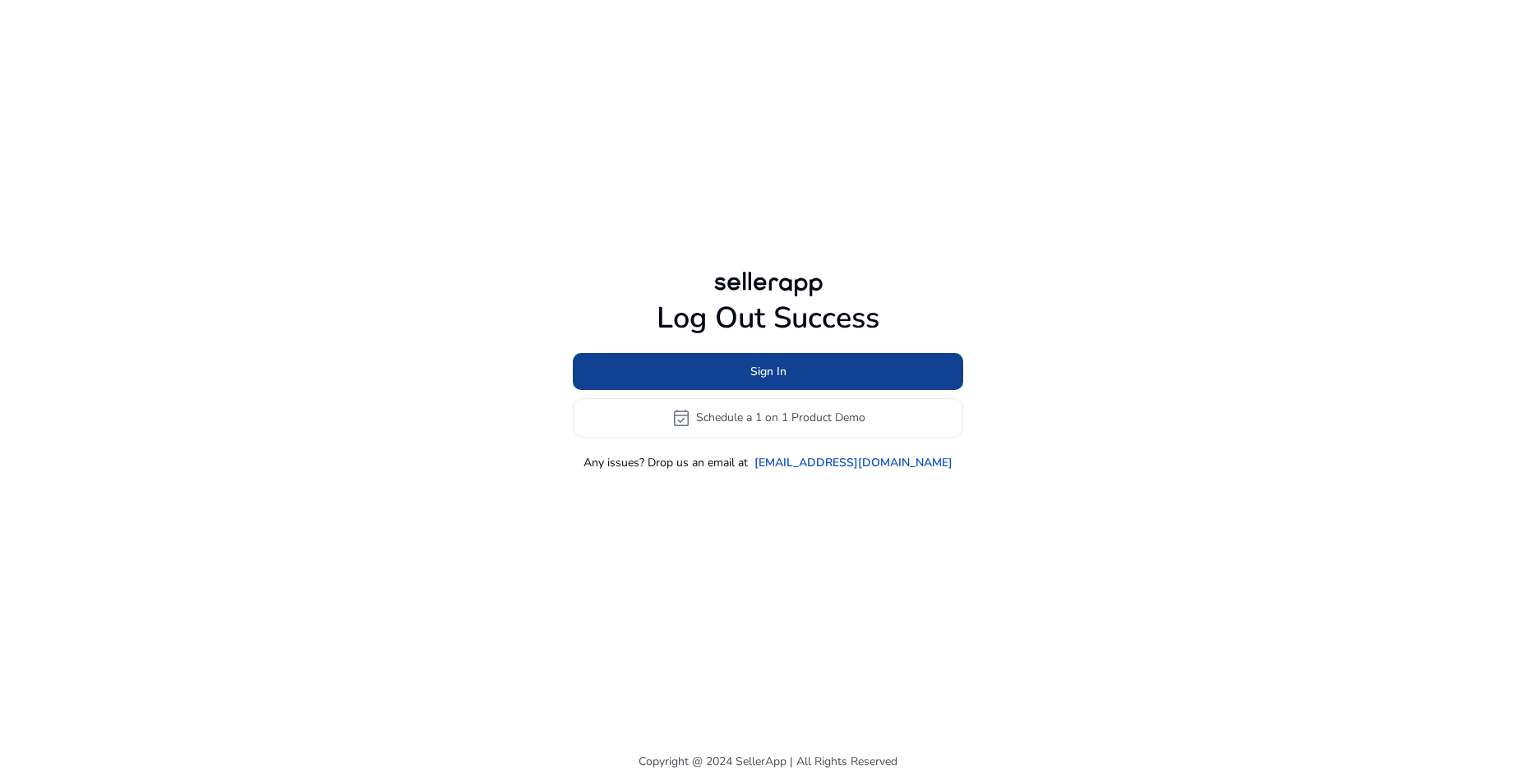
click at [840, 365] on span at bounding box center [767, 371] width 390 height 39
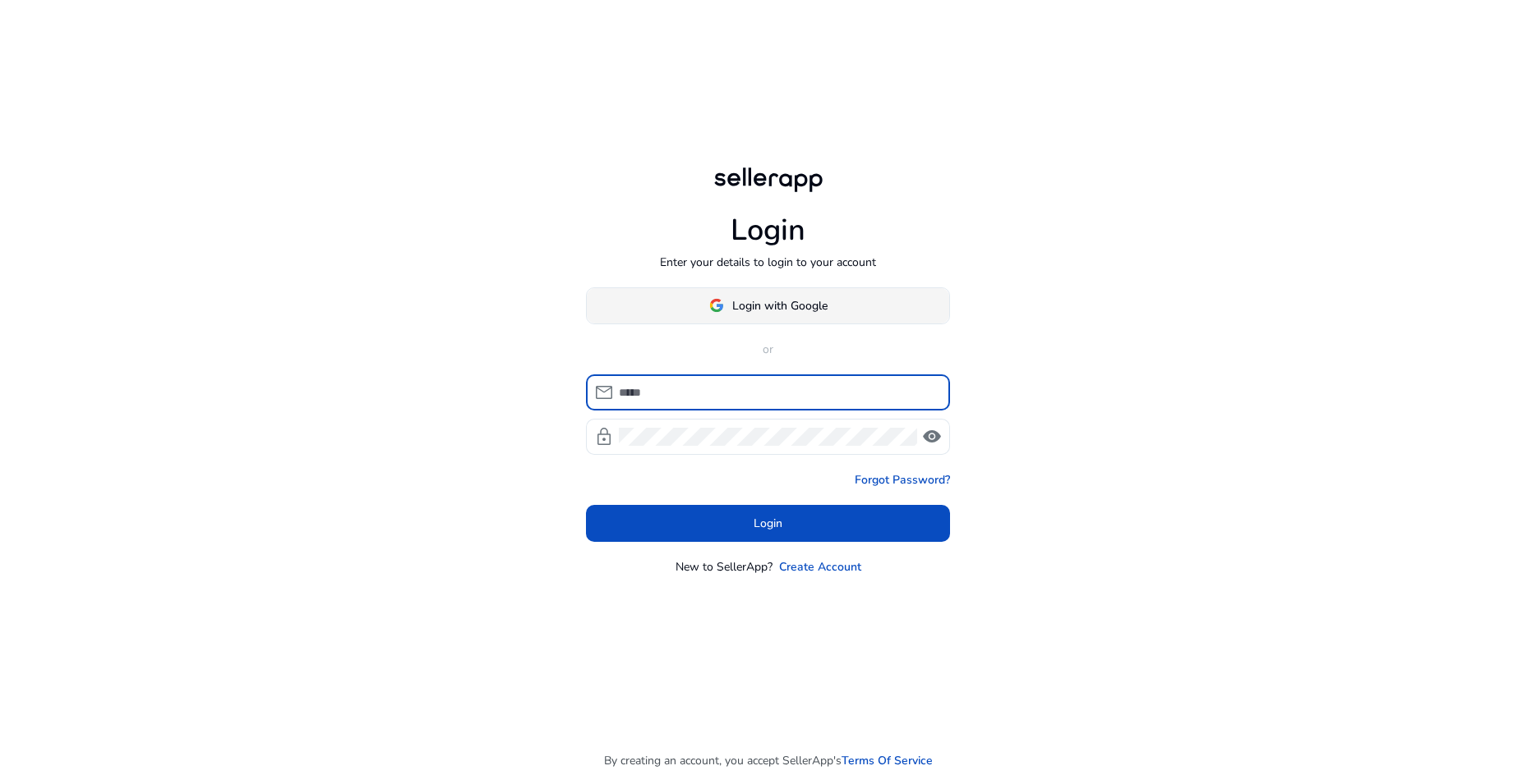
click at [801, 291] on span at bounding box center [768, 305] width 362 height 39
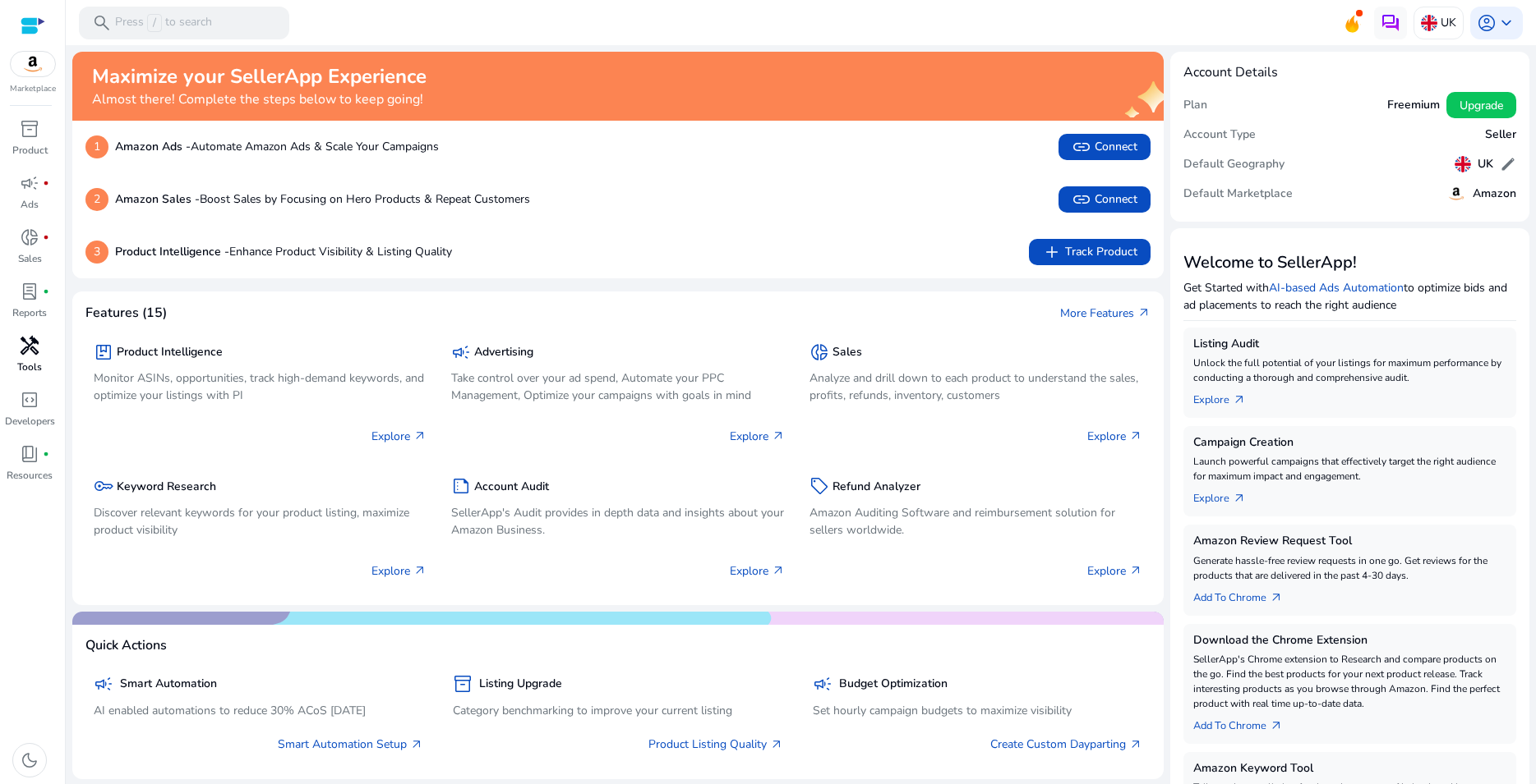
click at [28, 345] on span "handyman" at bounding box center [30, 346] width 20 height 20
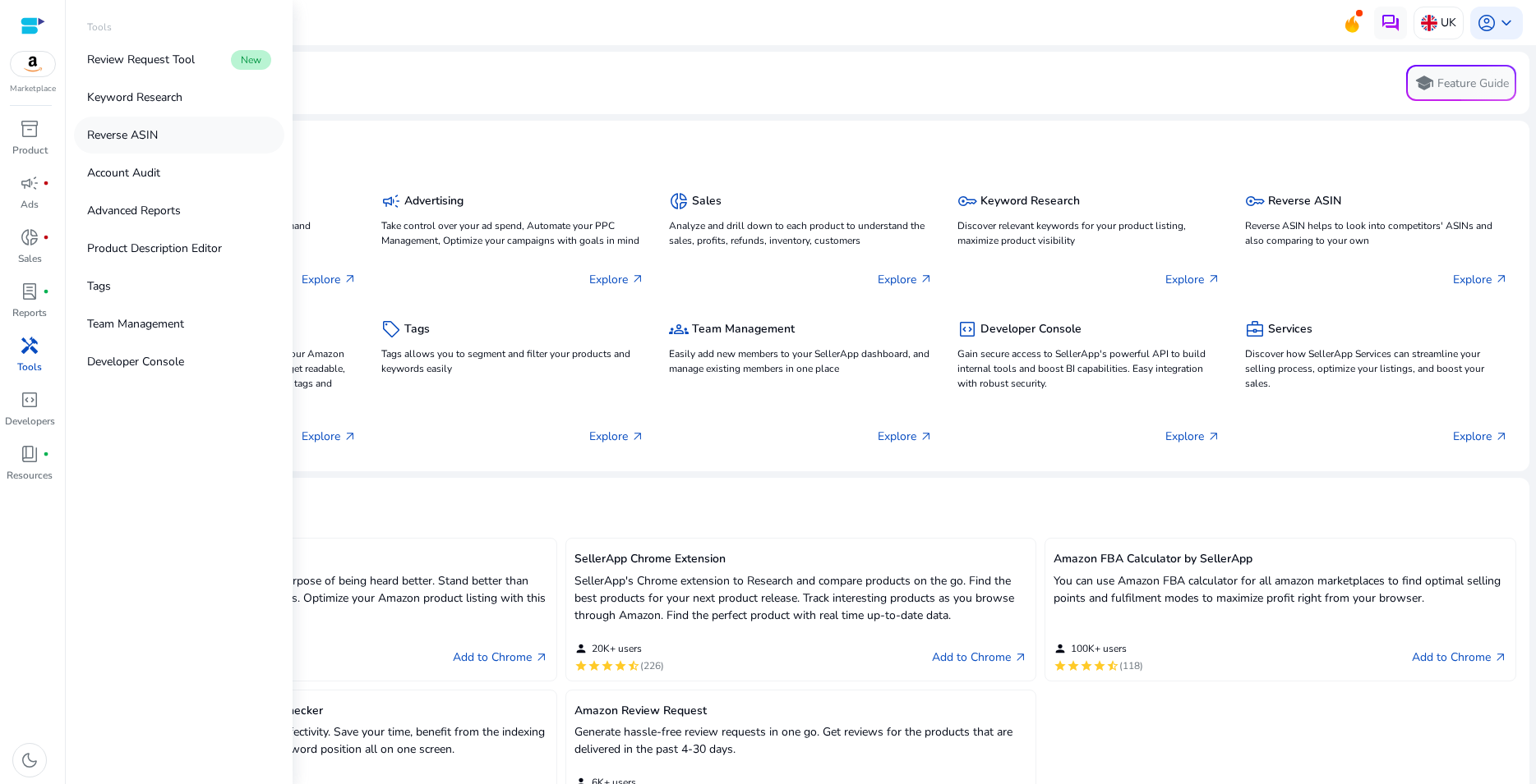
click at [155, 135] on p "Reverse ASIN" at bounding box center [123, 135] width 71 height 17
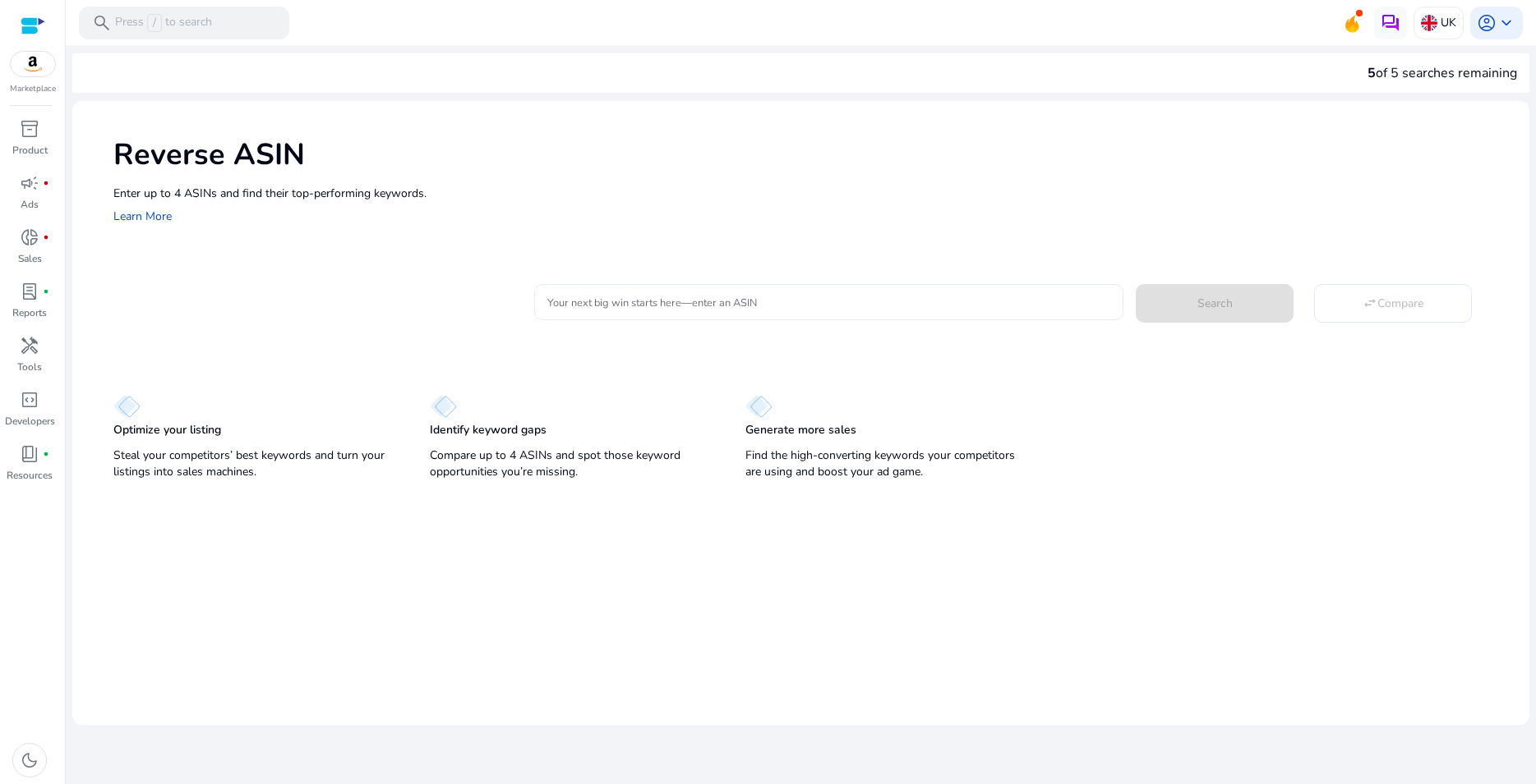
click at [672, 304] on input "Your next big win starts here—enter an ASIN" at bounding box center [828, 302] width 563 height 18
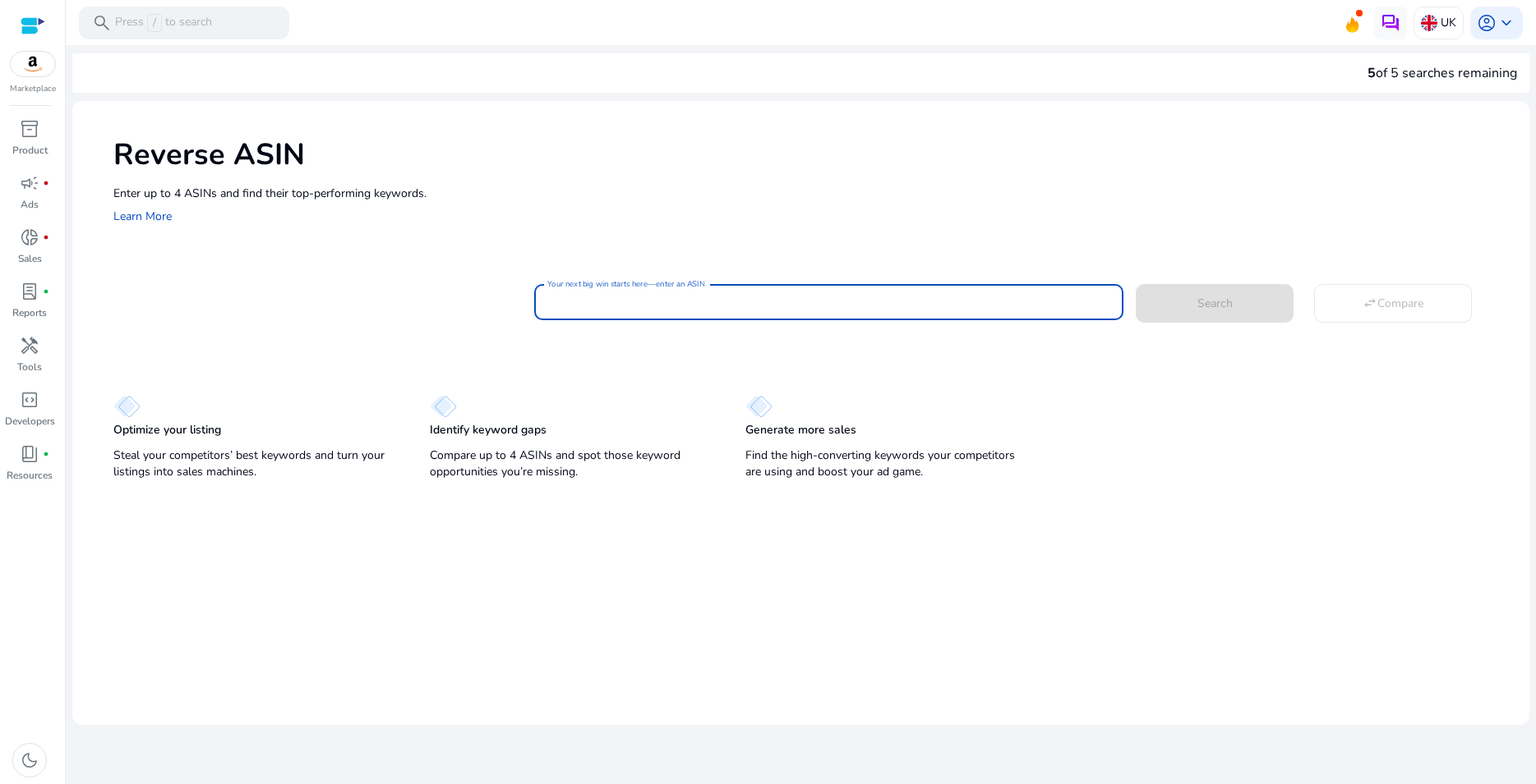
paste input "**********"
type input "**********"
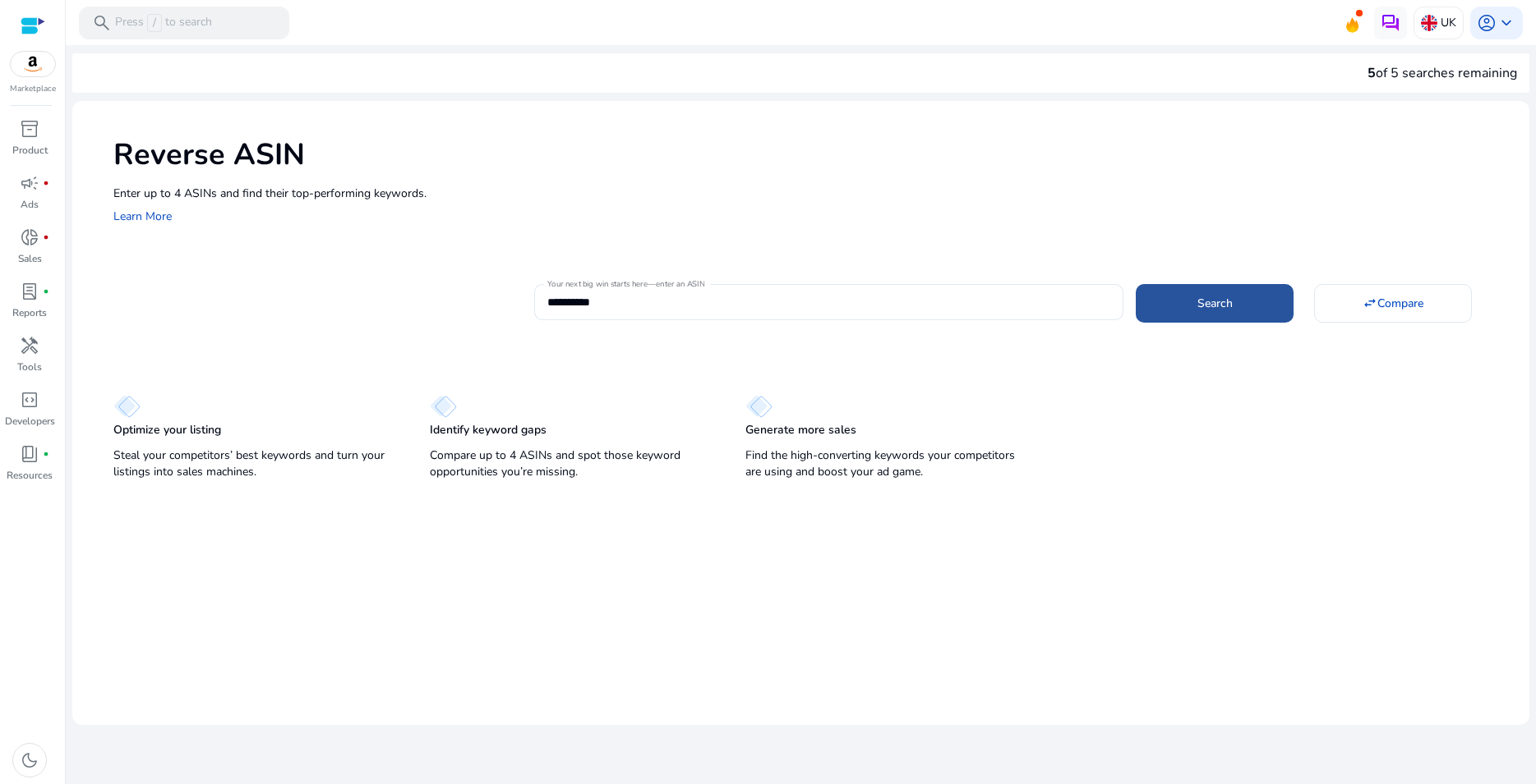
click at [1194, 306] on span at bounding box center [1214, 303] width 158 height 39
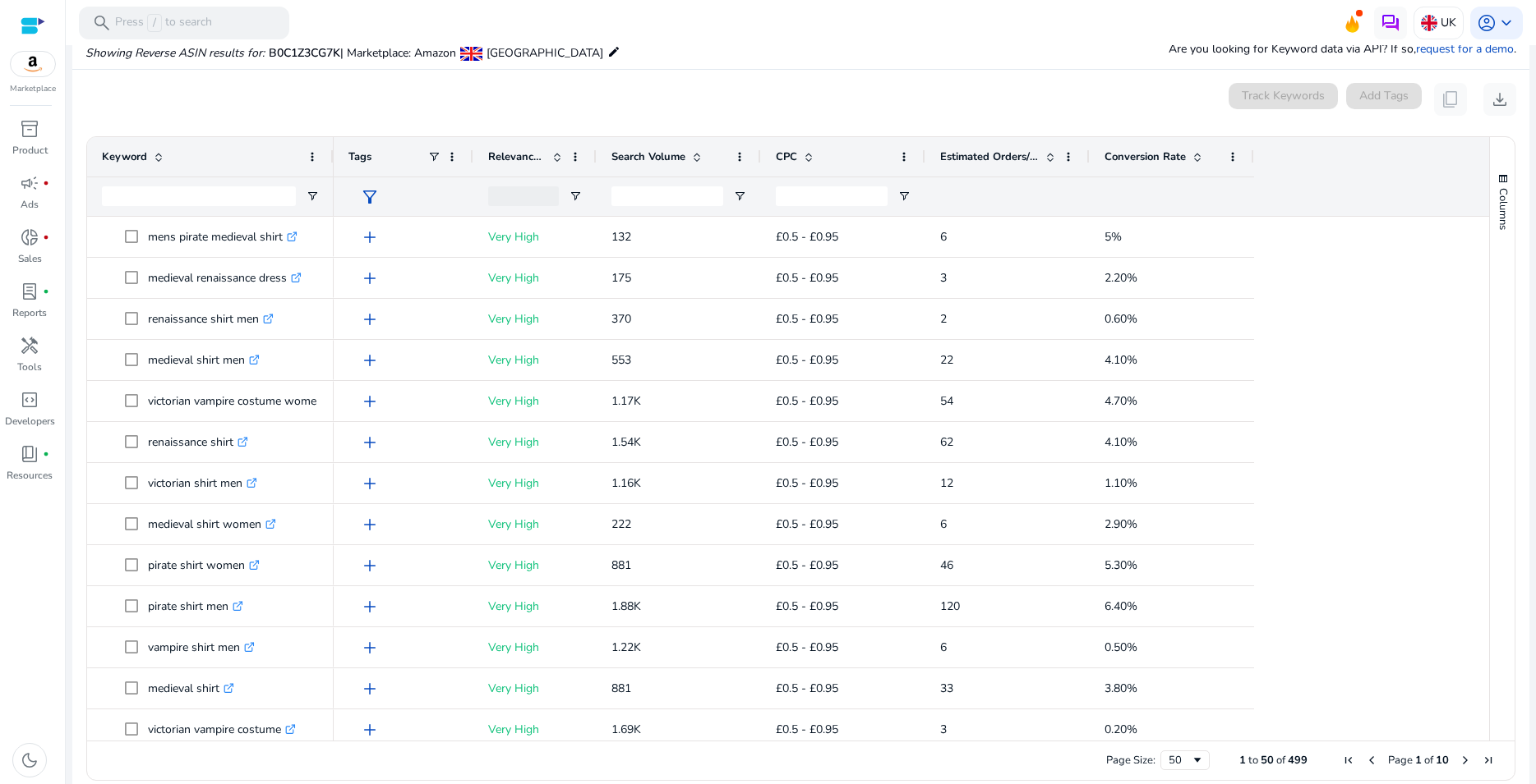
scroll to position [175, 0]
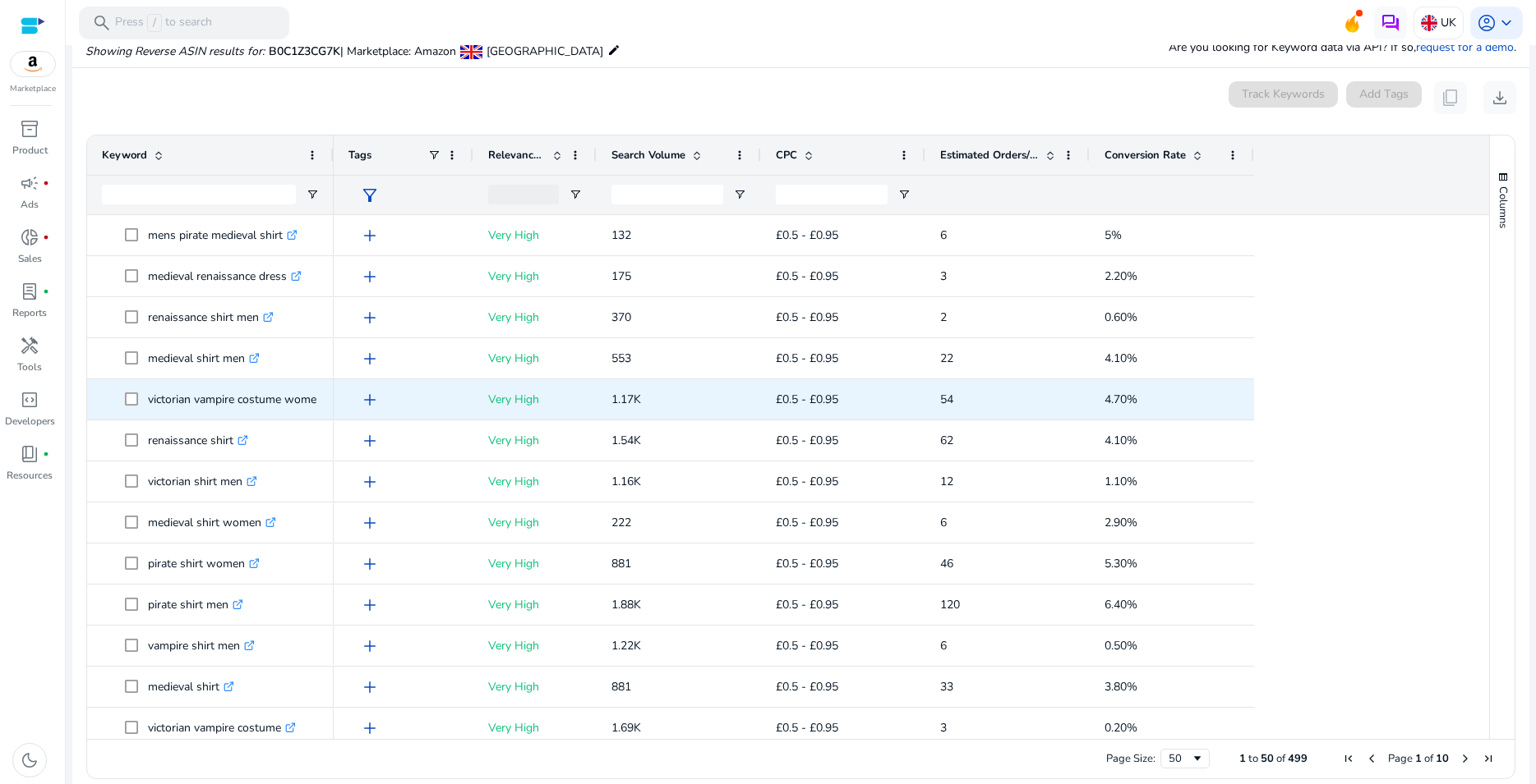
click at [238, 399] on p "victorian vampire costume women .st0{fill:#2c8af8}" at bounding box center [243, 399] width 190 height 34
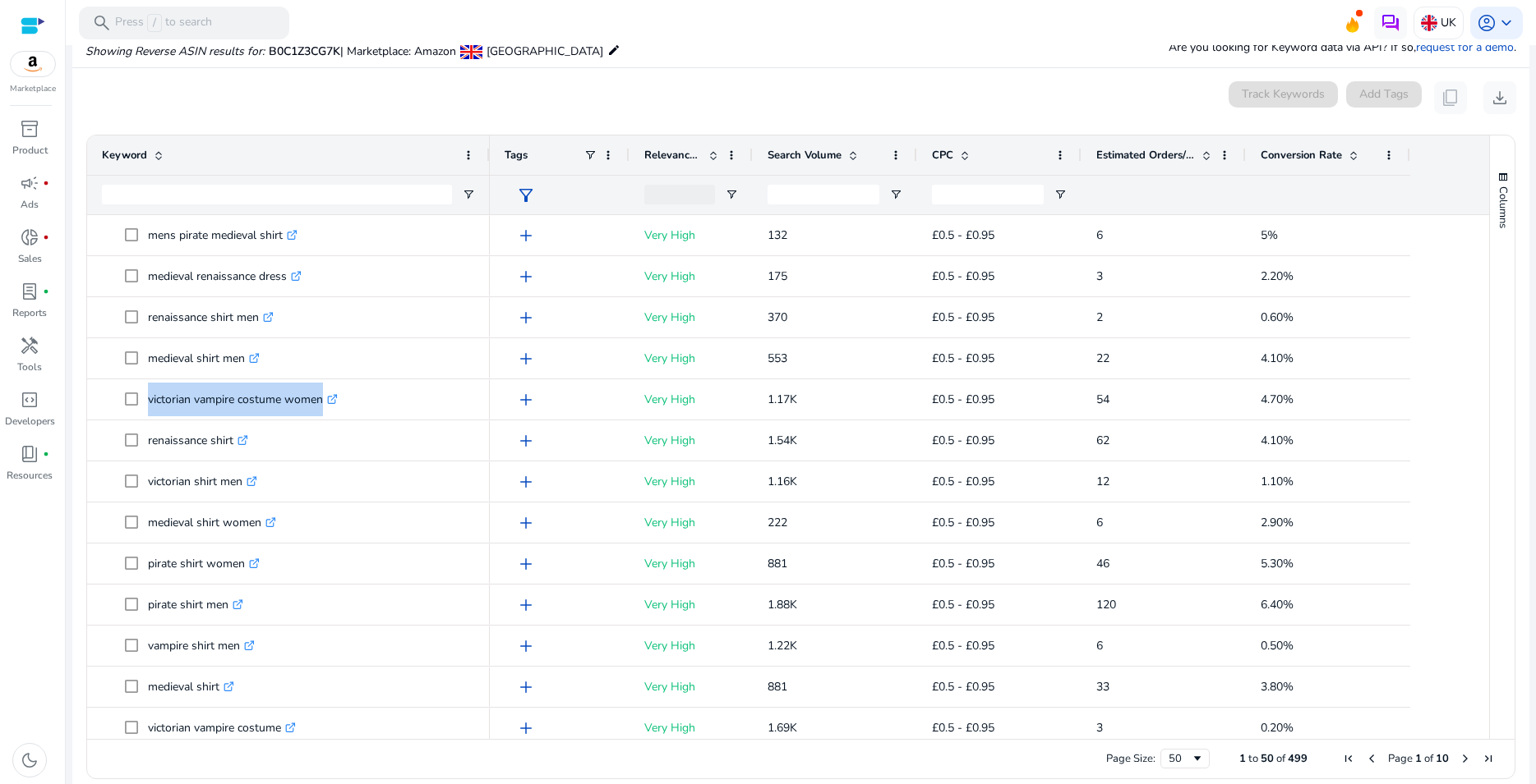
drag, startPoint x: 331, startPoint y: 154, endPoint x: 486, endPoint y: 175, distance: 156.4
click at [486, 175] on div "Keyword" at bounding box center [289, 174] width 403 height 79
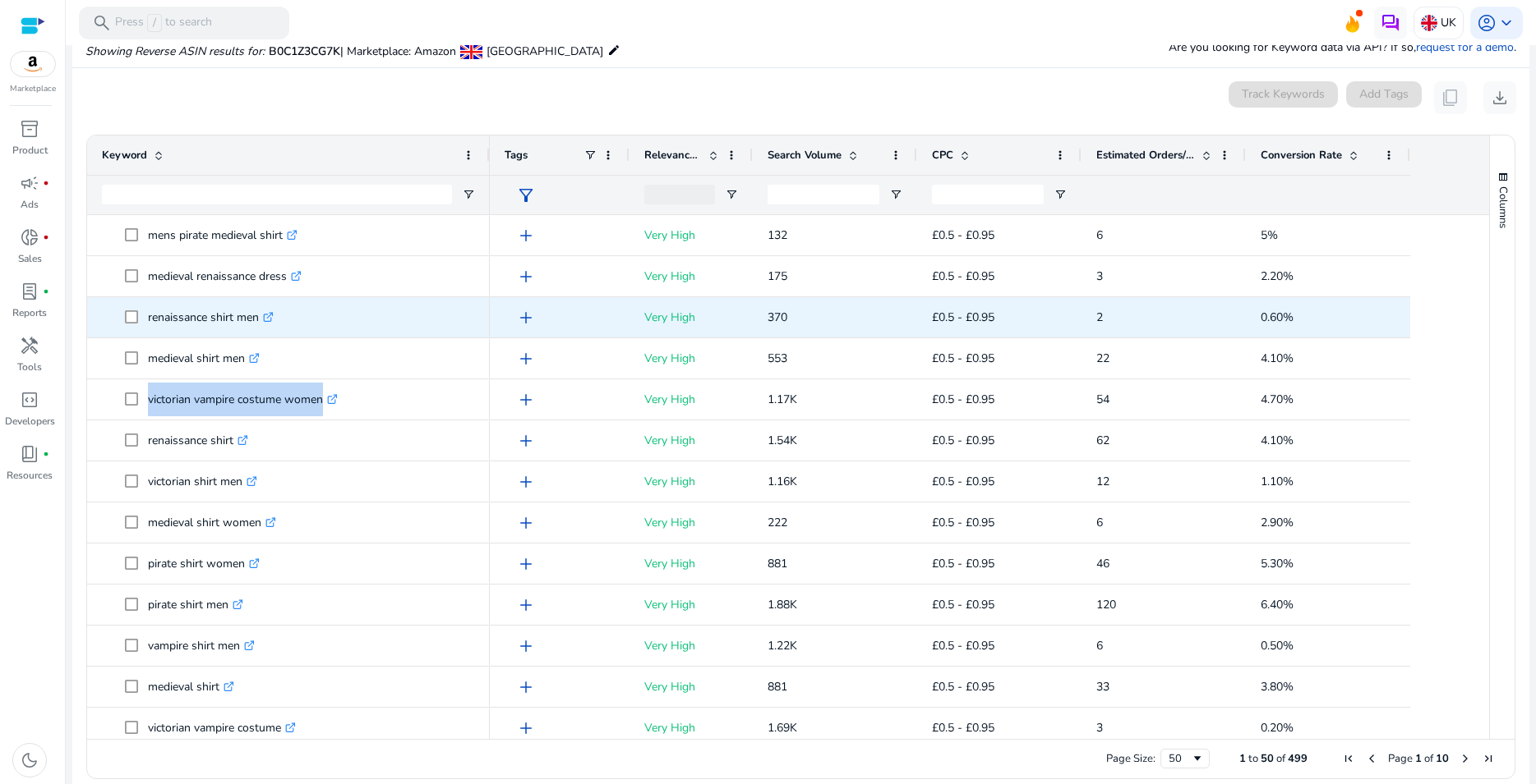
copy p "victorian vampire costume women"
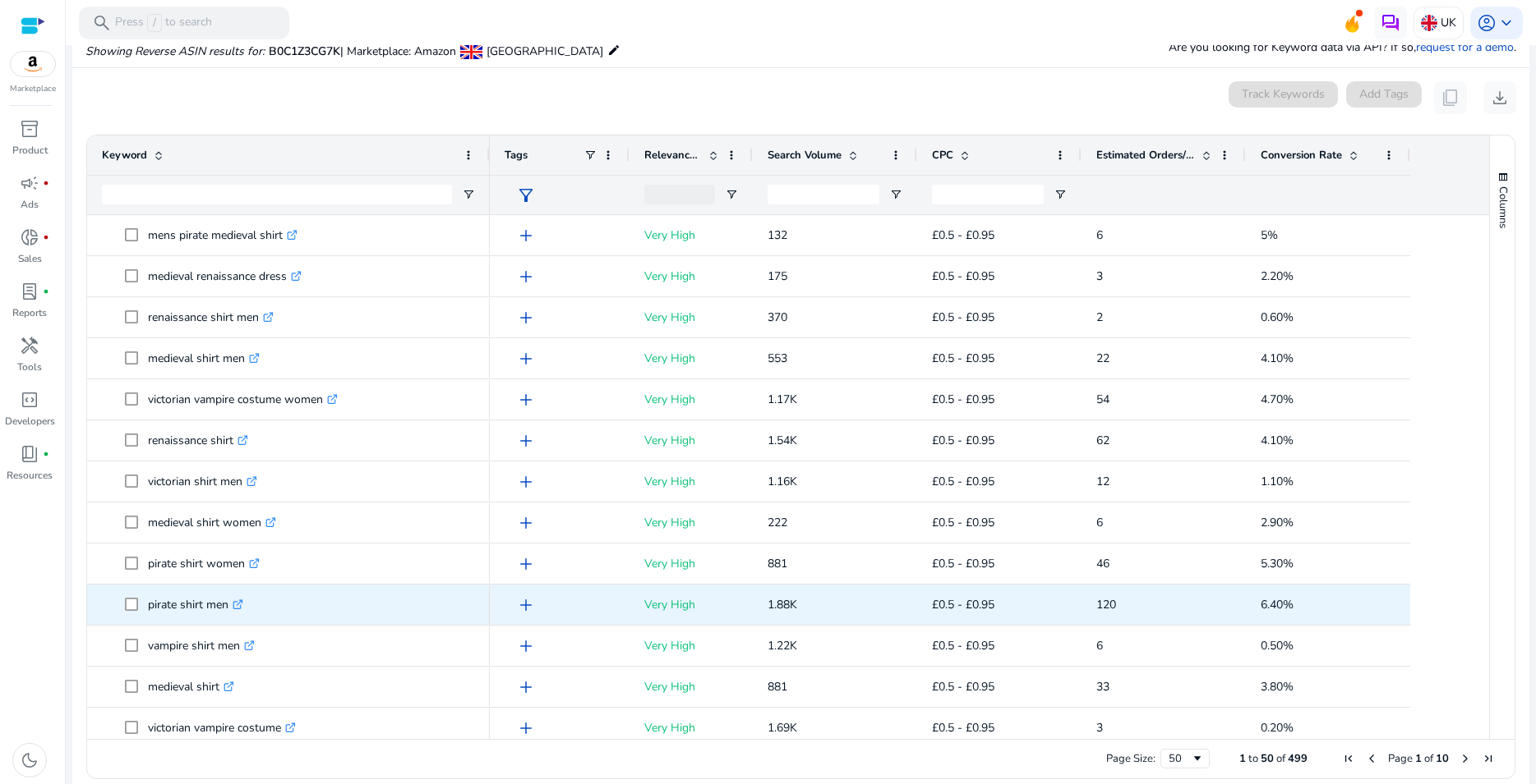
click at [163, 607] on p "pirate shirt men .st0{fill:#2c8af8}" at bounding box center [195, 605] width 95 height 34
click at [163, 606] on p "pirate shirt men .st0{fill:#2c8af8}" at bounding box center [195, 605] width 95 height 34
copy p "pirate shirt men"
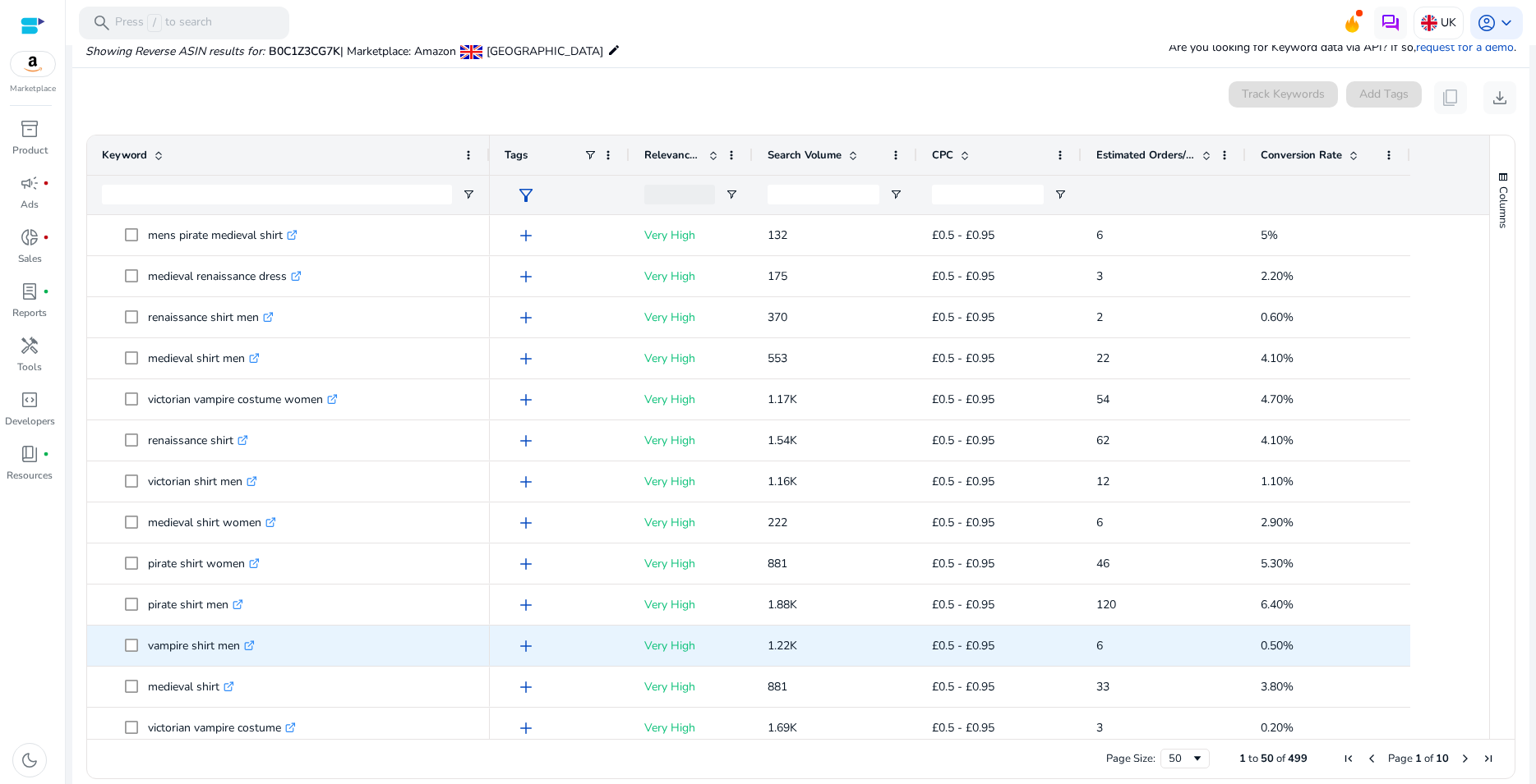
click at [195, 645] on p "vampire shirt men .st0{fill:#2c8af8}" at bounding box center [200, 645] width 106 height 34
copy p "vampire shirt men"
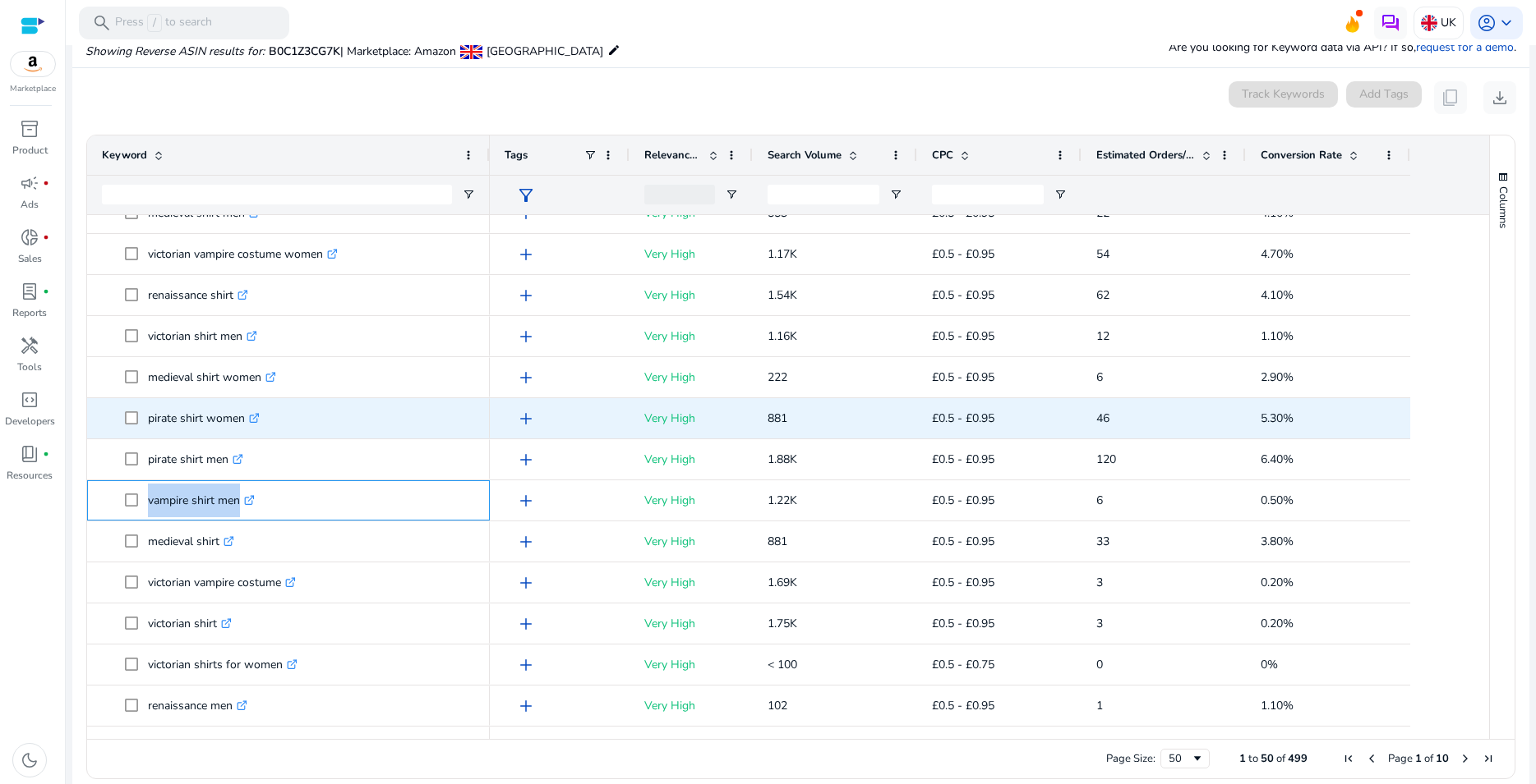
scroll to position [177, 0]
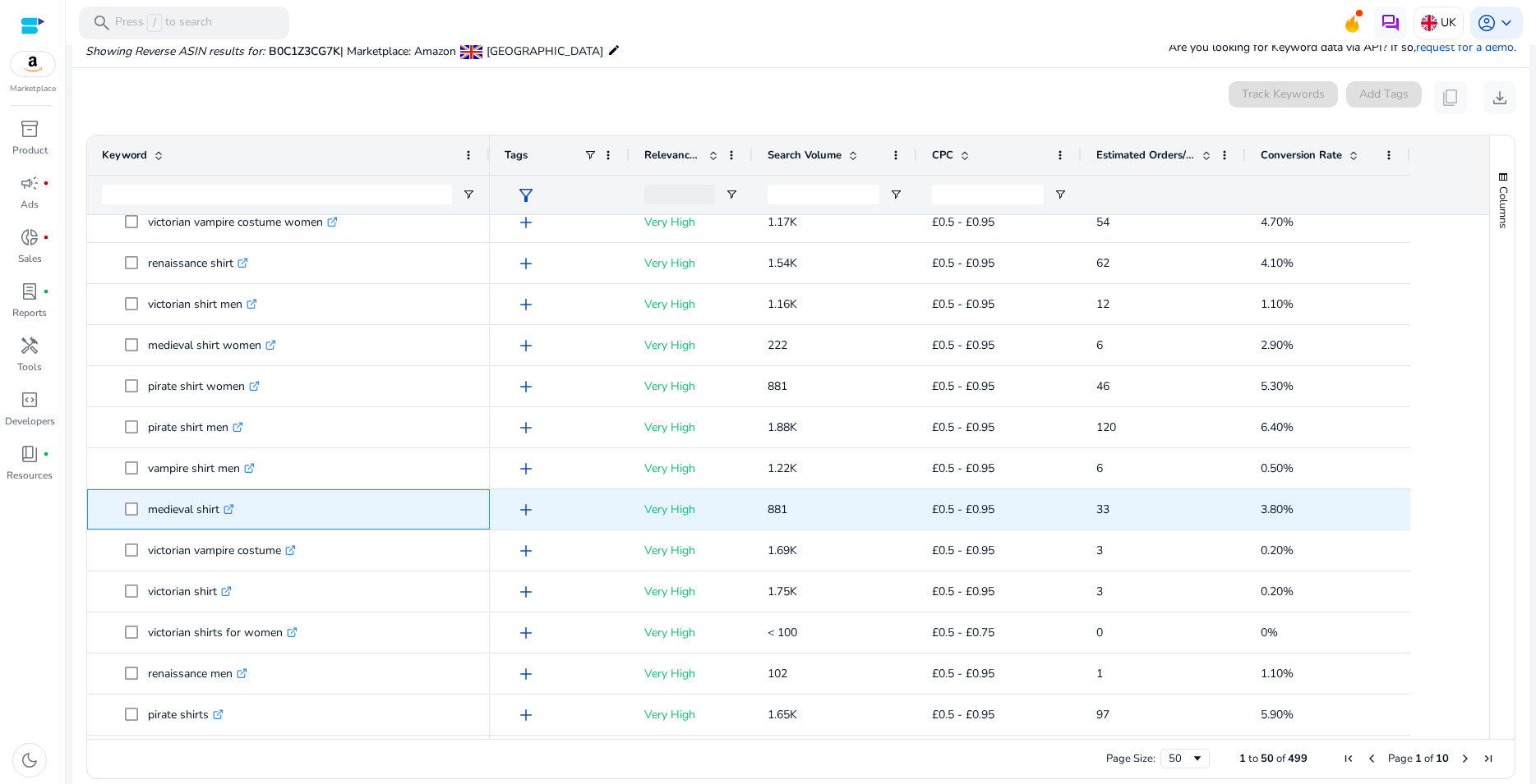
click at [210, 507] on p "medieval shirt .st0{fill:#2c8af8}" at bounding box center [191, 509] width 86 height 34
copy p "medieval shirt"
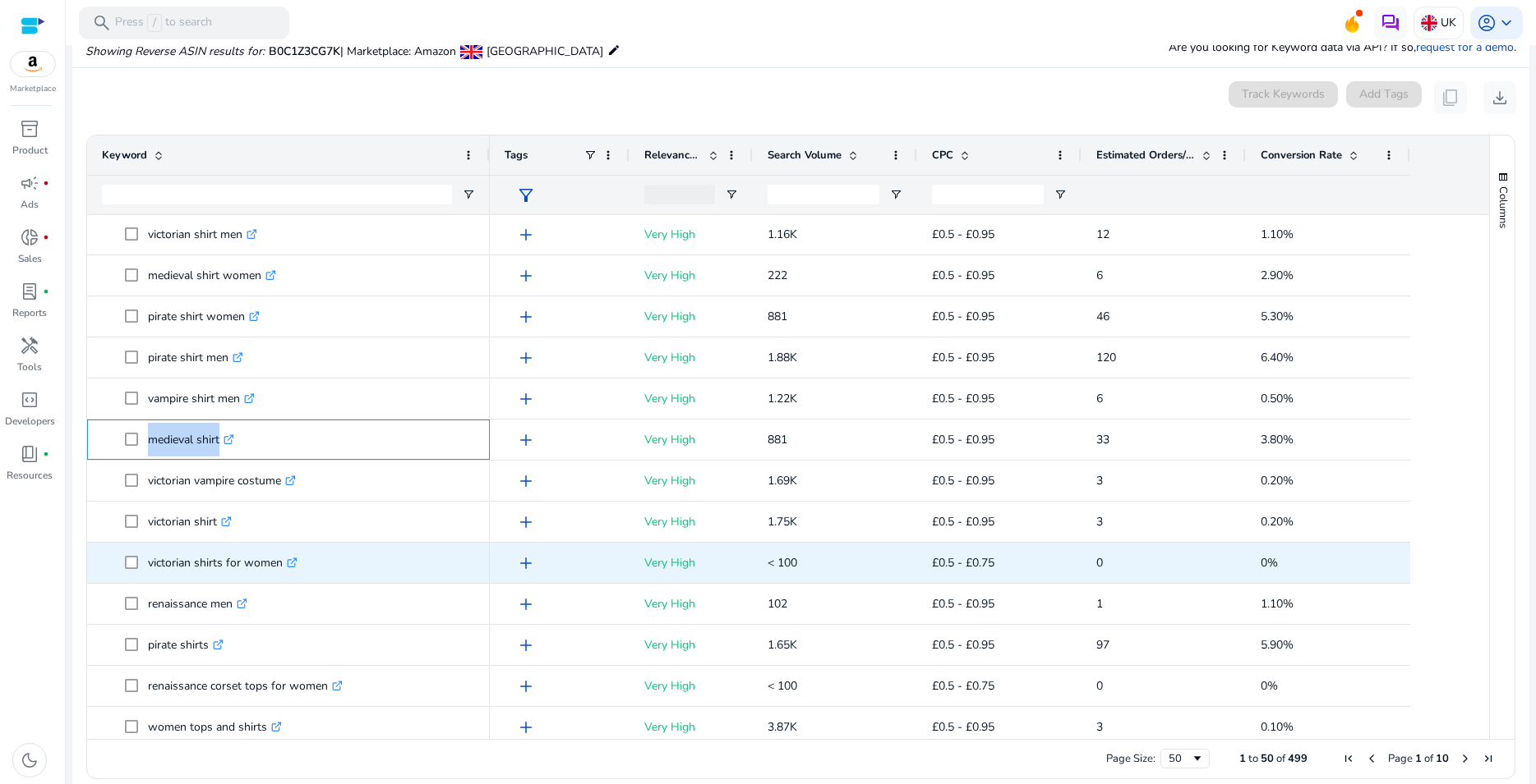
scroll to position [266, 0]
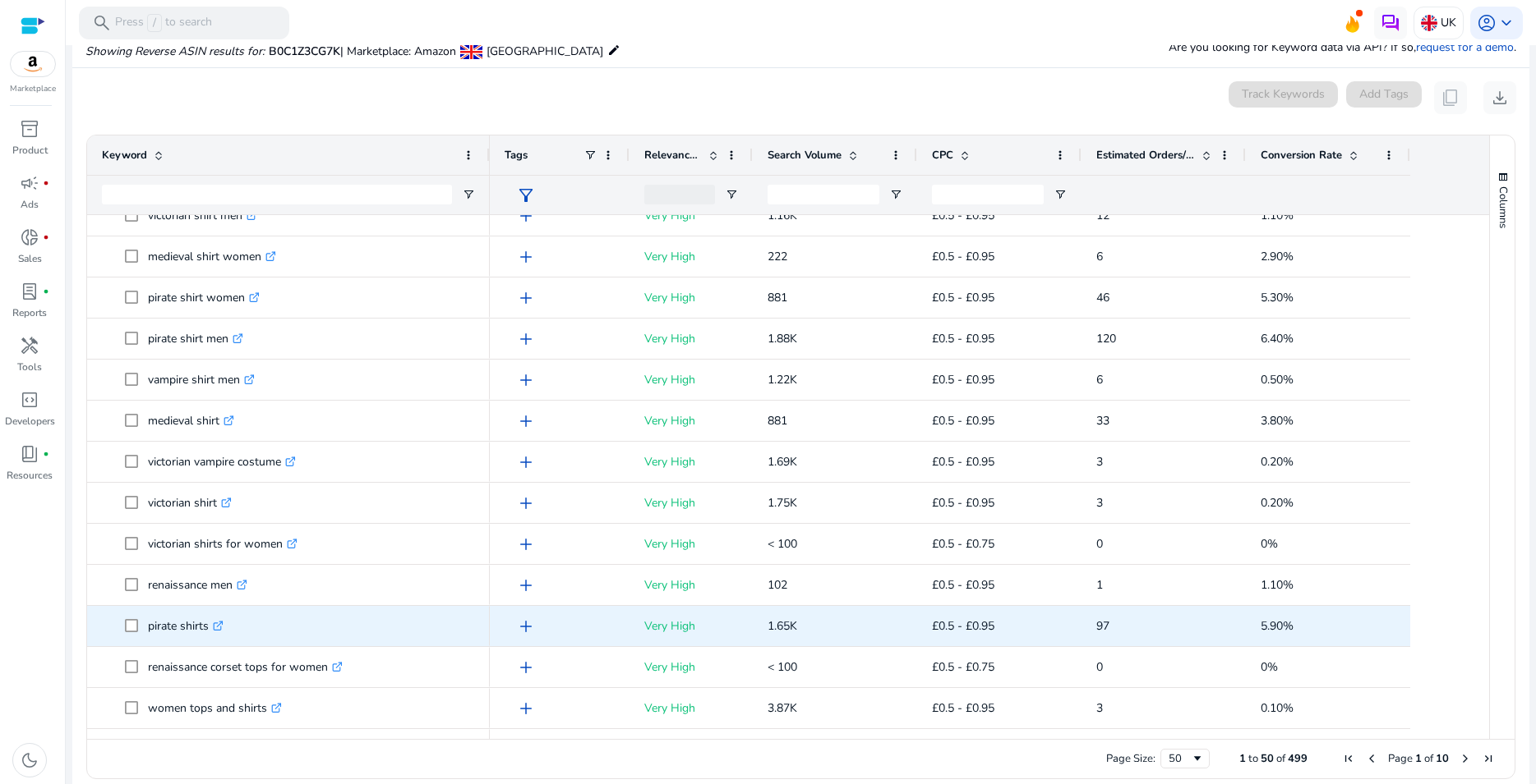
click at [171, 620] on p "pirate shirts .st0{fill:#2c8af8}" at bounding box center [185, 626] width 76 height 34
copy p "pirate shirts"
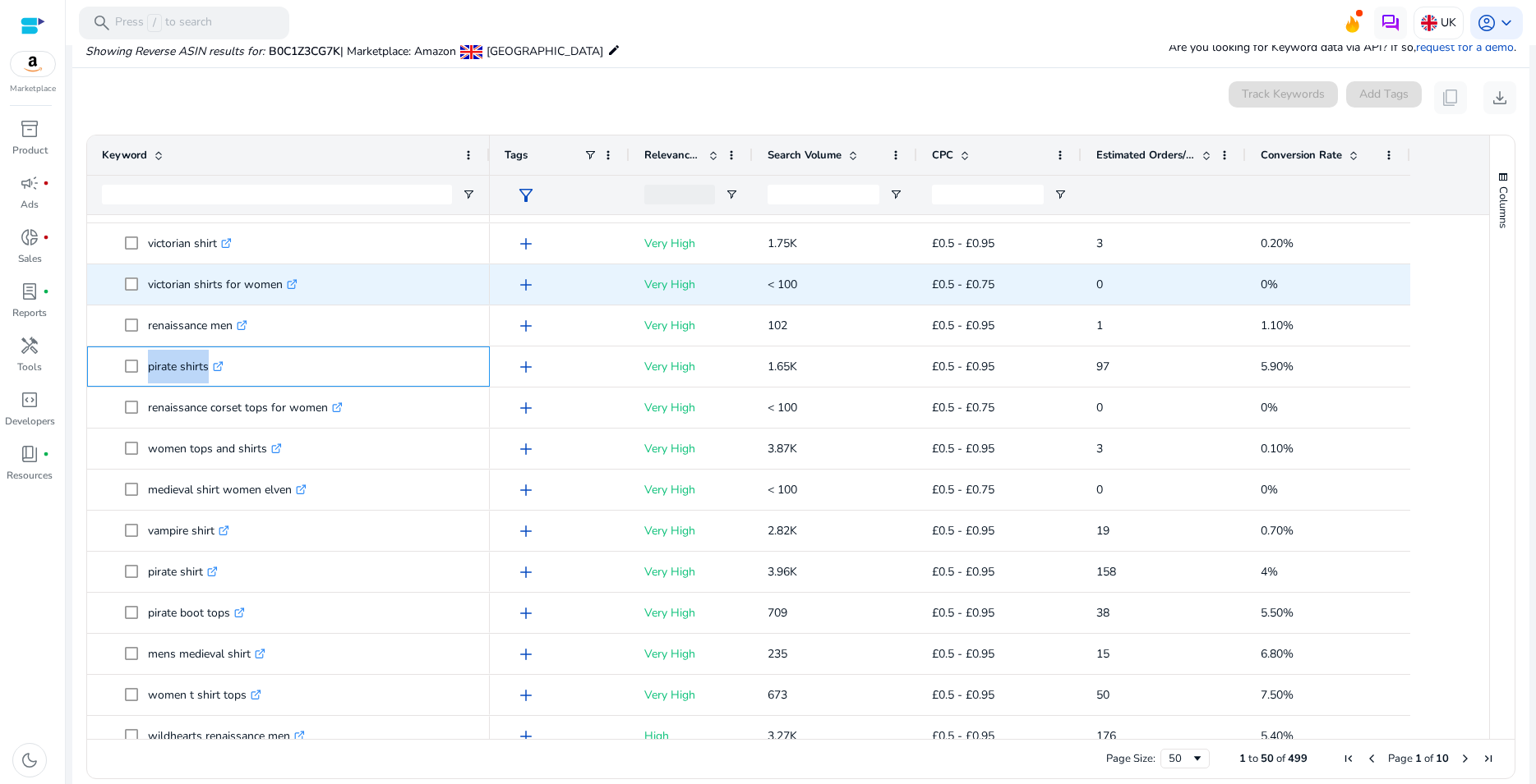
scroll to position [532, 0]
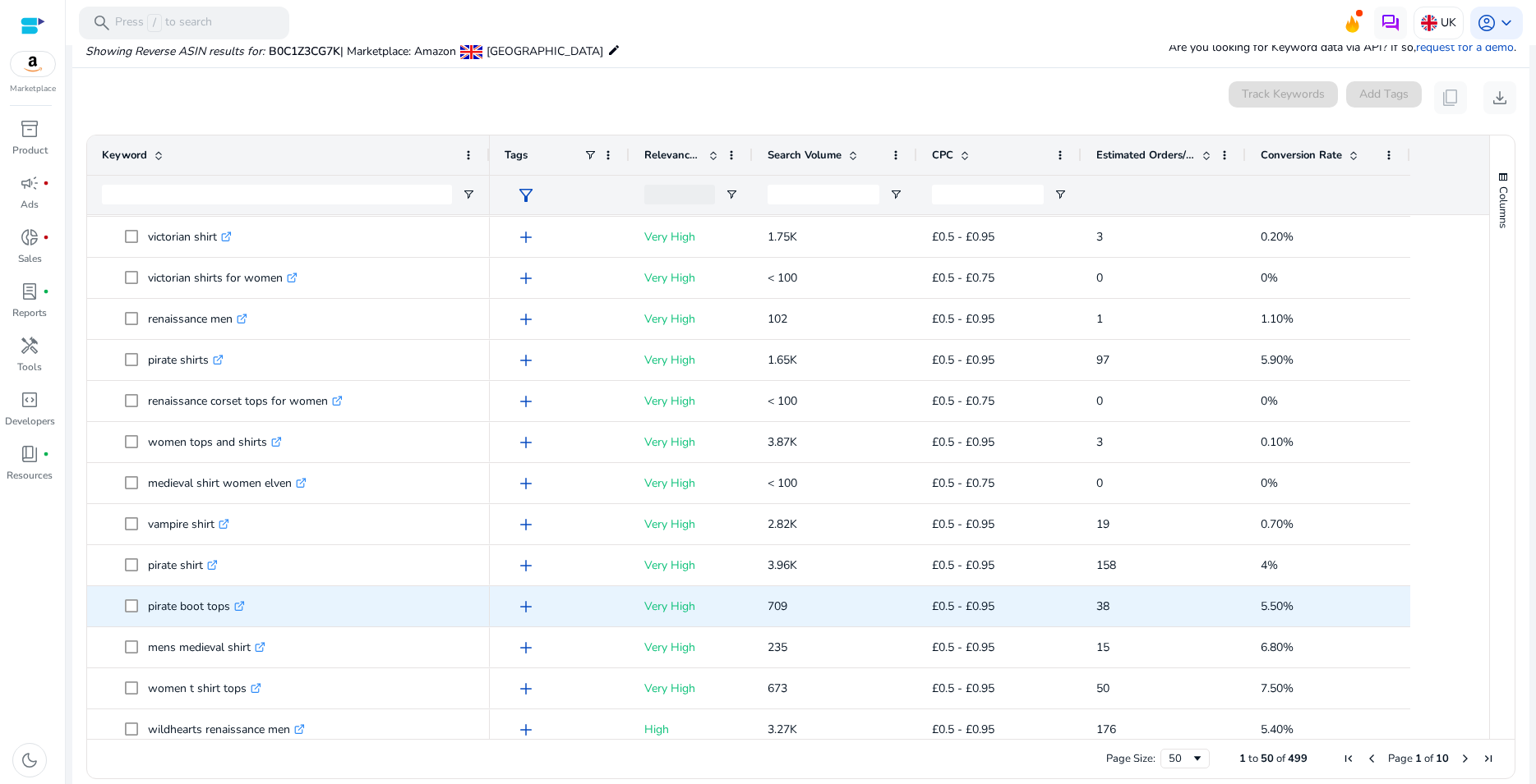
click at [200, 605] on p "pirate boot tops .st0{fill:#2c8af8}" at bounding box center [196, 606] width 97 height 34
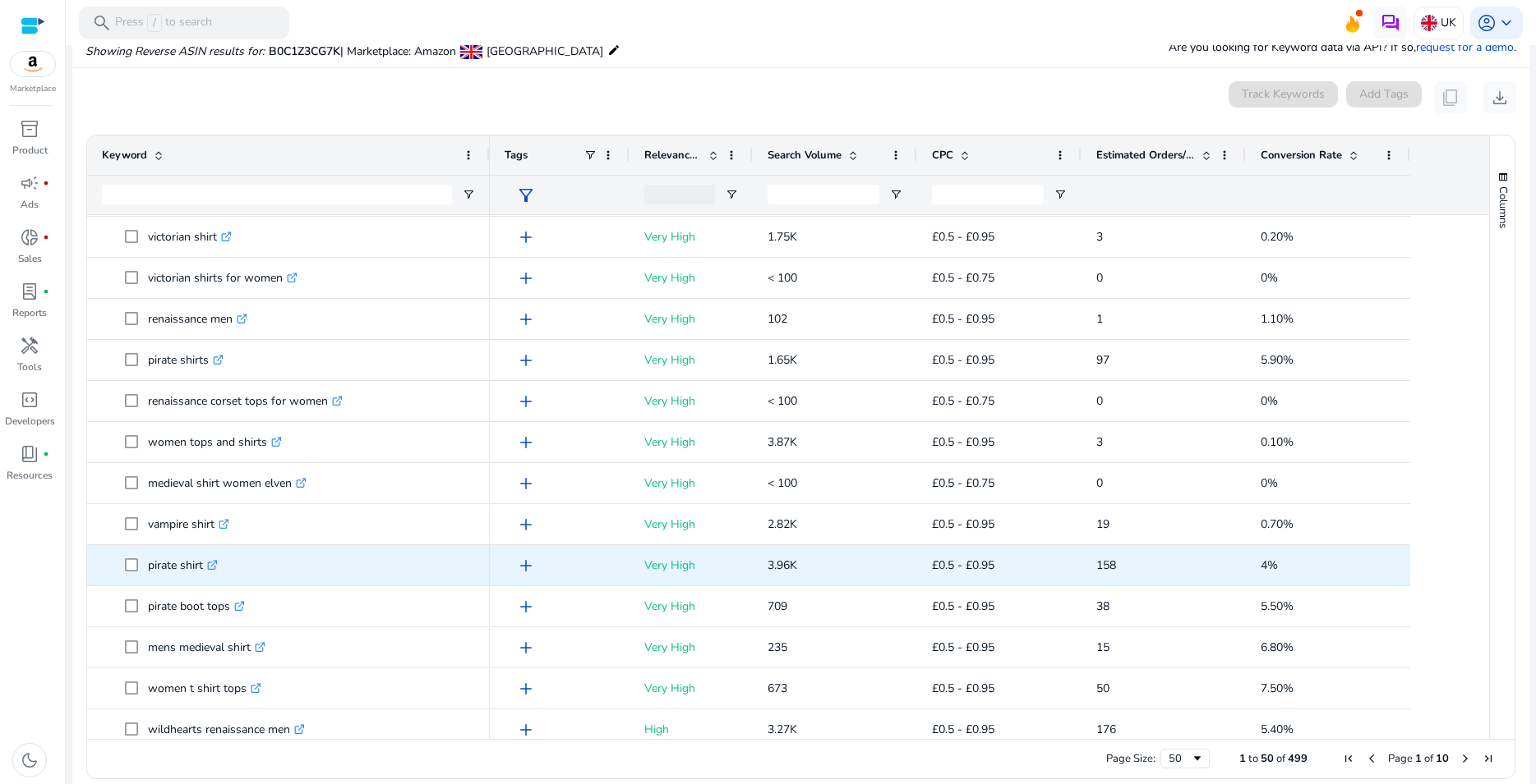
click at [194, 562] on p "pirate shirt .st0{fill:#2c8af8}" at bounding box center [182, 565] width 70 height 34
copy p "pirate shirt"
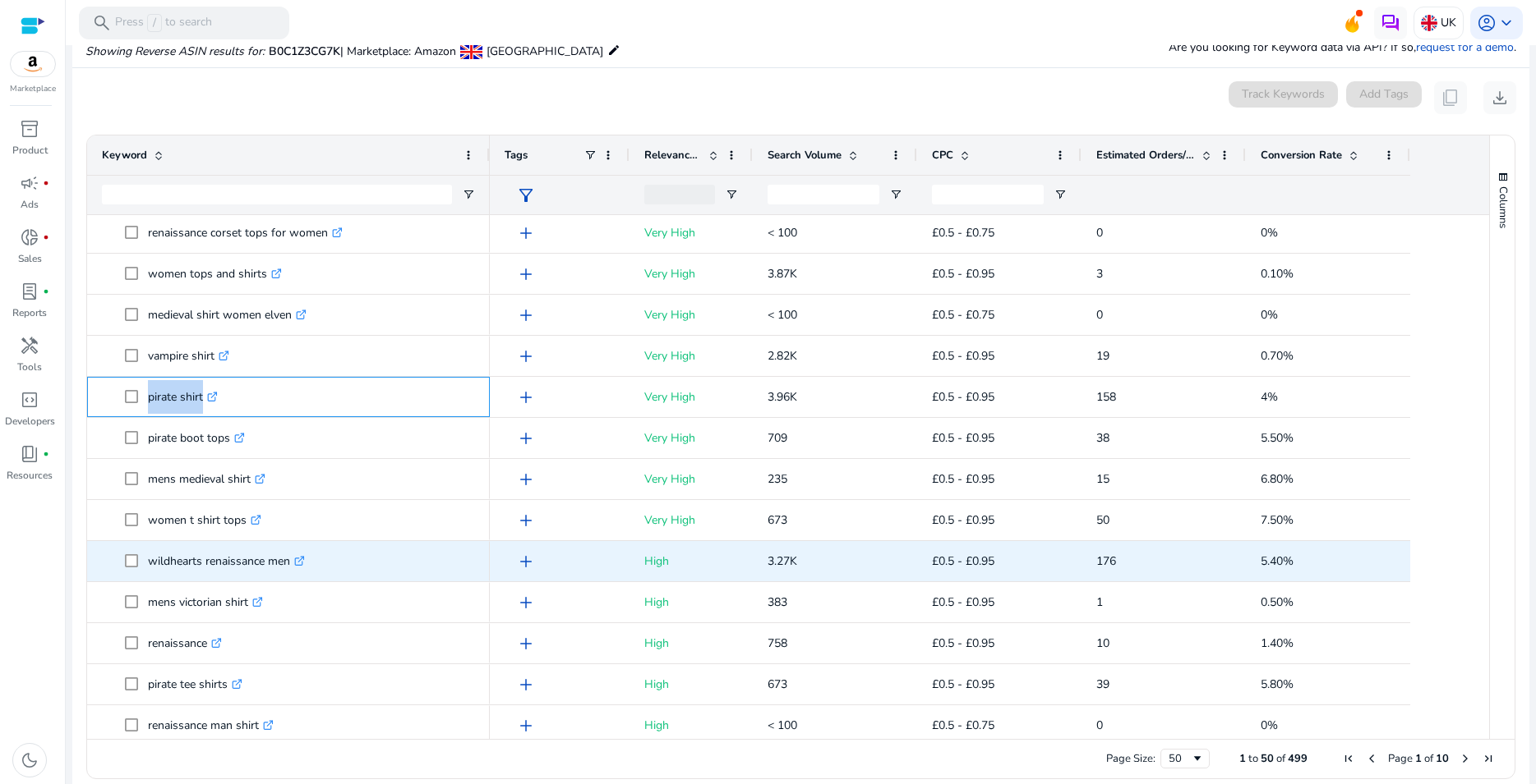
scroll to position [709, 0]
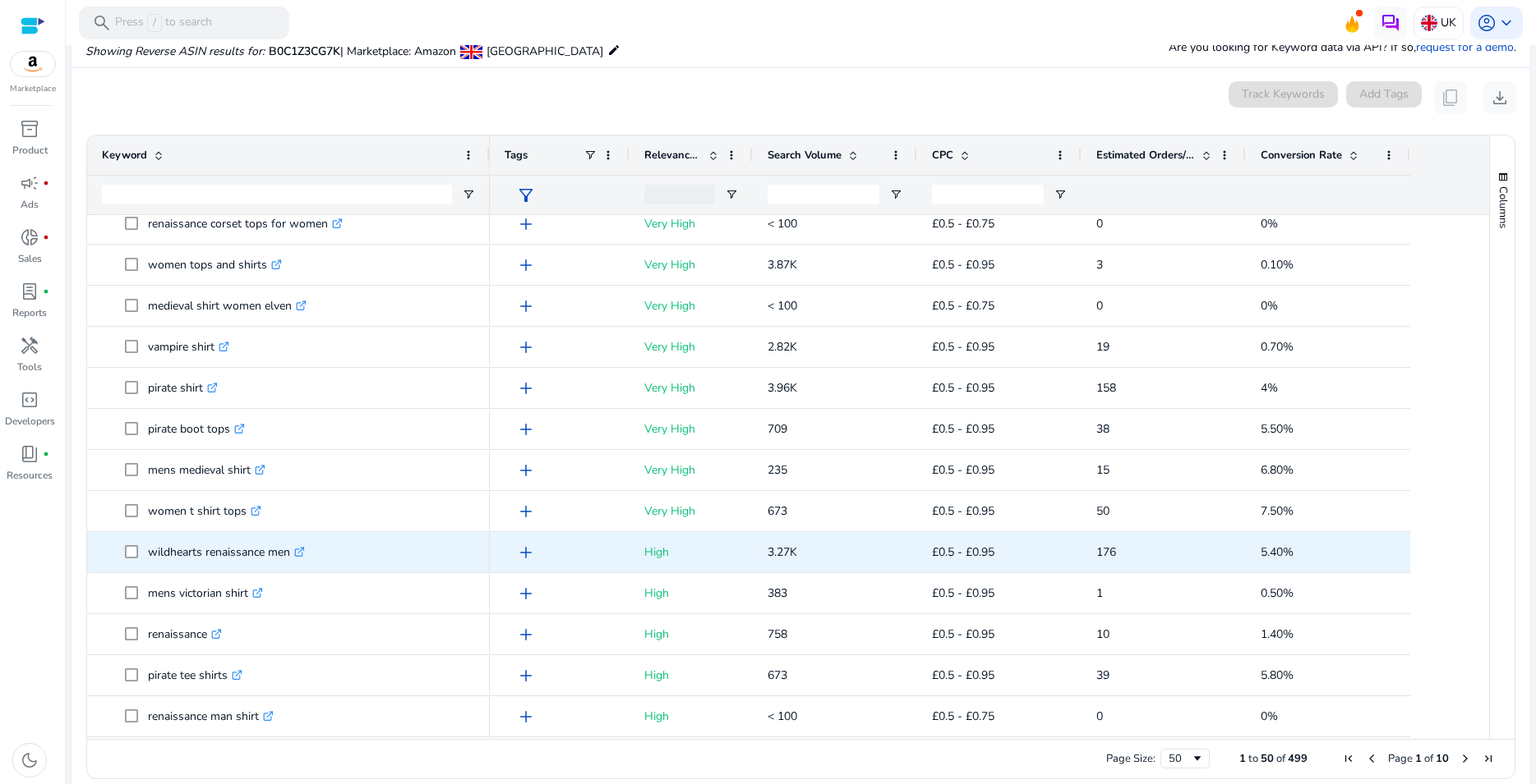
click at [221, 556] on p "wildhearts renaissance men .st0{fill:#2c8af8}" at bounding box center [226, 552] width 157 height 34
copy p "wildhearts renaissance men"
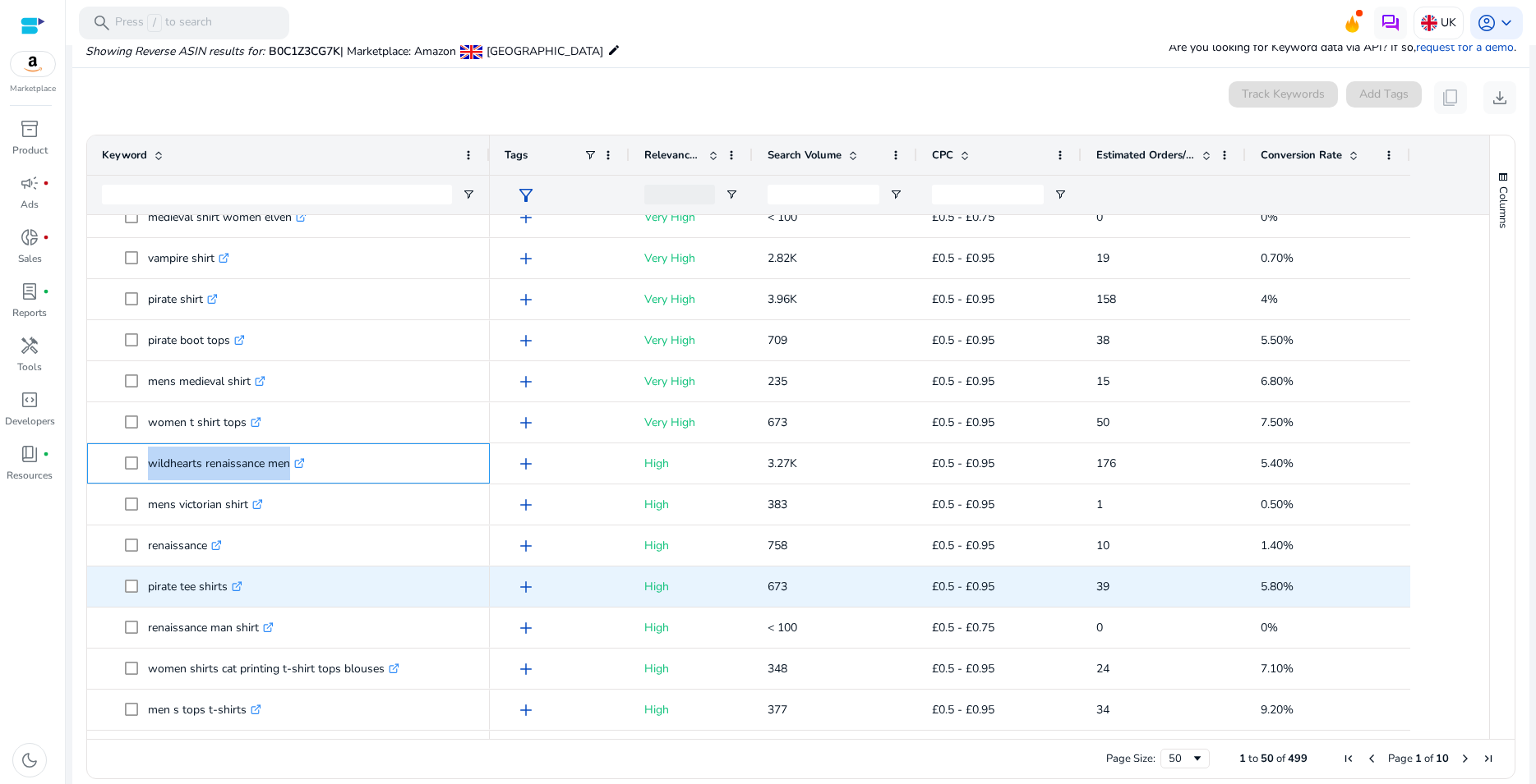
scroll to position [888, 0]
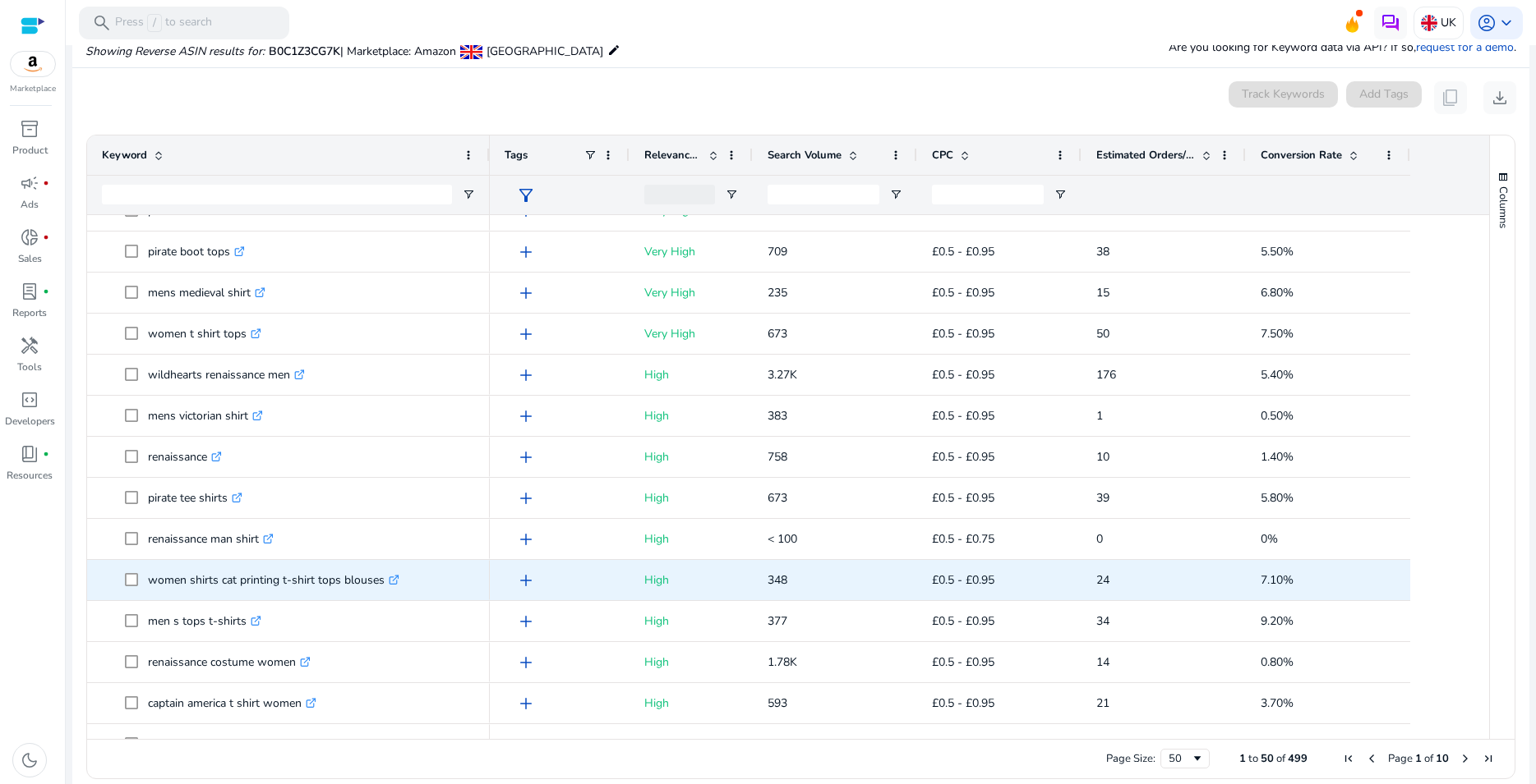
click at [210, 584] on p "women shirts cat printing t-shirt tops blouses .st0{fill:#2c8af8}" at bounding box center [273, 580] width 251 height 34
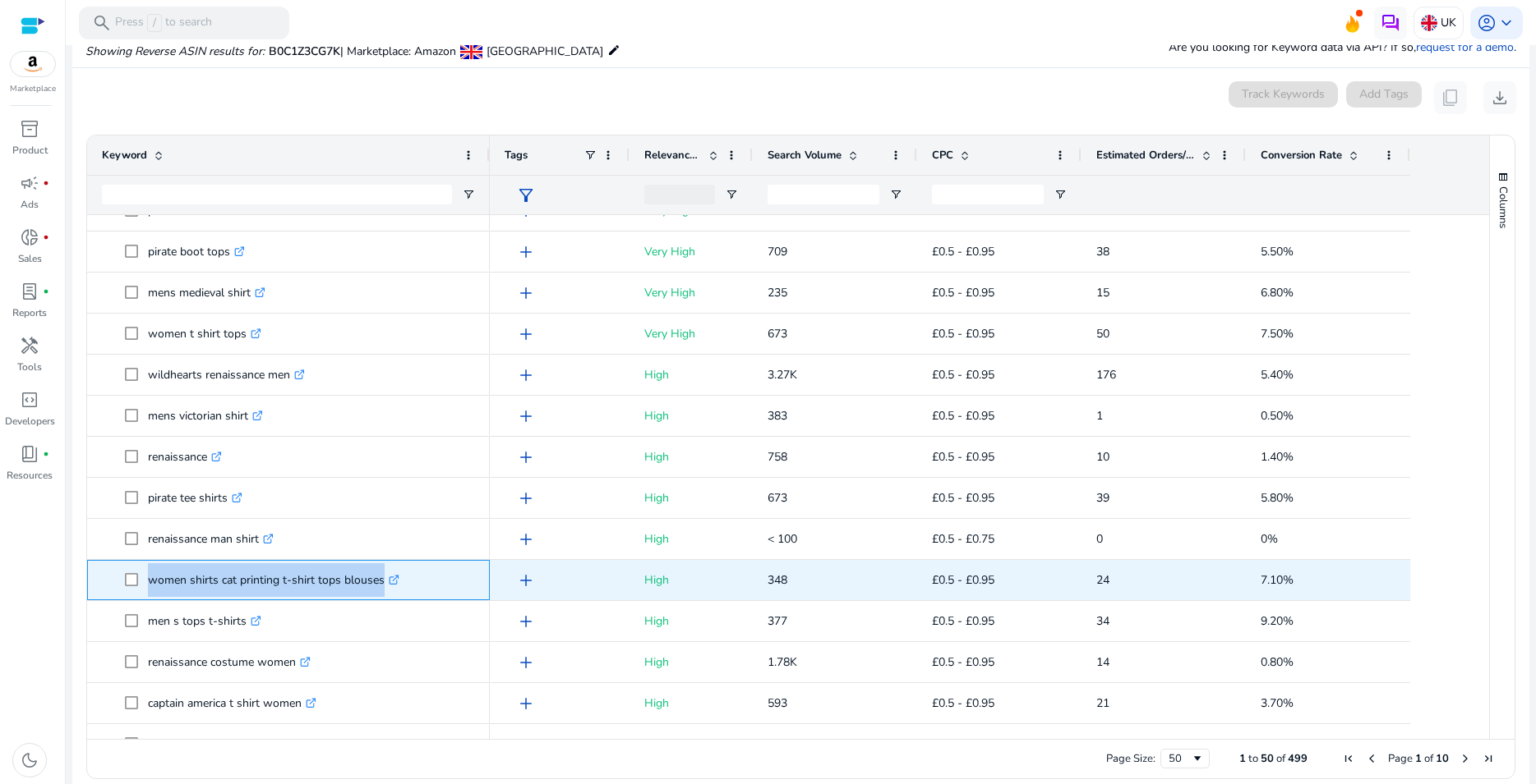
click at [210, 584] on p "women shirts cat printing t-shirt tops blouses .st0{fill:#2c8af8}" at bounding box center [273, 580] width 251 height 34
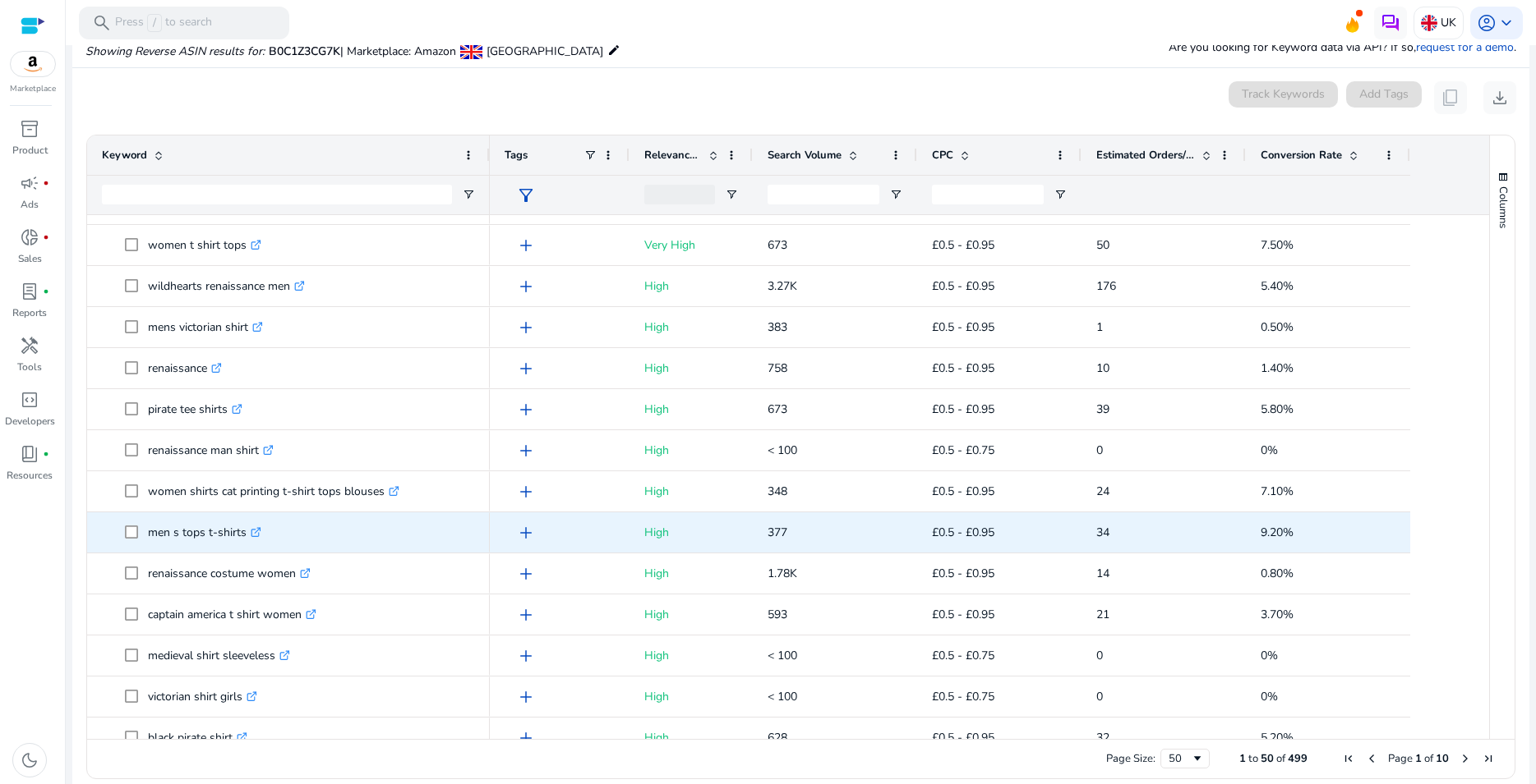
click at [217, 533] on p "men s tops t-shirts .st0{fill:#2c8af8}" at bounding box center [204, 532] width 113 height 34
copy p "men s tops t-shirts"
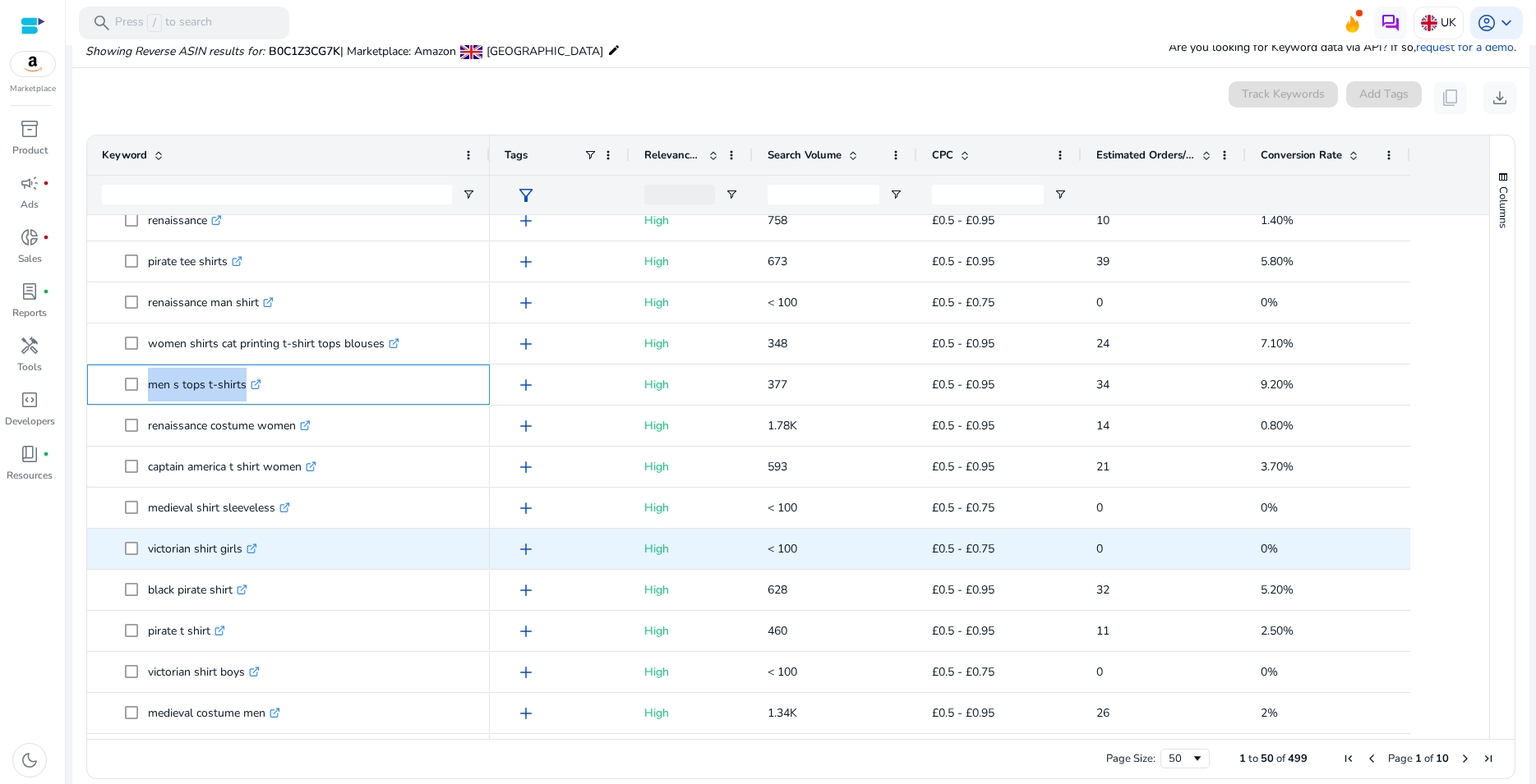
scroll to position [0, 0]
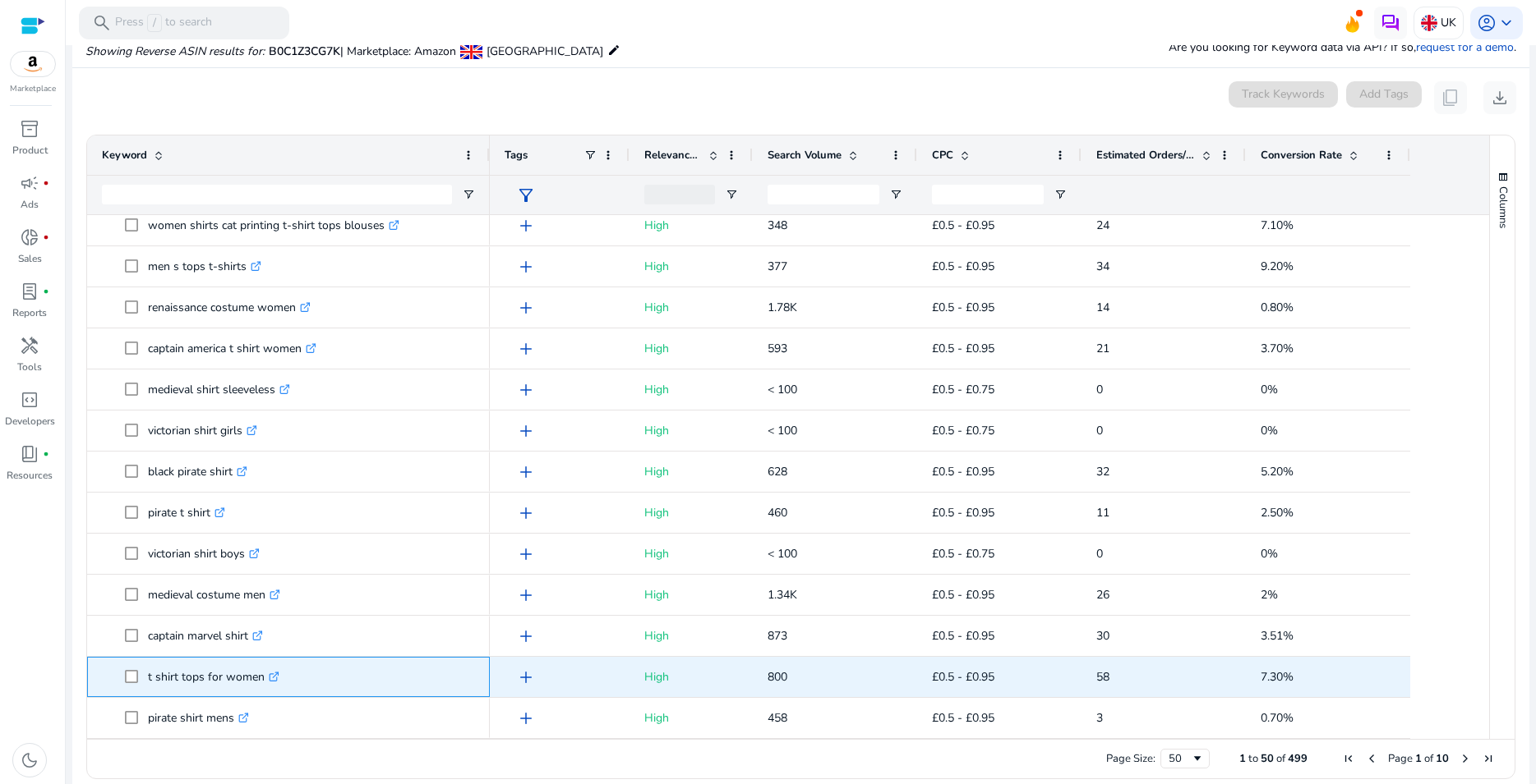
click at [226, 673] on p "t shirt tops for women .st0{fill:#2c8af8}" at bounding box center [213, 677] width 131 height 34
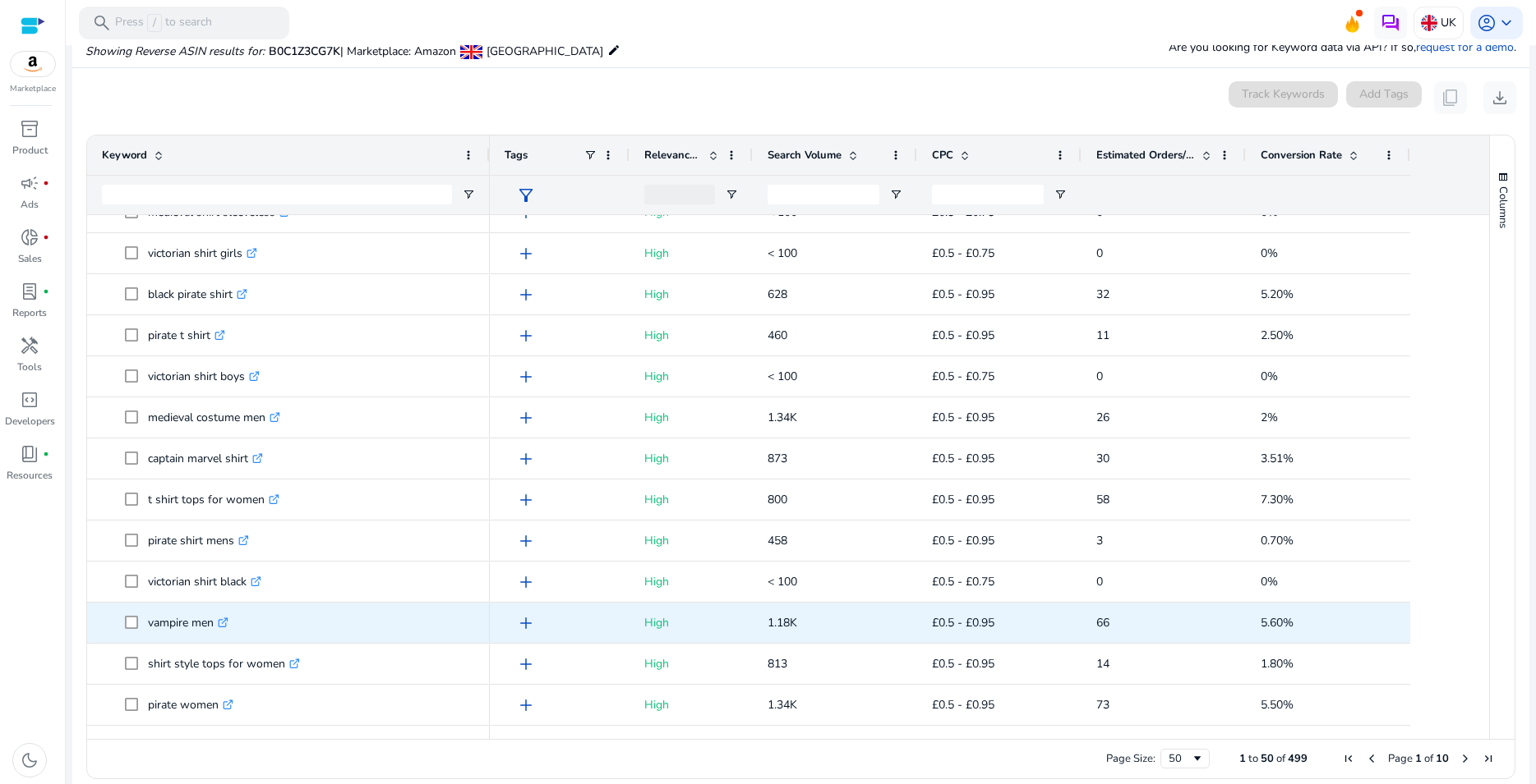
click at [202, 625] on p "vampire men .st0{fill:#2c8af8}" at bounding box center [188, 622] width 81 height 34
copy p "vampire men"
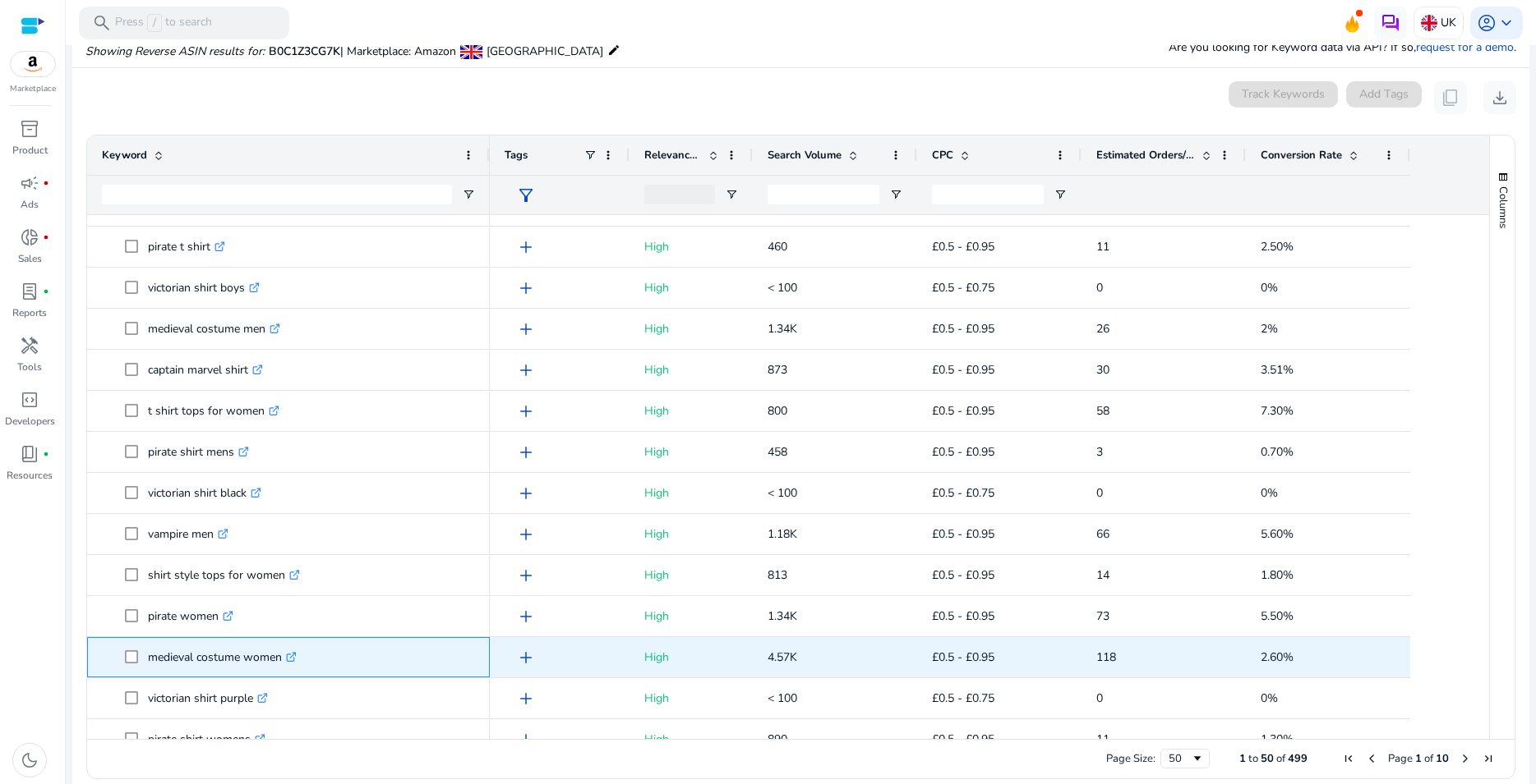
click at [243, 655] on p "medieval costume women .st0{fill:#2c8af8}" at bounding box center [221, 657] width 149 height 34
copy p "medieval costume women"
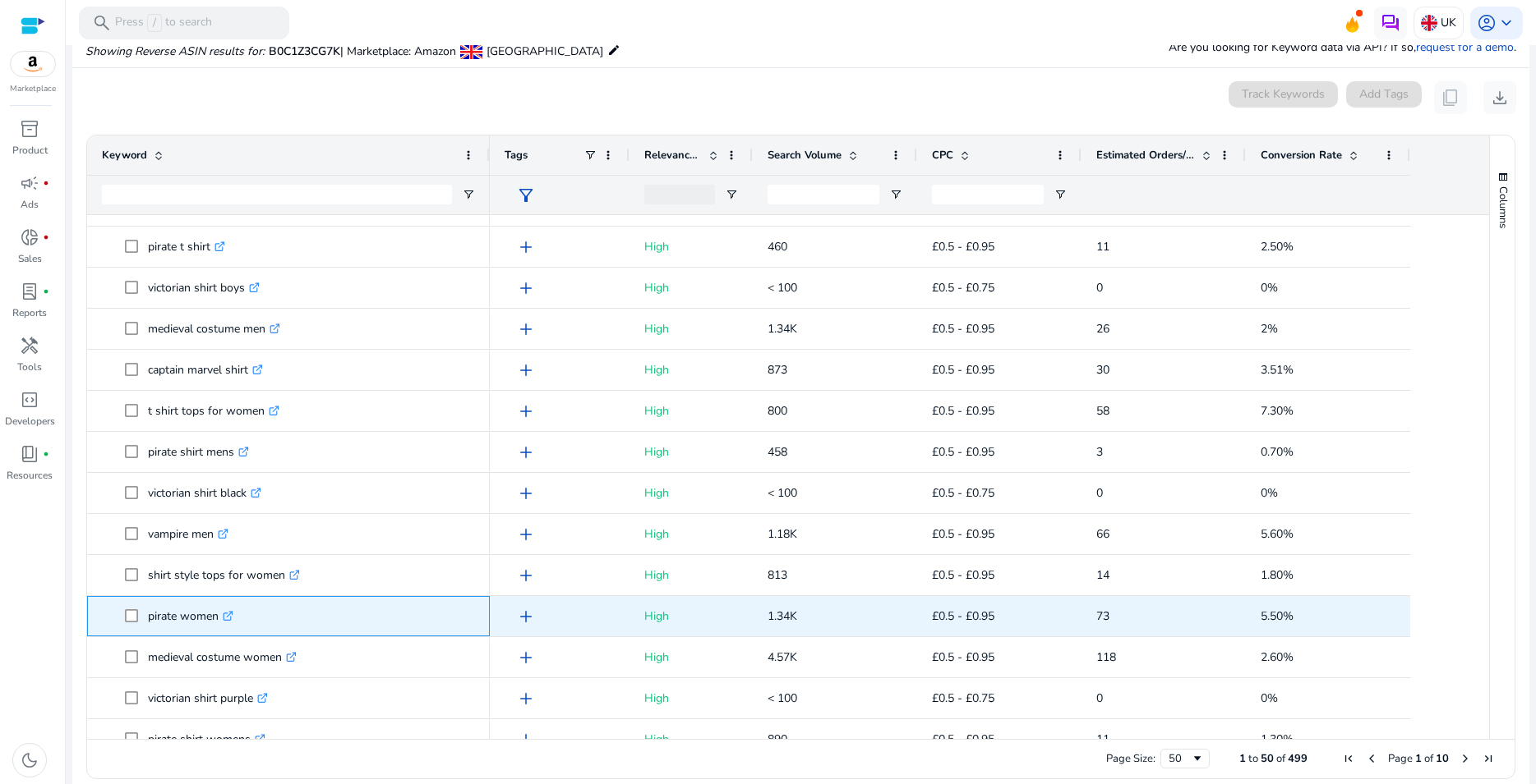
click at [170, 622] on p "pirate women .st0{fill:#2c8af8}" at bounding box center [190, 616] width 85 height 34
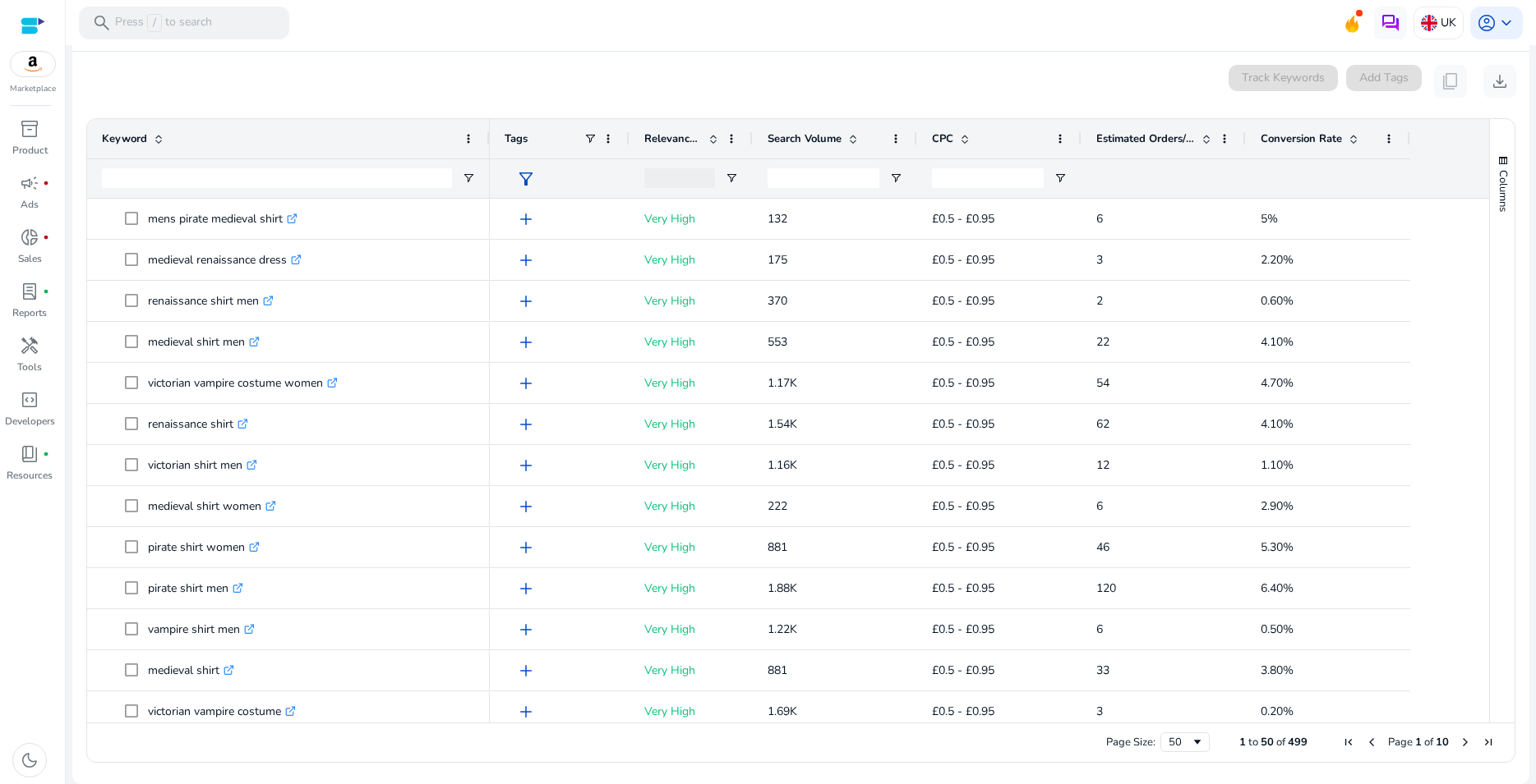
click at [1148, 134] on span "Estimated Orders/Month" at bounding box center [1145, 138] width 99 height 14
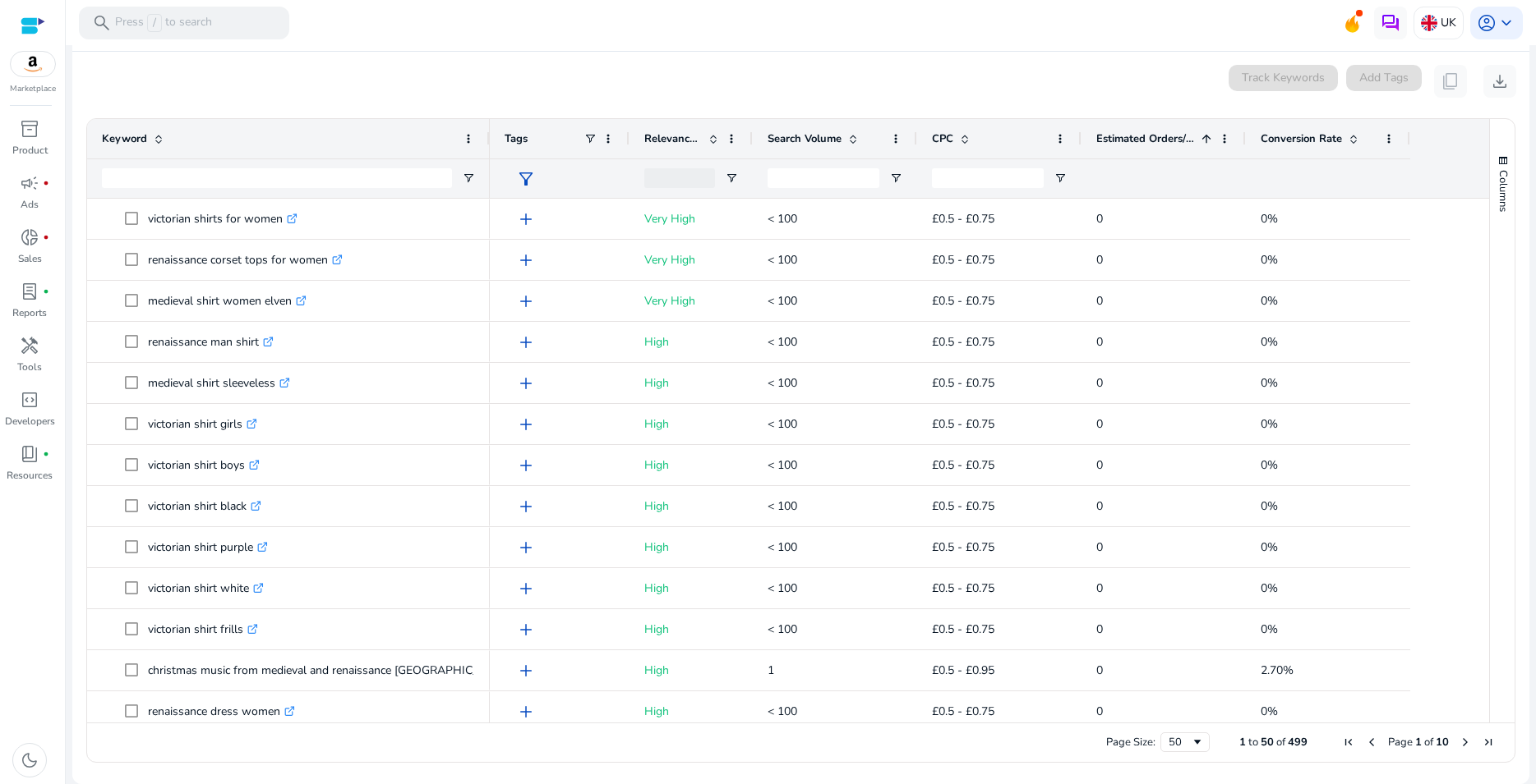
click at [1148, 134] on span "Estimated Orders/Month" at bounding box center [1145, 138] width 99 height 14
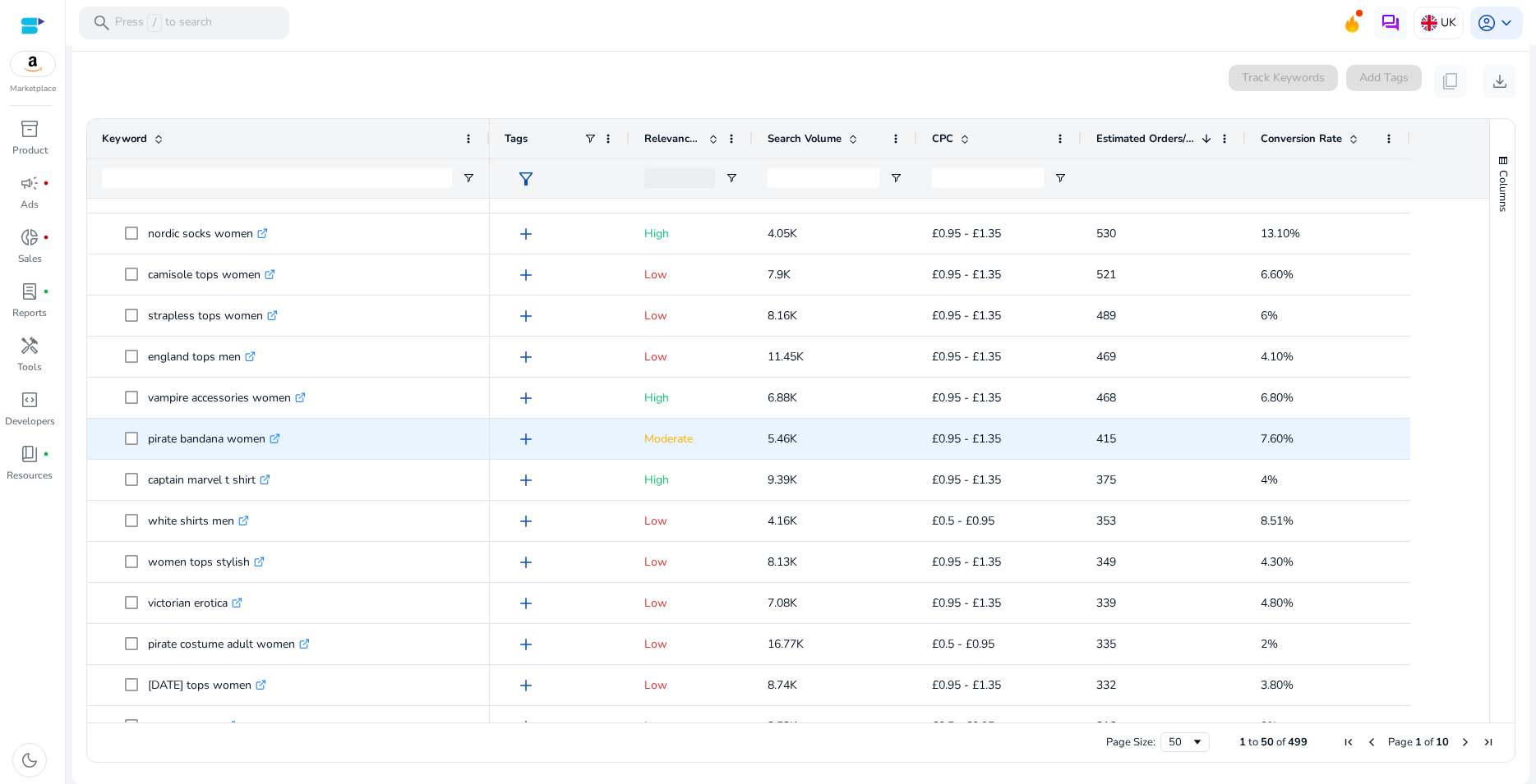
click at [250, 437] on p "pirate bandana women .st0{fill:#2c8af8}" at bounding box center [214, 439] width 132 height 34
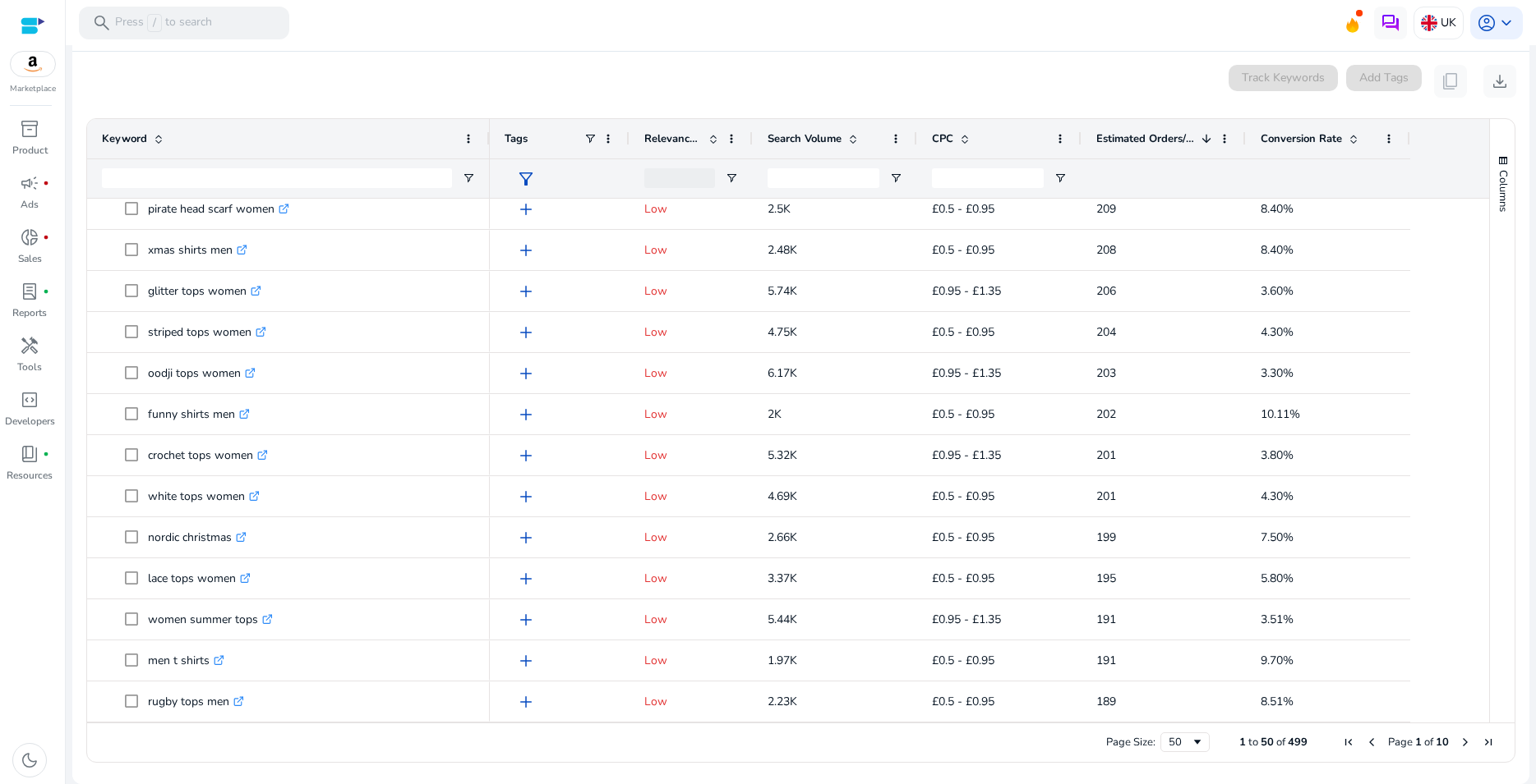
click at [1458, 745] on span "Next Page" at bounding box center [1465, 743] width 13 height 13
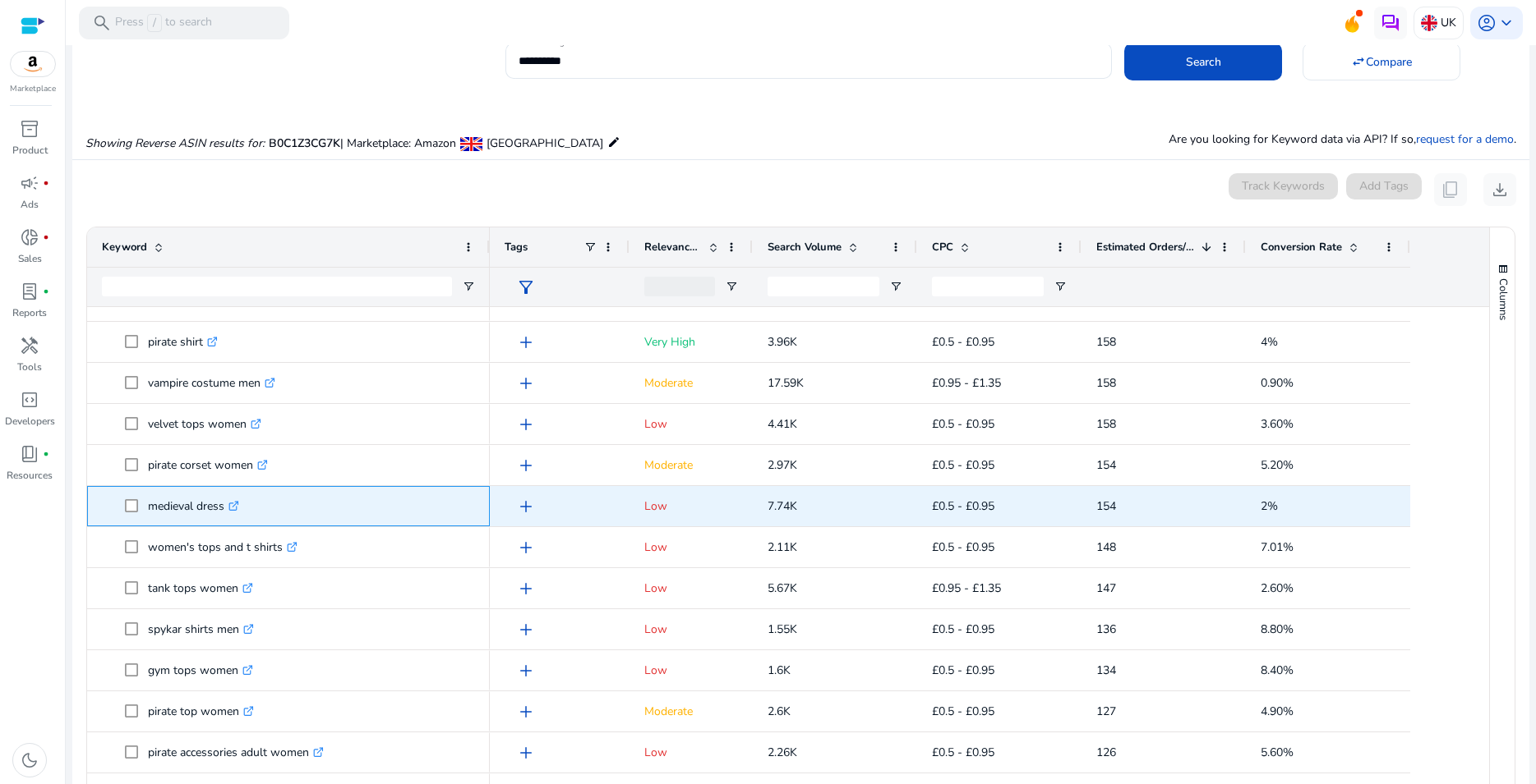
click at [202, 508] on p "medieval dress .st0{fill:#2c8af8}" at bounding box center [193, 506] width 91 height 34
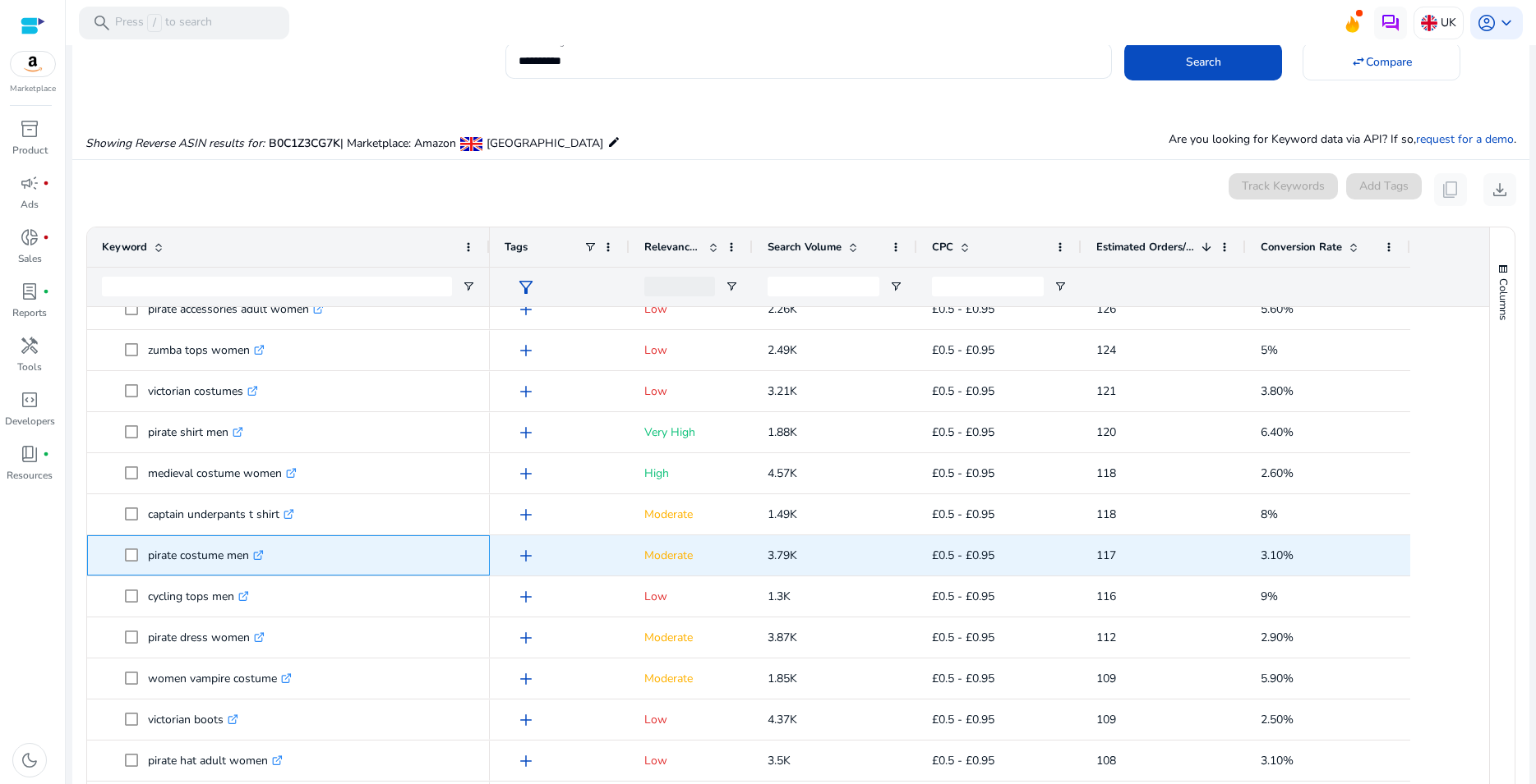
click at [213, 551] on p "pirate costume men .st0{fill:#2c8af8}" at bounding box center [205, 555] width 116 height 34
